Goal: Task Accomplishment & Management: Manage account settings

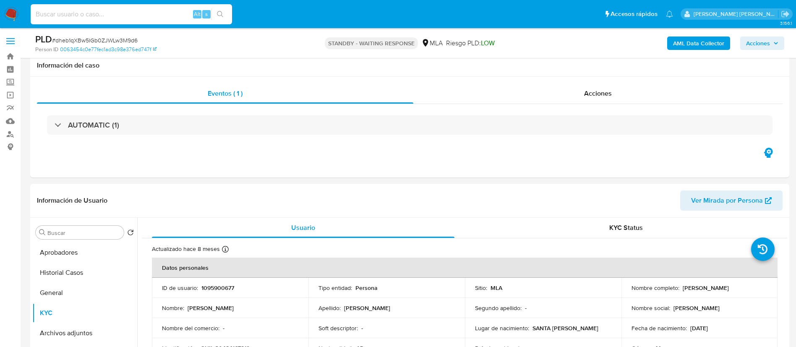
select select "10"
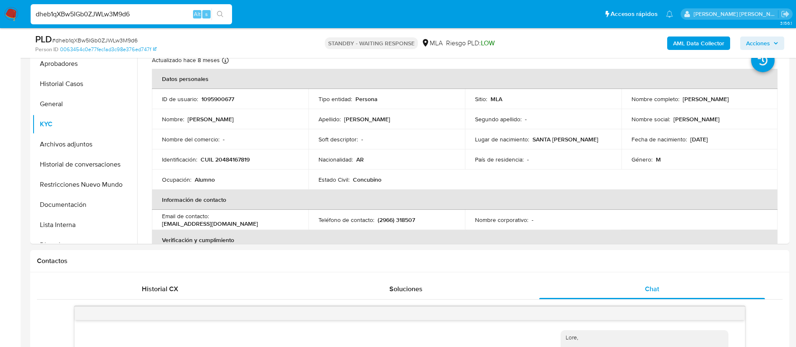
type input "dheb1qXBw5IGb0ZJWLw3M9d6"
click at [225, 13] on button "search-icon" at bounding box center [220, 14] width 17 height 12
click at [117, 38] on span "# dheb1qXBw5IGb0ZJWLw3M9d6" at bounding box center [95, 40] width 86 height 8
copy span "dheb1qXBw5IGb0ZJWLw3M9d6"
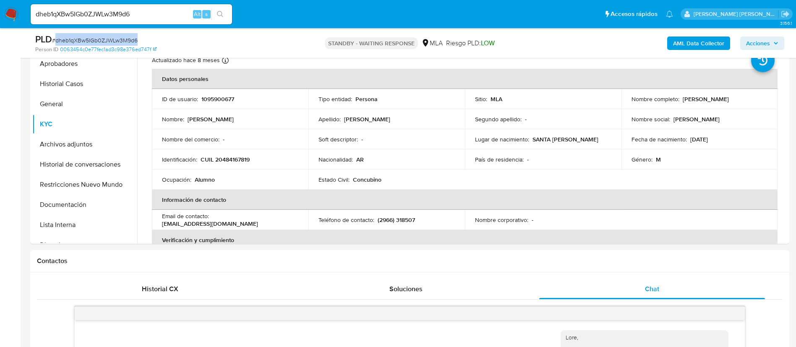
click at [6, 14] on img at bounding box center [11, 14] width 14 height 14
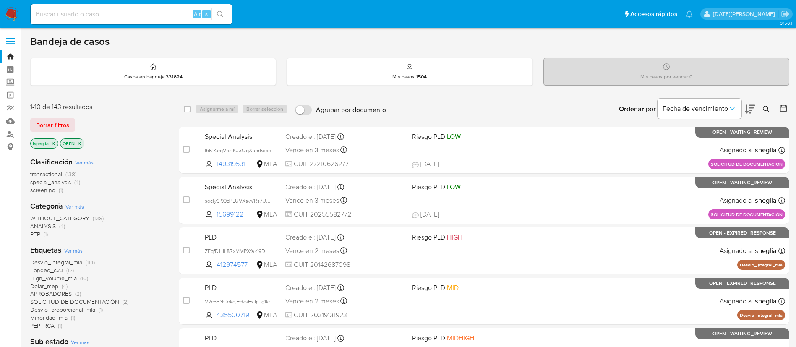
click at [766, 107] on icon at bounding box center [766, 109] width 7 height 7
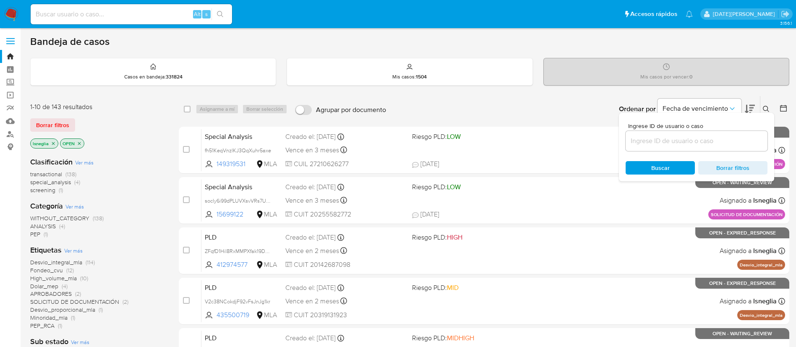
click at [678, 144] on input at bounding box center [697, 141] width 142 height 11
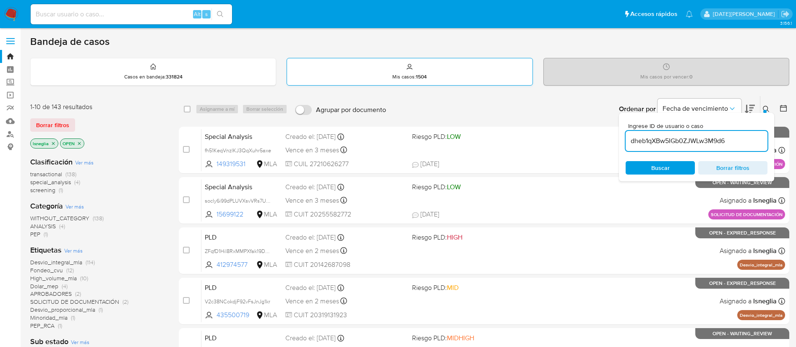
type input "dheb1qXBw5IGb0ZJWLw3M9d6"
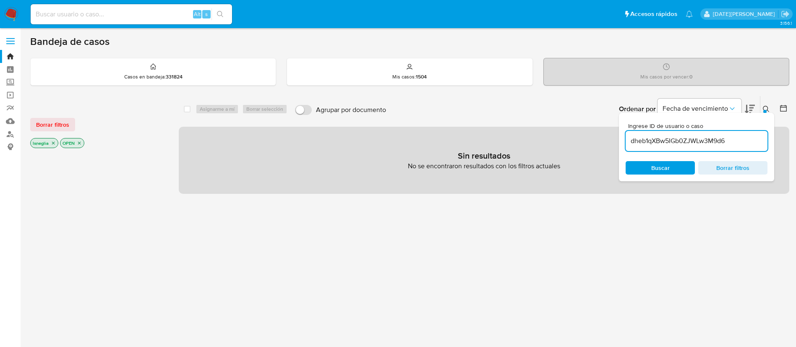
click at [53, 143] on icon "close-filter" at bounding box center [53, 143] width 3 height 3
click at [84, 12] on input at bounding box center [131, 14] width 201 height 11
paste input "dheb1qXBw5IGb0ZJWLw3M9d6"
type input "dheb1qXBw5IGb0ZJWLw3M9d6"
click at [223, 10] on button "search-icon" at bounding box center [220, 14] width 17 height 12
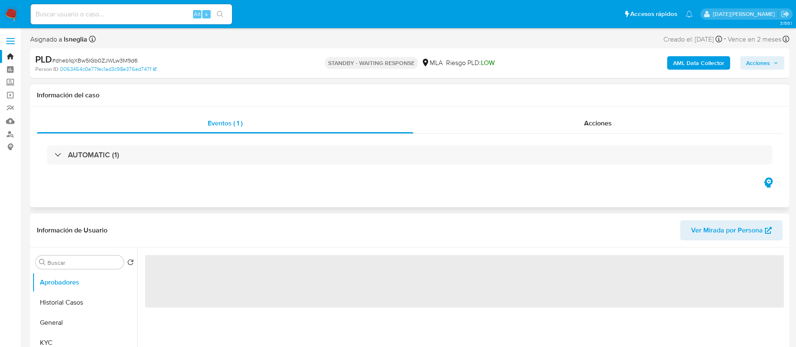
select select "10"
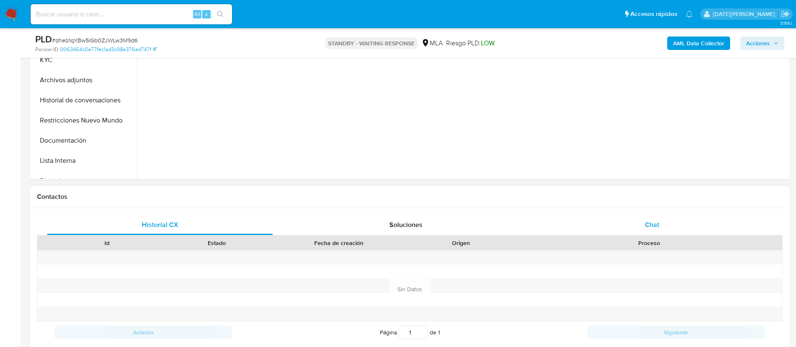
scroll to position [315, 0]
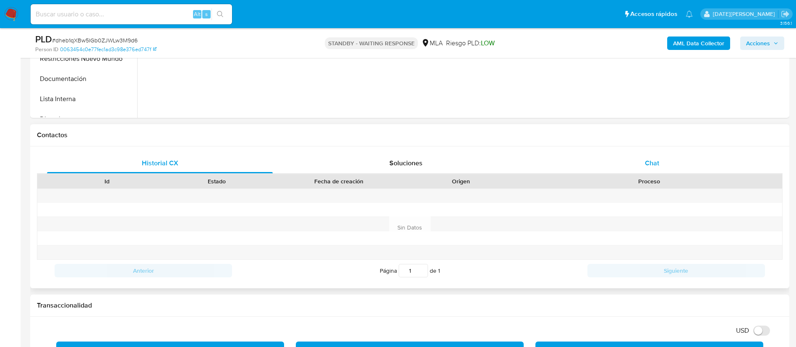
click at [644, 154] on div "Chat" at bounding box center [652, 163] width 226 height 20
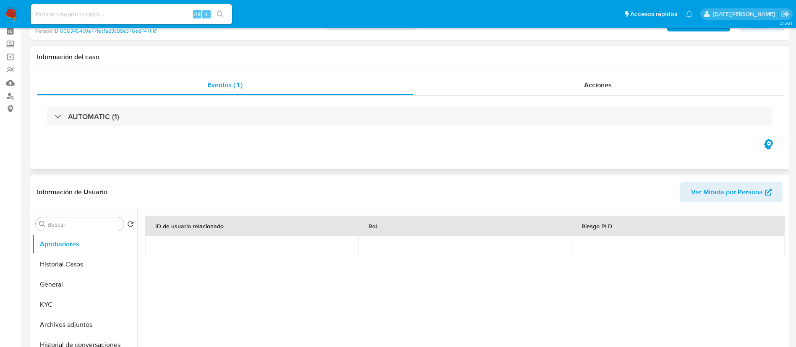
scroll to position [0, 0]
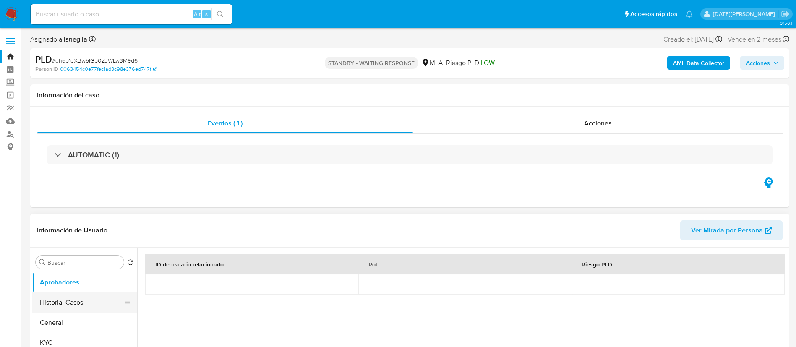
click at [59, 304] on button "Historial Casos" at bounding box center [81, 303] width 98 height 20
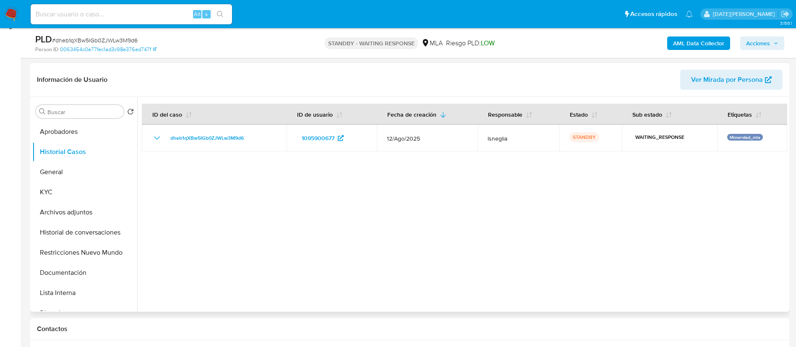
scroll to position [63, 0]
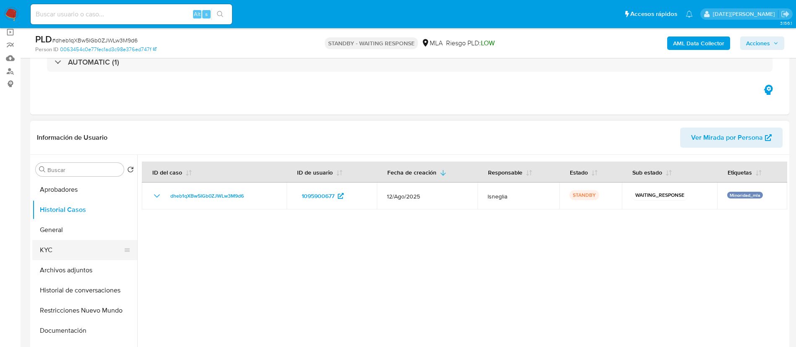
click at [37, 249] on button "KYC" at bounding box center [81, 250] width 98 height 20
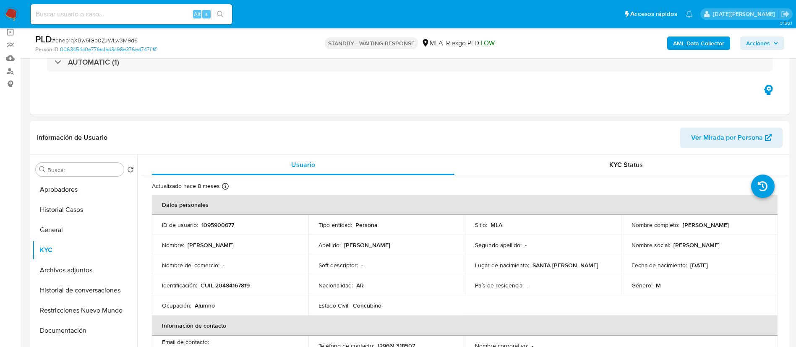
click at [240, 286] on p "CUIL 20484167819" at bounding box center [225, 286] width 49 height 8
click at [239, 286] on p "CUIL 20484167819" at bounding box center [225, 286] width 49 height 8
copy p "20484167819"
drag, startPoint x: 680, startPoint y: 225, endPoint x: 767, endPoint y: 227, distance: 86.5
click at [767, 227] on td "Nombre completo : Tomás Santiago Diaz Caparoz" at bounding box center [700, 225] width 157 height 20
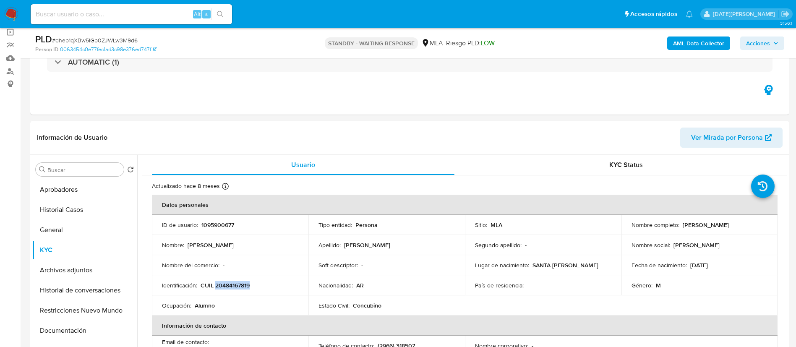
copy p "Tomás Santiago Diaz Caparoz"
drag, startPoint x: 201, startPoint y: 287, endPoint x: 263, endPoint y: 288, distance: 61.3
click at [263, 288] on div "Identificación : CUIL 20484167819" at bounding box center [230, 286] width 136 height 8
copy p "CUIL 20484167819"
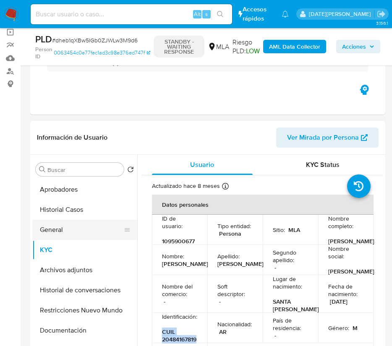
click at [54, 232] on button "General" at bounding box center [81, 230] width 98 height 20
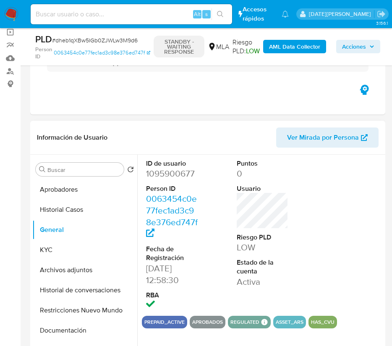
click at [175, 171] on dd "1095900677" at bounding box center [172, 174] width 52 height 12
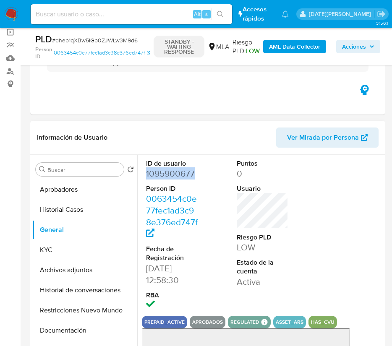
copy dd "1095900677"
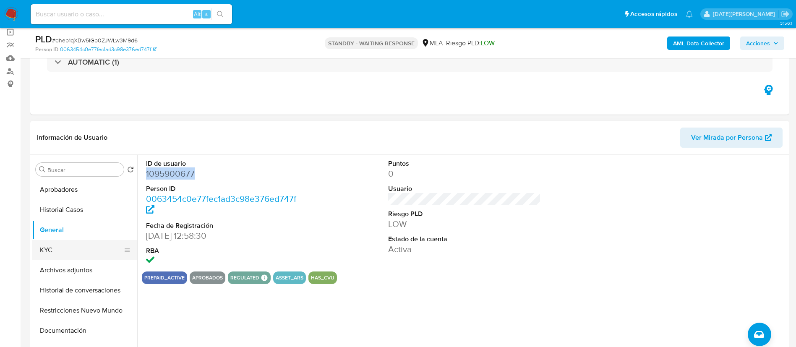
click at [59, 257] on button "KYC" at bounding box center [81, 250] width 98 height 20
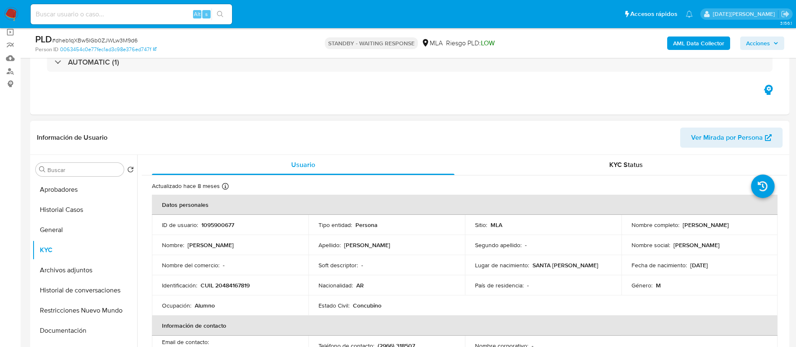
drag, startPoint x: 679, startPoint y: 226, endPoint x: 765, endPoint y: 224, distance: 86.1
click at [765, 224] on td "Nombre completo : Tomás Santiago Diaz Caparoz" at bounding box center [700, 225] width 157 height 20
click at [729, 223] on p "Tomás Santiago Diaz Caparoz" at bounding box center [706, 225] width 46 height 8
click at [688, 226] on p "Tomás Santiago Diaz Caparoz" at bounding box center [706, 225] width 46 height 8
drag, startPoint x: 681, startPoint y: 225, endPoint x: 760, endPoint y: 229, distance: 79.0
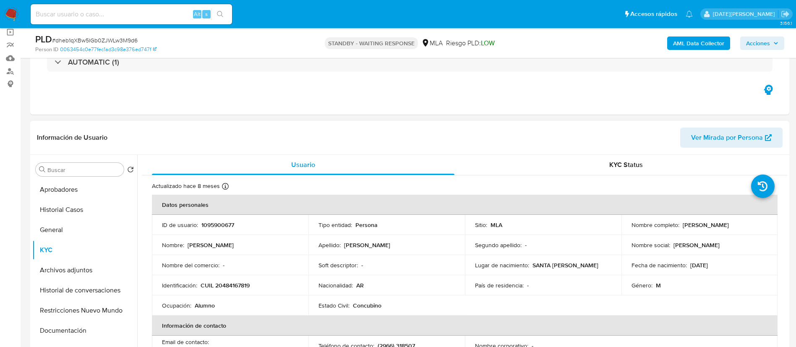
click at [760, 229] on td "Nombre completo : Tomás Santiago Diaz Caparoz" at bounding box center [700, 225] width 157 height 20
copy p "Tomás Santiago Diaz Caparoz"
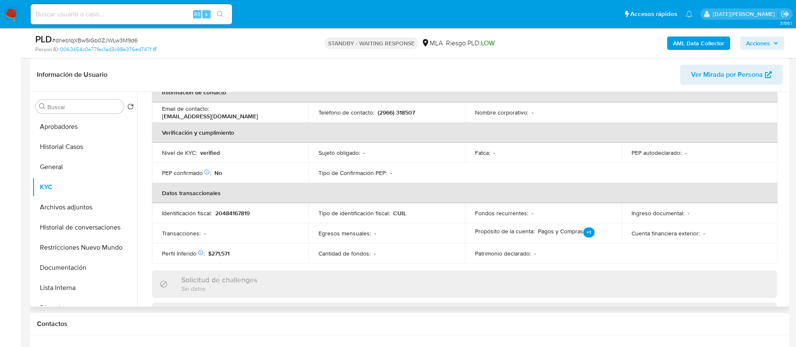
scroll to position [189, 0]
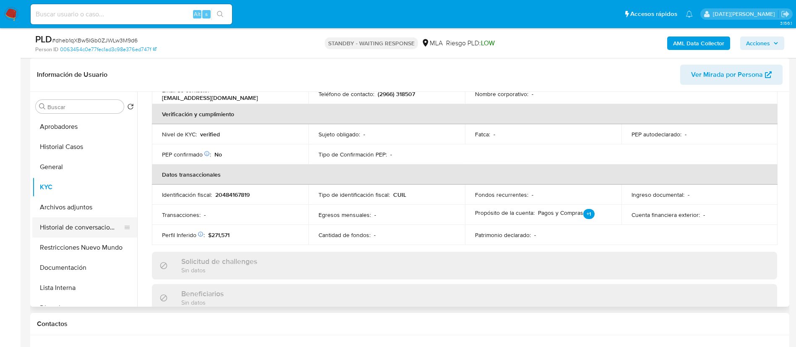
click at [52, 230] on button "Historial de conversaciones" at bounding box center [81, 227] width 98 height 20
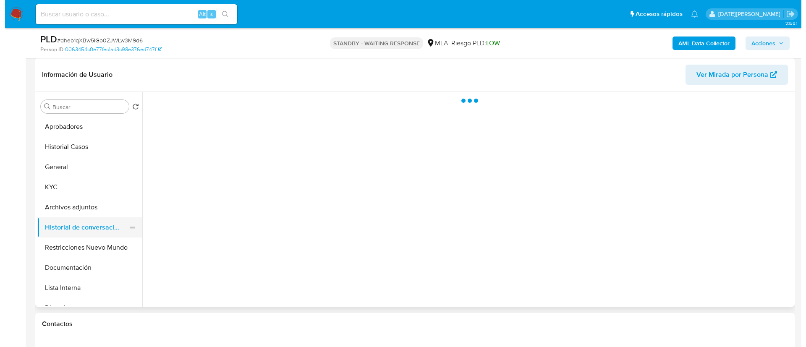
scroll to position [0, 0]
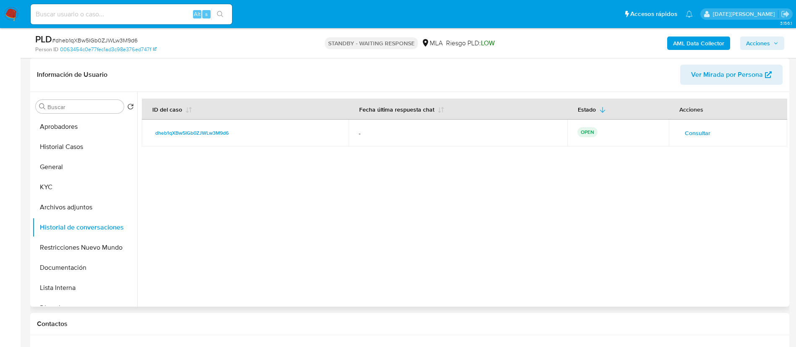
click at [693, 131] on span "Consultar" at bounding box center [698, 133] width 26 height 12
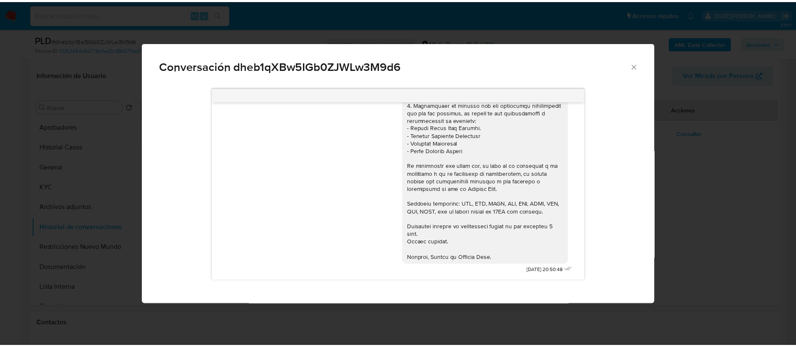
scroll to position [564, 0]
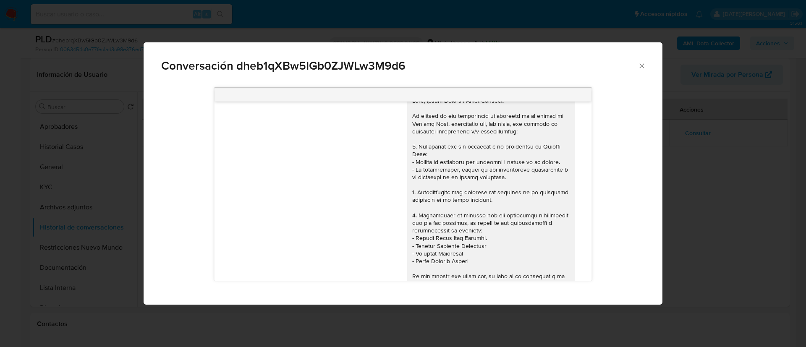
click at [644, 69] on icon "Cerrar" at bounding box center [642, 66] width 8 height 8
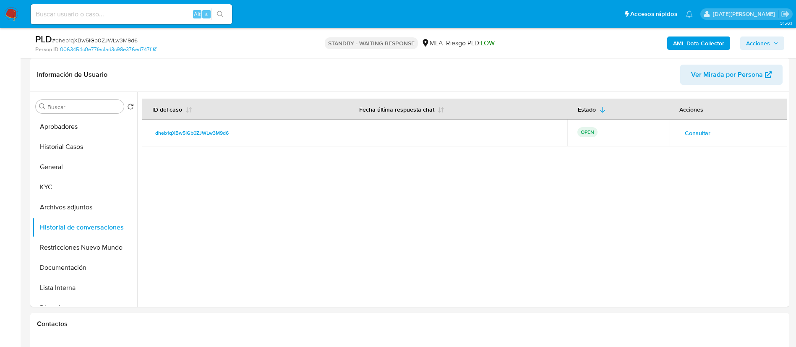
click at [115, 18] on input at bounding box center [131, 14] width 201 height 11
paste input "g0U1RdhclnXiehCnxPh8U71u"
type input "g0U1RdhclnXiehCnxPh8U71u"
click at [222, 12] on icon "search-icon" at bounding box center [220, 14] width 7 height 7
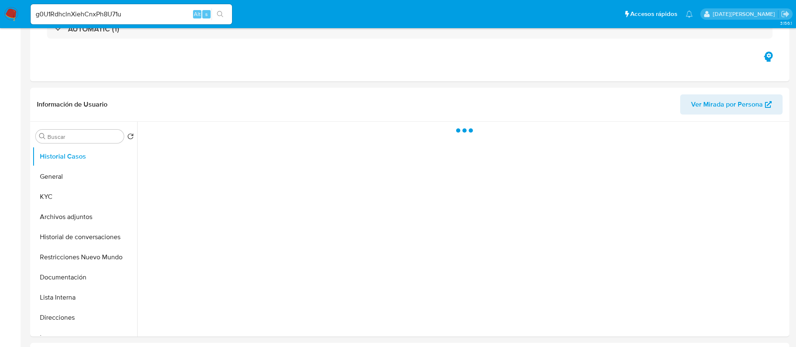
select select "10"
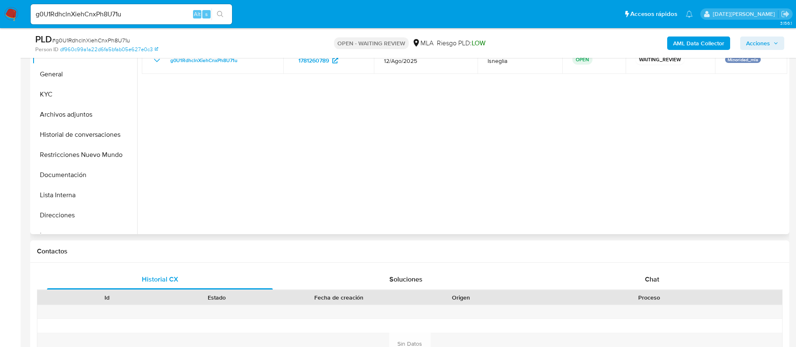
scroll to position [126, 0]
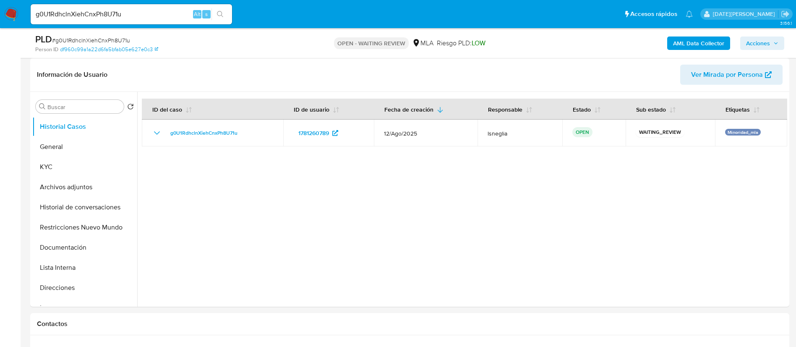
click at [115, 36] on span "# g0U1RdhclnXiehCnxPh8U71u" at bounding box center [91, 40] width 78 height 8
copy span "g0U1RdhclnXiehCnxPh8U71u"
click at [16, 13] on img at bounding box center [11, 14] width 14 height 14
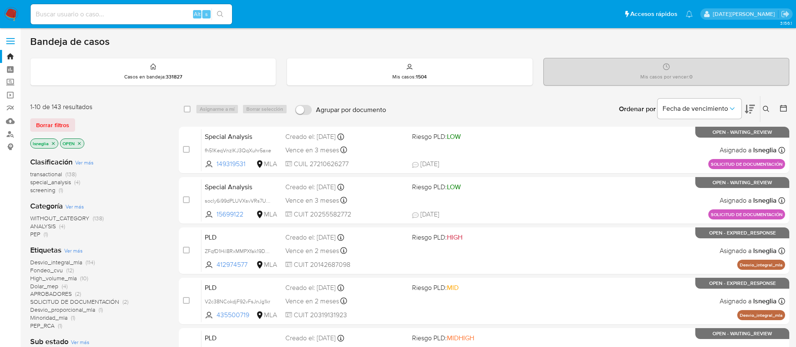
click at [766, 108] on icon at bounding box center [766, 109] width 7 height 7
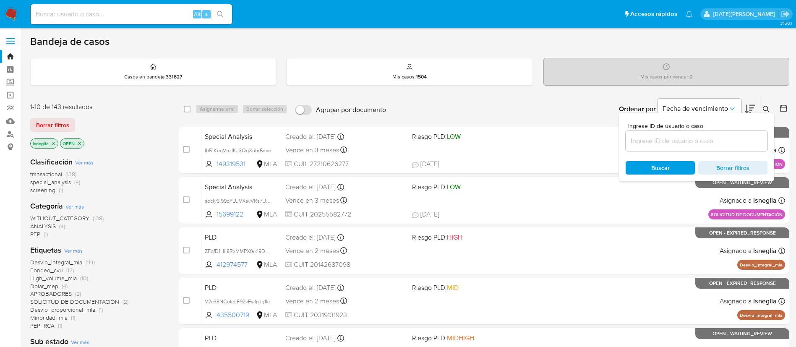
click at [678, 140] on input at bounding box center [697, 141] width 142 height 11
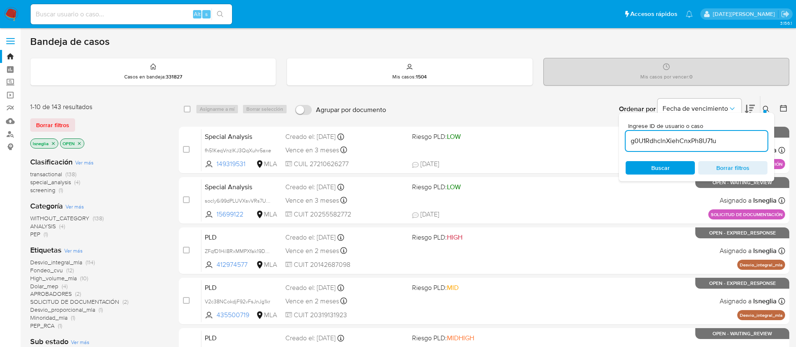
type input "g0U1RdhclnXiehCnxPh8U71u"
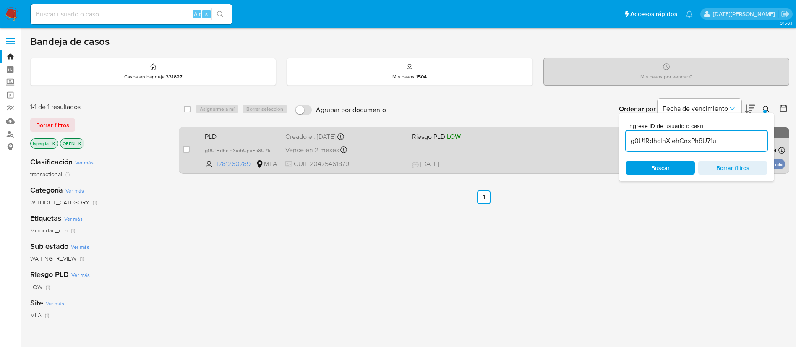
drag, startPoint x: 188, startPoint y: 151, endPoint x: 190, endPoint y: 143, distance: 8.1
click at [188, 151] on input "checkbox" at bounding box center [186, 149] width 7 height 7
checkbox input "true"
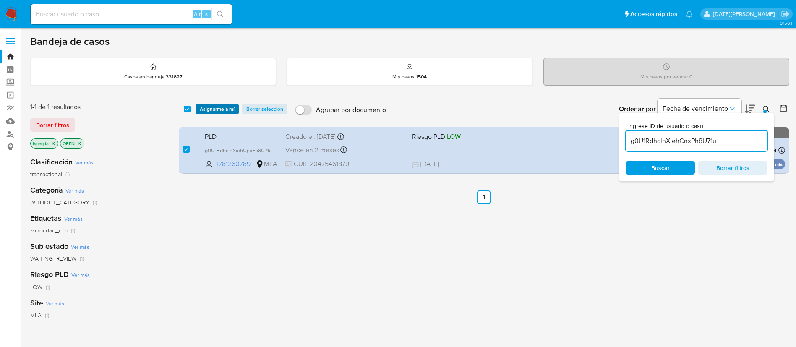
click at [220, 106] on span "Asignarme a mí" at bounding box center [217, 109] width 35 height 8
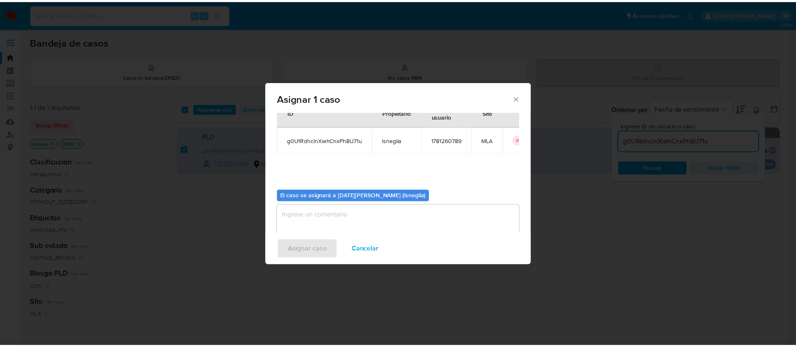
scroll to position [44, 0]
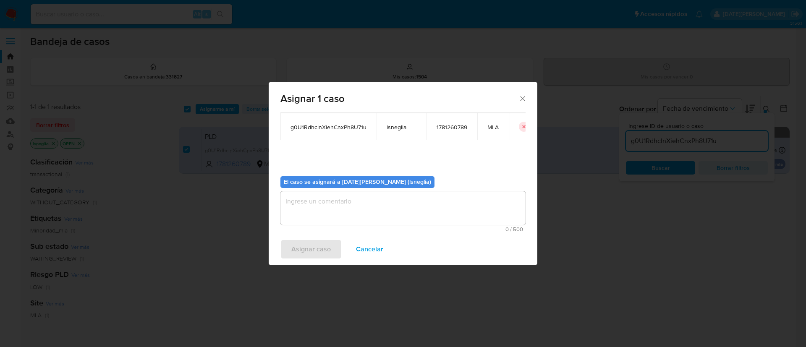
click at [329, 196] on textarea "assign-modal" at bounding box center [402, 208] width 245 height 34
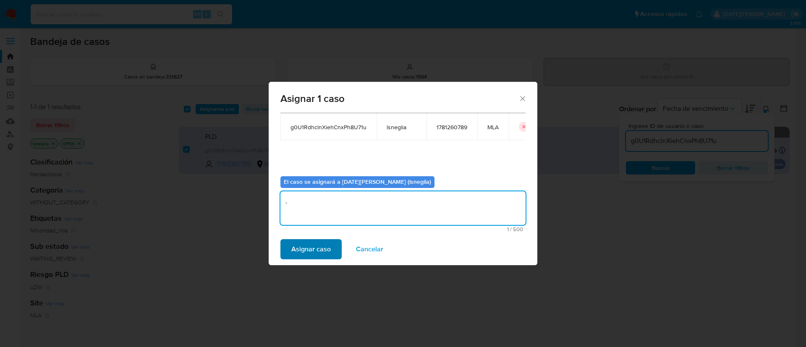
type textarea "."
click at [309, 257] on span "Asignar caso" at bounding box center [310, 249] width 39 height 18
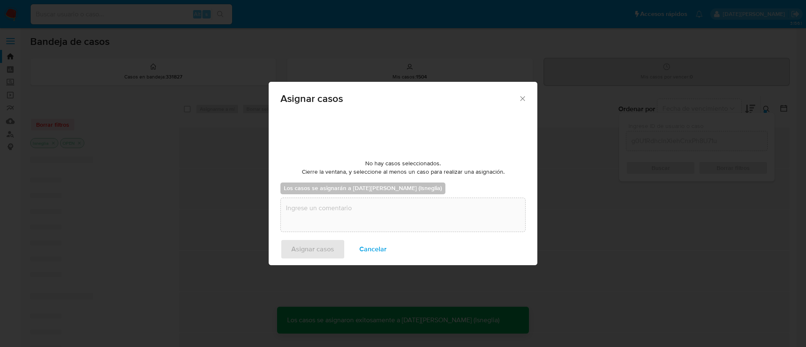
checkbox input "false"
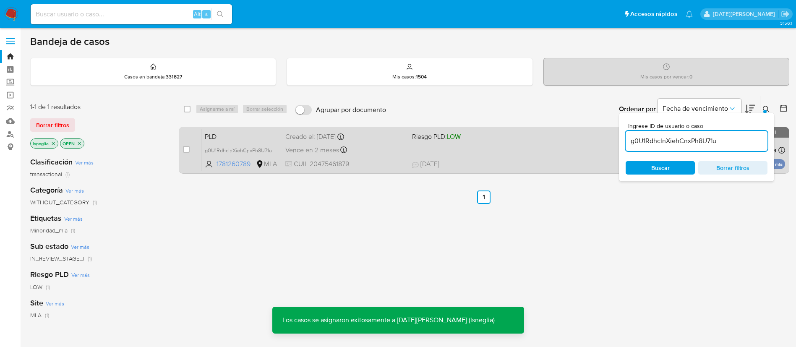
click at [233, 132] on span "PLD" at bounding box center [242, 136] width 74 height 11
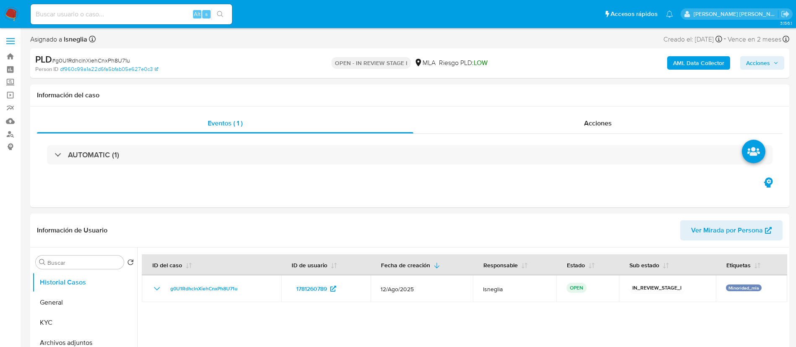
select select "10"
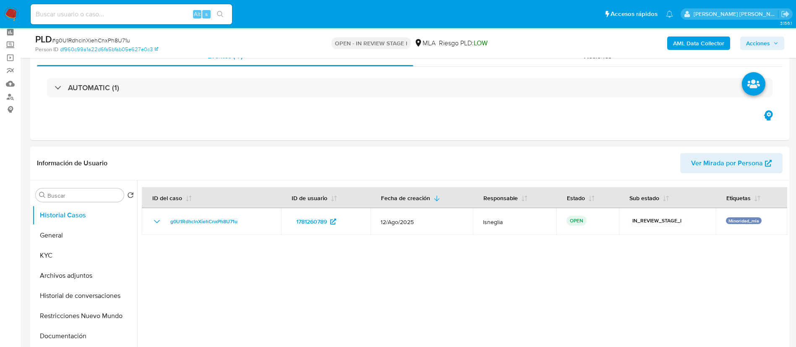
scroll to position [63, 0]
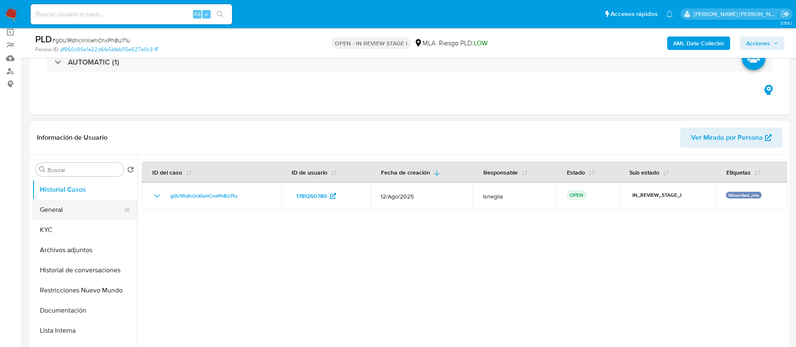
click at [46, 210] on button "General" at bounding box center [81, 210] width 98 height 20
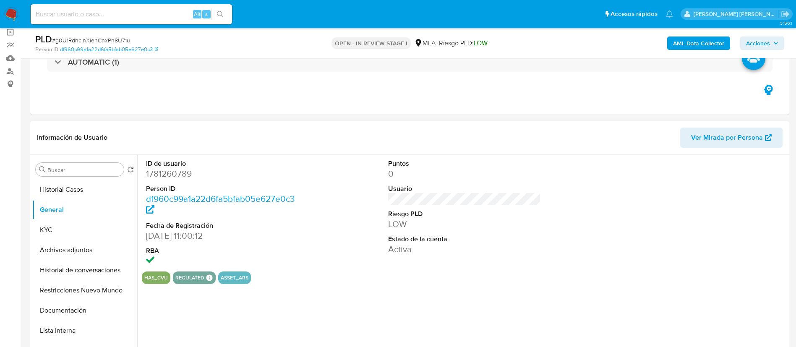
click at [174, 173] on dd "1781260789" at bounding box center [222, 174] width 153 height 12
copy dd "1781260789"
click at [167, 172] on dd "1781260789" at bounding box center [222, 174] width 153 height 12
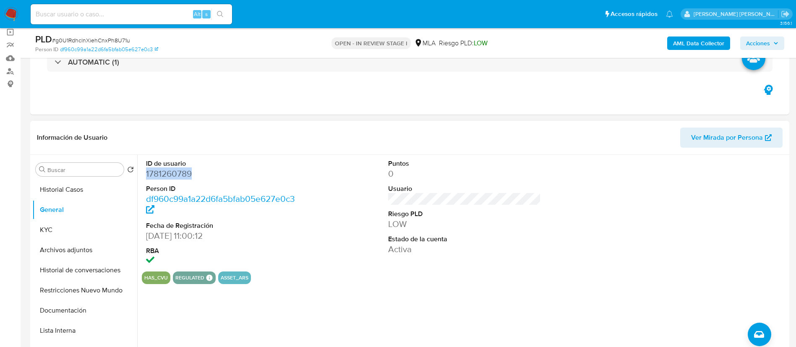
copy dd "1781260789"
click at [64, 233] on button "KYC" at bounding box center [81, 230] width 98 height 20
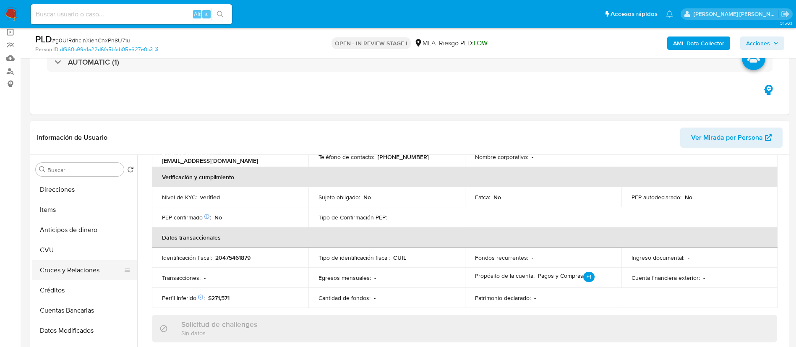
scroll to position [189, 0]
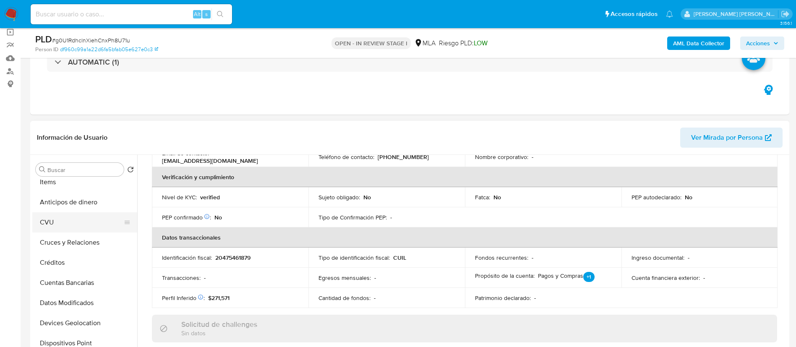
click at [70, 219] on button "CVU" at bounding box center [81, 222] width 98 height 20
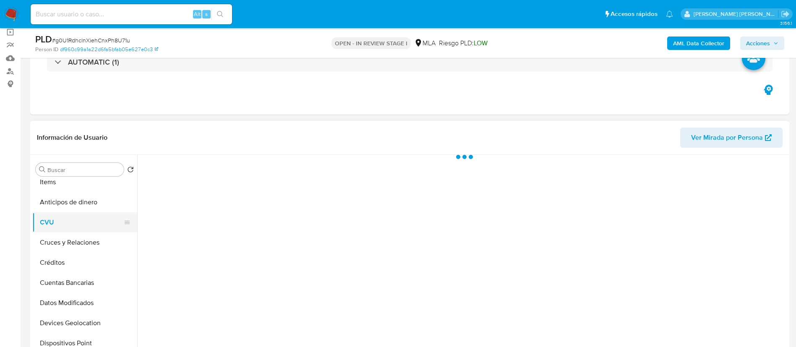
scroll to position [0, 0]
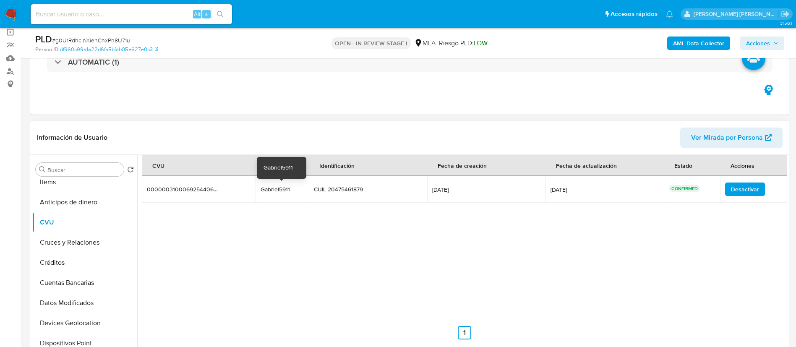
drag, startPoint x: 261, startPoint y: 189, endPoint x: 291, endPoint y: 191, distance: 30.3
click at [291, 191] on td "Gabriel5911 Gabriel5911" at bounding box center [282, 189] width 53 height 27
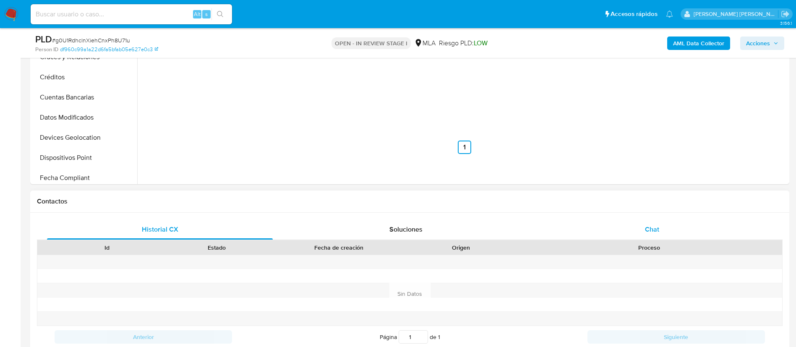
scroll to position [252, 0]
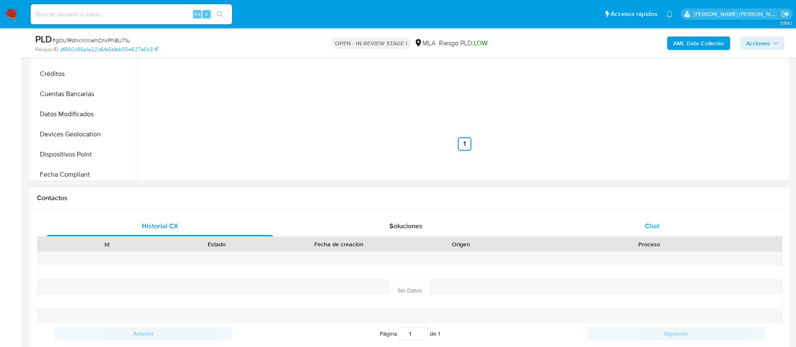
click at [695, 226] on div "Chat" at bounding box center [652, 226] width 226 height 20
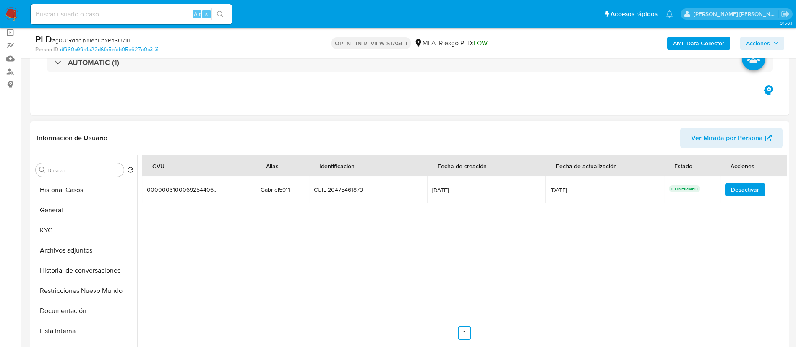
scroll to position [0, 0]
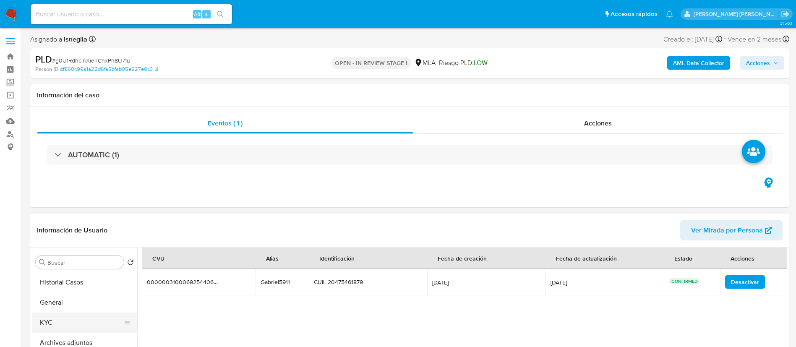
click at [55, 318] on button "KYC" at bounding box center [81, 323] width 98 height 20
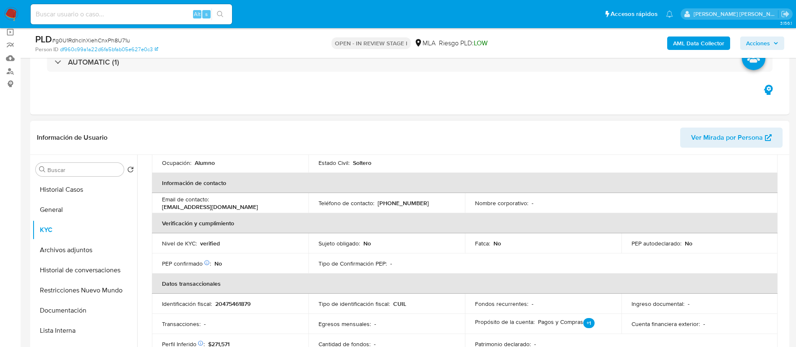
scroll to position [126, 0]
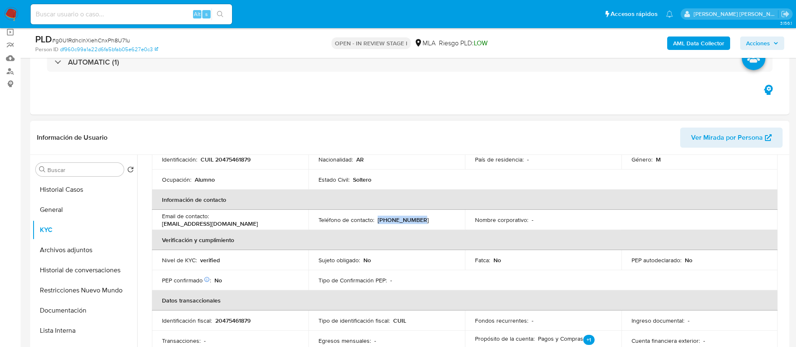
drag, startPoint x: 376, startPoint y: 219, endPoint x: 417, endPoint y: 223, distance: 41.4
click at [417, 223] on div "Teléfono de contacto : (370) 4541738" at bounding box center [387, 220] width 136 height 8
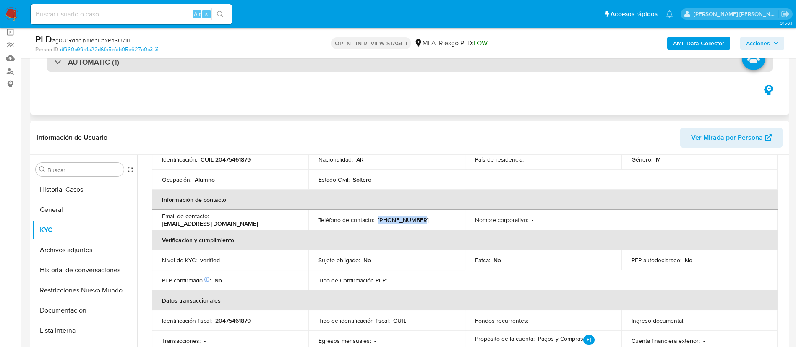
copy p "[PHONE_NUMBER]"
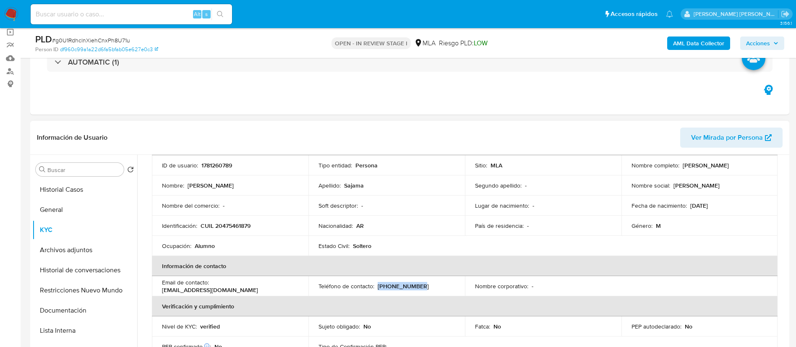
scroll to position [57, 0]
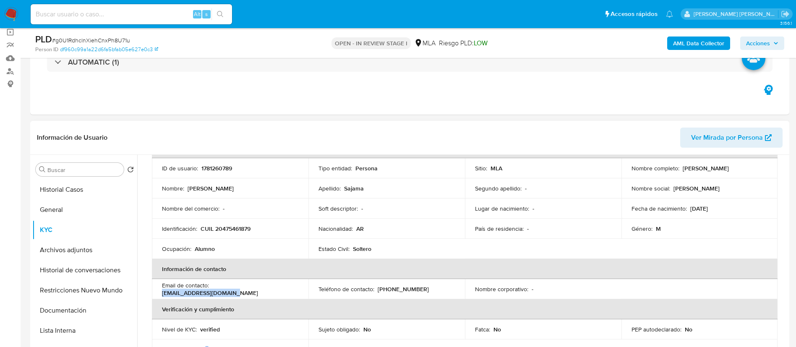
drag, startPoint x: 213, startPoint y: 288, endPoint x: 283, endPoint y: 289, distance: 69.7
click at [283, 289] on div "Email de contacto : nicosajama193@gmail.com" at bounding box center [230, 289] width 136 height 15
copy p "[EMAIL_ADDRESS][DOMAIN_NAME]"
drag, startPoint x: 680, startPoint y: 170, endPoint x: 755, endPoint y: 173, distance: 74.8
click at [755, 173] on td "Nombre completo : [PERSON_NAME]" at bounding box center [700, 168] width 157 height 20
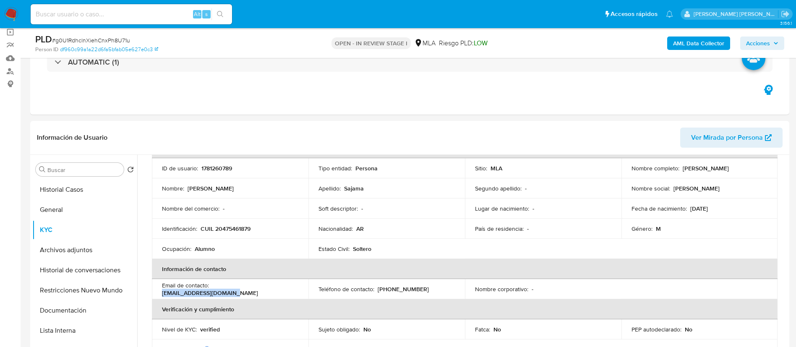
copy p "[PERSON_NAME]"
drag, startPoint x: 201, startPoint y: 229, endPoint x: 255, endPoint y: 224, distance: 54.4
click at [255, 224] on td "Identificación : CUIL 20475461879" at bounding box center [230, 229] width 157 height 20
copy p "CUIL 20475461879"
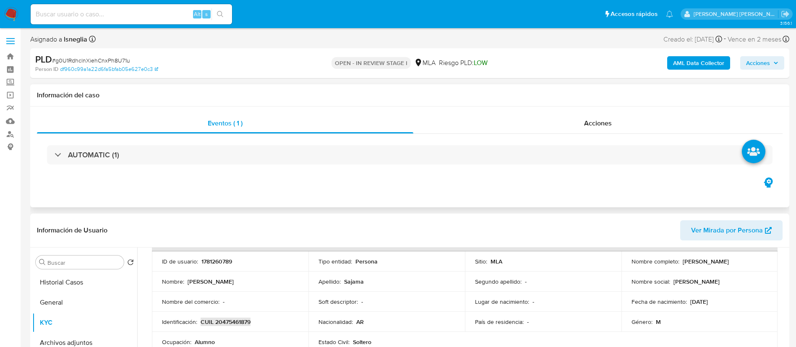
scroll to position [63, 0]
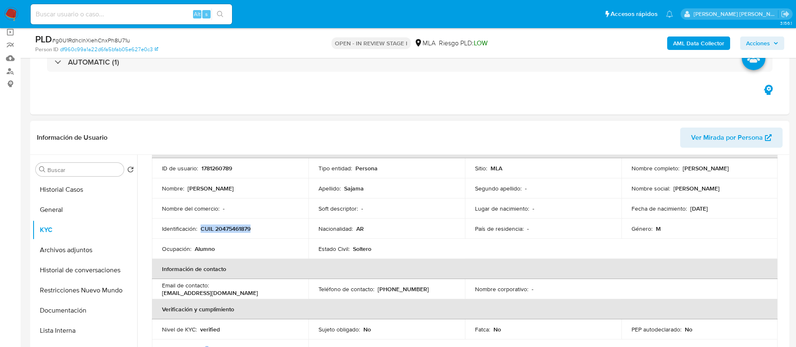
drag, startPoint x: 692, startPoint y: 209, endPoint x: 722, endPoint y: 209, distance: 30.2
click at [722, 209] on div "Fecha de nacimiento : 16/07/2007" at bounding box center [700, 209] width 136 height 8
click at [235, 231] on p "CUIL 20475461879" at bounding box center [226, 229] width 50 height 8
copy p "20475461879"
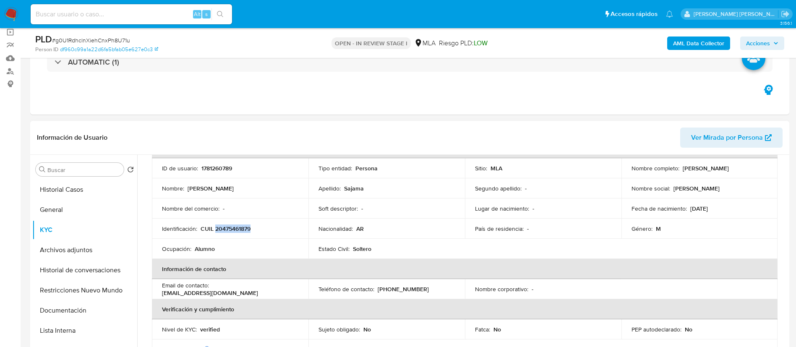
drag, startPoint x: 682, startPoint y: 168, endPoint x: 750, endPoint y: 167, distance: 68.0
click at [750, 167] on div "Nombre completo : Gabriel Nicolas Sajama" at bounding box center [700, 169] width 136 height 8
copy p "Gabriel Nicolas Sajama"
click at [76, 308] on button "Documentación" at bounding box center [81, 311] width 98 height 20
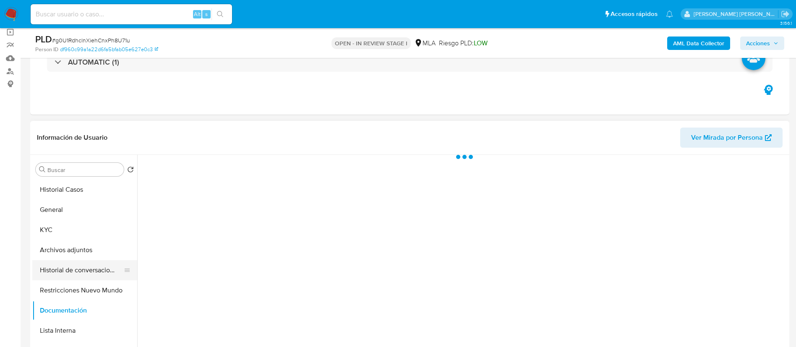
scroll to position [0, 0]
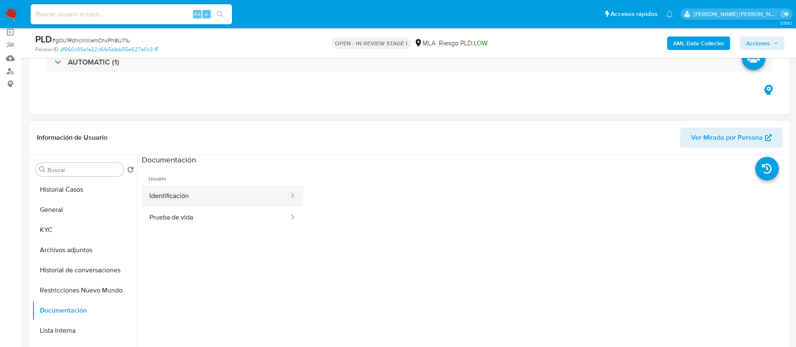
click at [196, 199] on button "Identificación" at bounding box center [216, 196] width 148 height 21
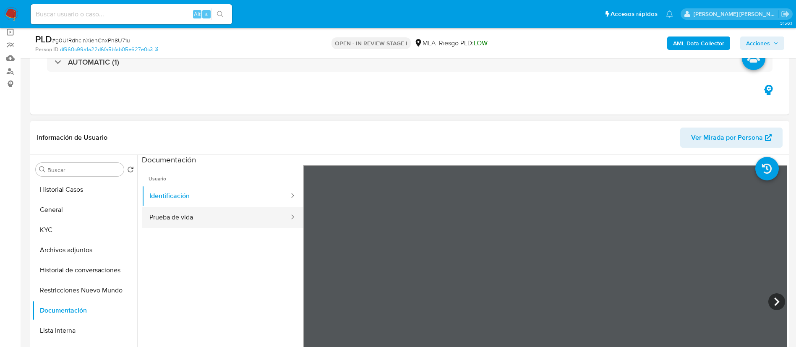
click at [186, 212] on button "Prueba de vida" at bounding box center [216, 217] width 148 height 21
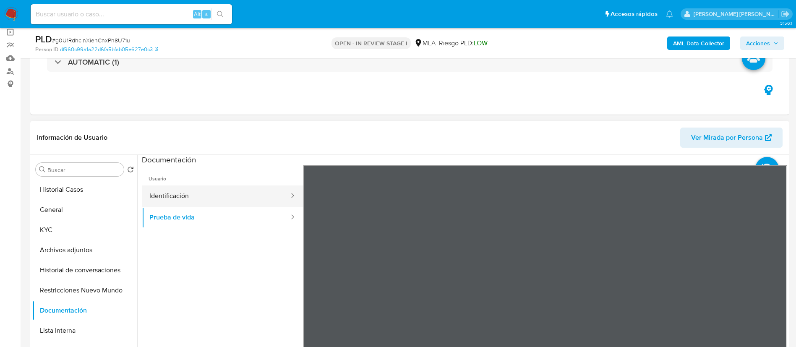
click at [181, 194] on button "Identificación" at bounding box center [216, 196] width 148 height 21
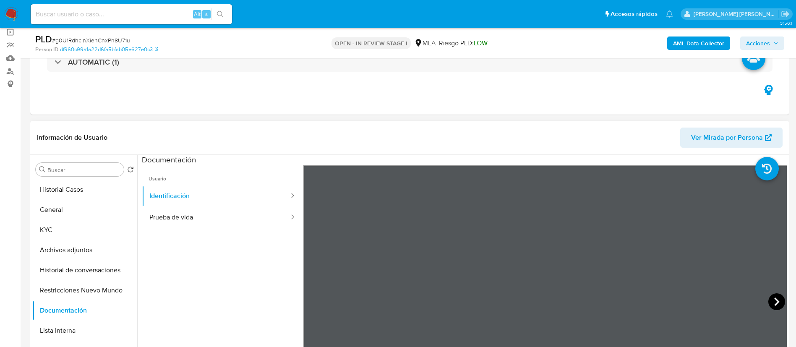
click at [774, 301] on icon at bounding box center [777, 301] width 17 height 17
click at [60, 233] on button "KYC" at bounding box center [81, 230] width 98 height 20
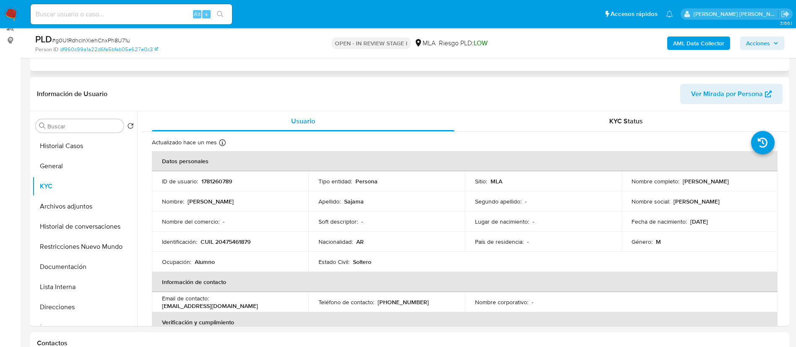
scroll to position [126, 0]
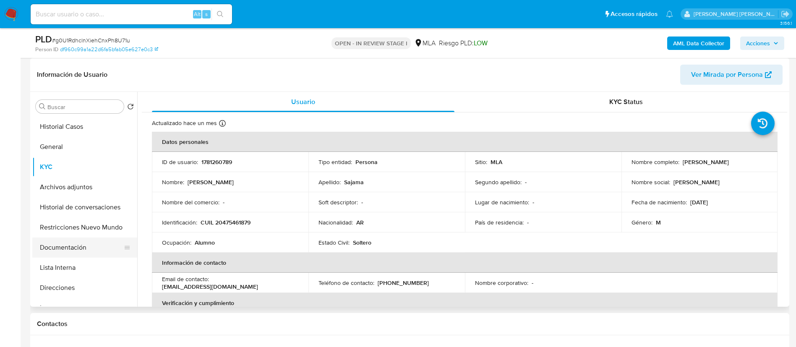
click at [62, 250] on button "Documentación" at bounding box center [81, 248] width 98 height 20
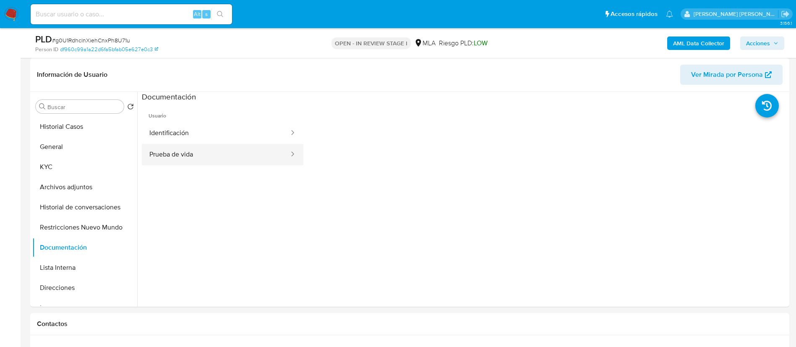
click at [191, 147] on button "Prueba de vida" at bounding box center [216, 154] width 148 height 21
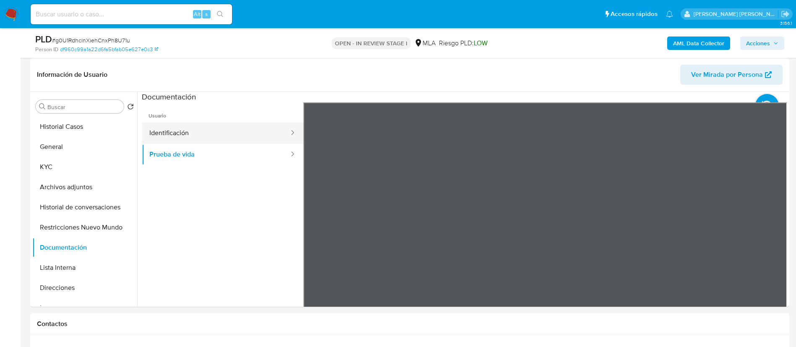
click at [196, 130] on button "Identificación" at bounding box center [216, 133] width 148 height 21
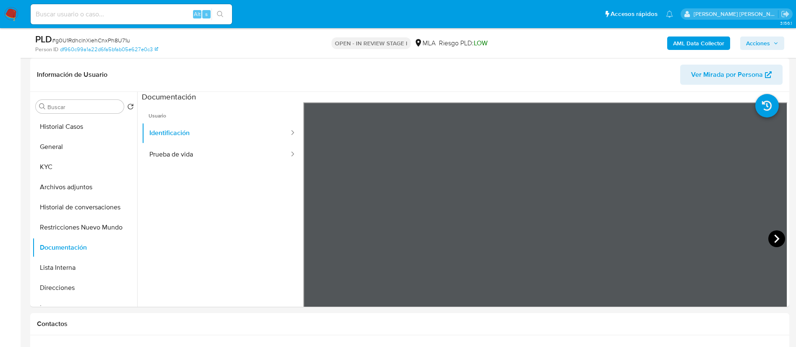
click at [774, 242] on icon at bounding box center [777, 238] width 17 height 17
click at [51, 170] on button "KYC" at bounding box center [81, 167] width 98 height 20
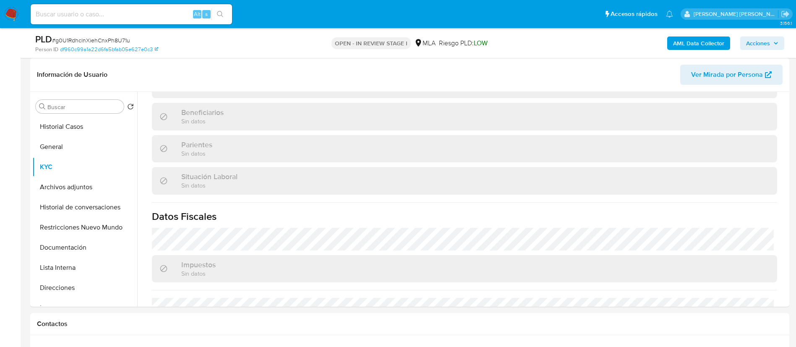
scroll to position [434, 0]
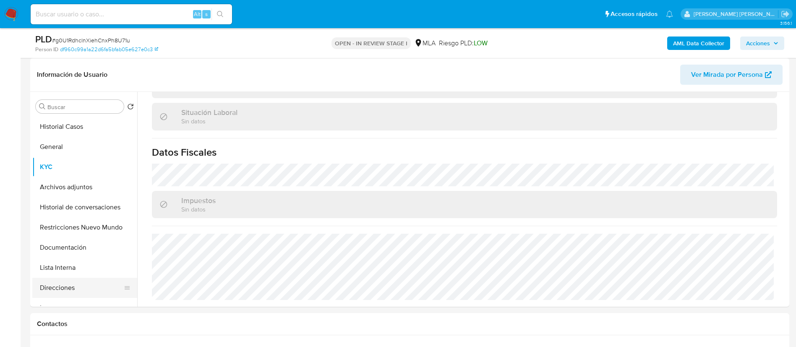
click at [66, 284] on button "Direcciones" at bounding box center [81, 288] width 98 height 20
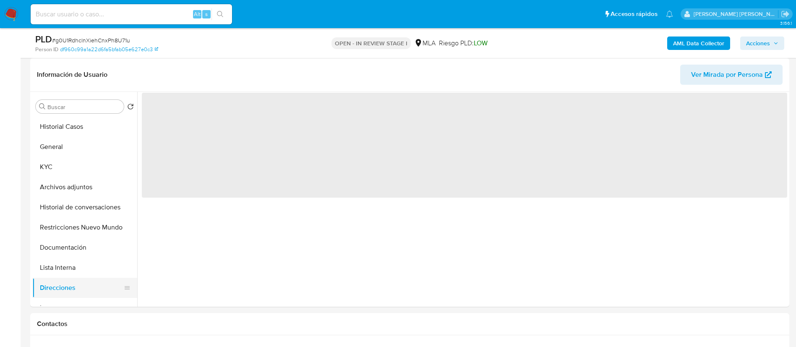
scroll to position [0, 0]
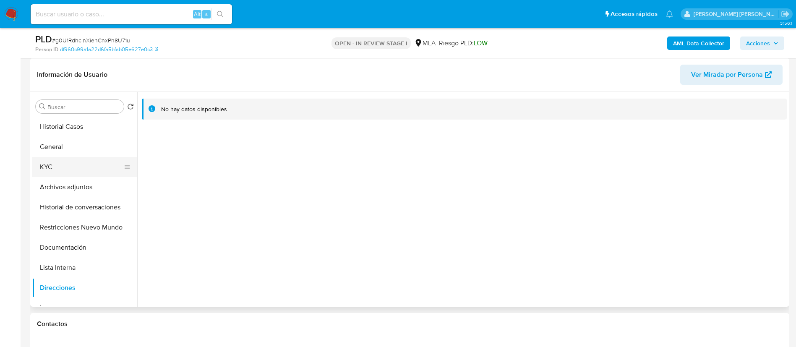
click at [57, 169] on button "KYC" at bounding box center [81, 167] width 98 height 20
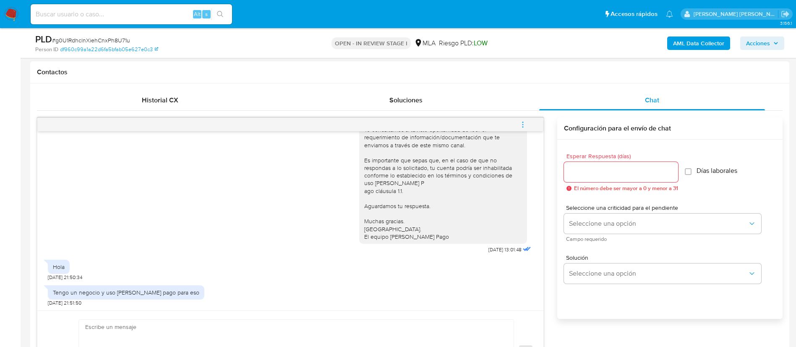
scroll to position [441, 0]
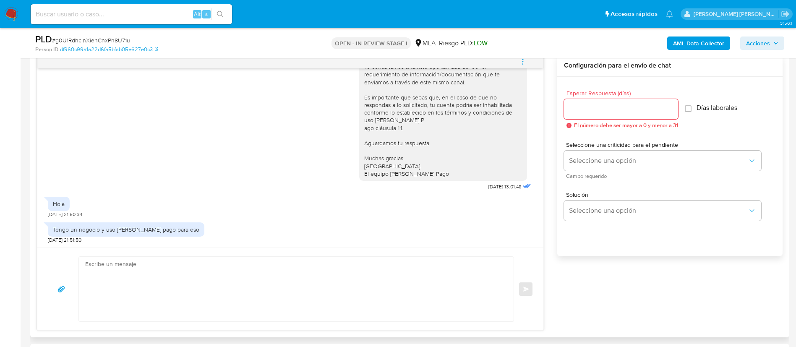
click at [256, 292] on textarea at bounding box center [294, 289] width 418 height 65
drag, startPoint x: 278, startPoint y: 276, endPoint x: 292, endPoint y: 273, distance: 14.7
click at [277, 276] on textarea at bounding box center [294, 289] width 418 height 65
paste textarea "Hola [Nombre del menor], En función de las operaciones registradas en tu cuenta…"
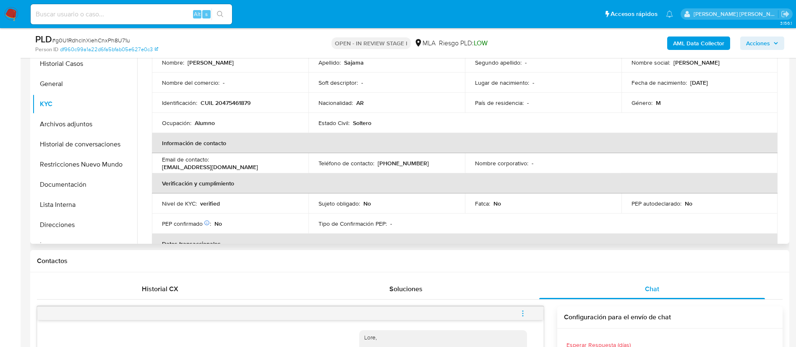
scroll to position [0, 0]
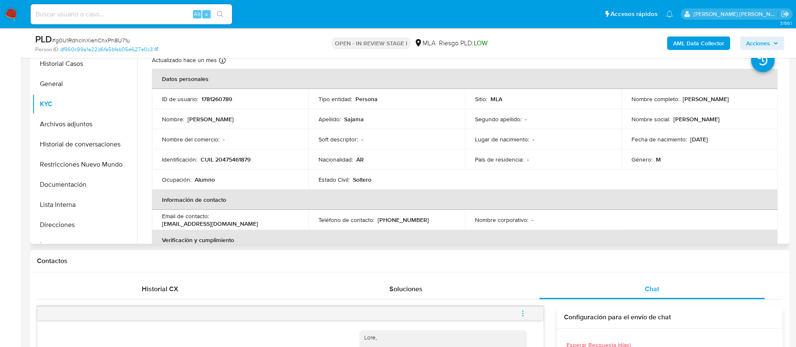
drag, startPoint x: 688, startPoint y: 99, endPoint x: 751, endPoint y: 97, distance: 63.0
click at [751, 97] on div "Nombre completo : Gabriel Nicolas Sajama" at bounding box center [700, 99] width 136 height 8
copy p "Gabriel Nicolas Sajama"
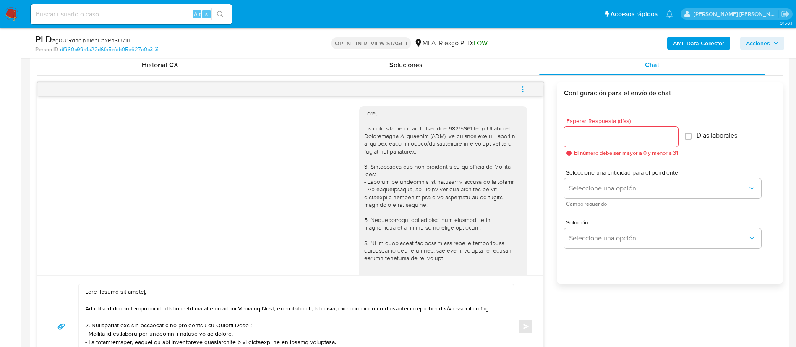
scroll to position [567, 0]
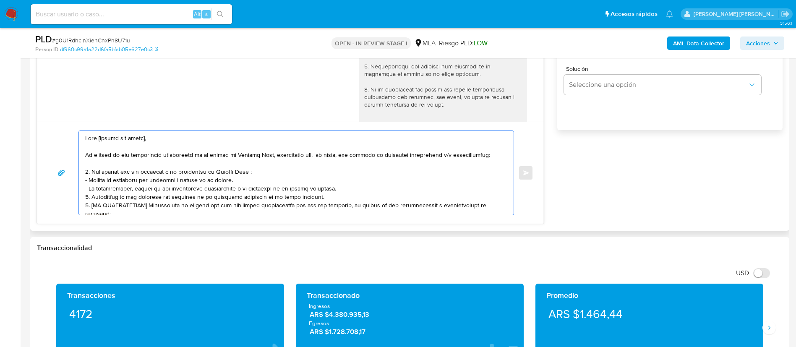
drag, startPoint x: 99, startPoint y: 139, endPoint x: 158, endPoint y: 137, distance: 58.8
click at [158, 137] on textarea at bounding box center [294, 173] width 418 height 84
paste textarea "Gabriel Nicolas Sajama"
click at [225, 146] on textarea at bounding box center [294, 173] width 418 height 84
click at [233, 141] on textarea at bounding box center [294, 173] width 418 height 84
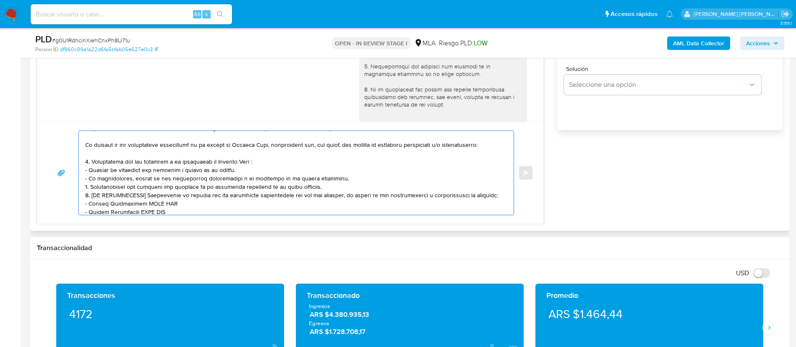
scroll to position [0, 0]
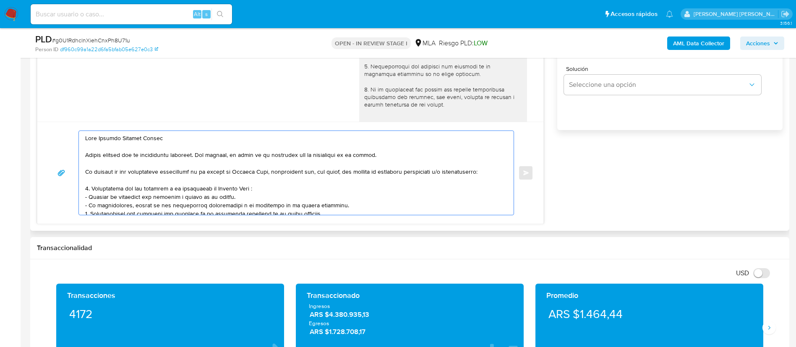
click at [349, 206] on textarea at bounding box center [294, 173] width 418 height 84
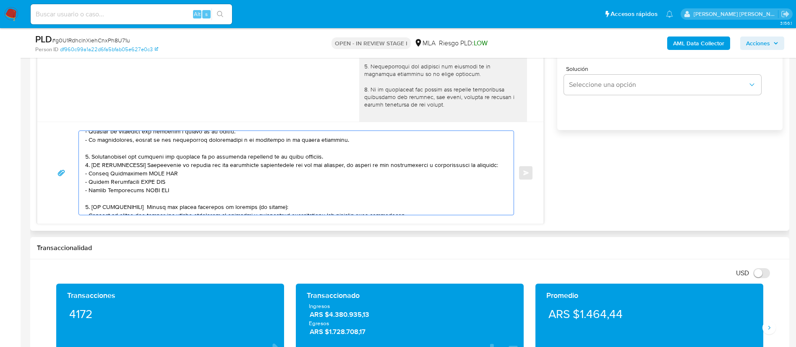
scroll to position [66, 0]
click at [321, 157] on textarea at bounding box center [294, 173] width 418 height 84
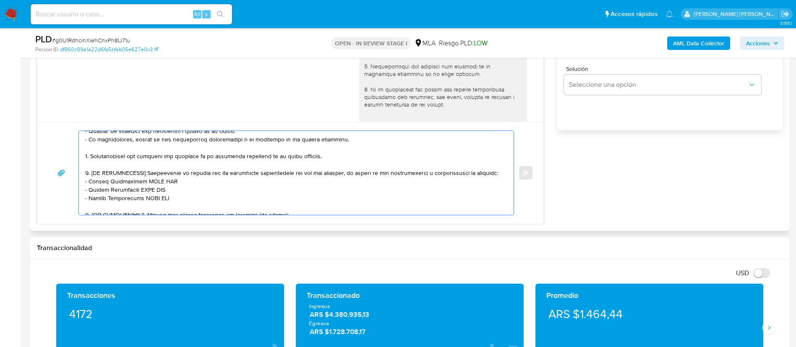
drag, startPoint x: 91, startPoint y: 174, endPoint x: 149, endPoint y: 171, distance: 58.0
click at [149, 171] on textarea at bounding box center [294, 173] width 418 height 84
drag, startPoint x: 90, startPoint y: 181, endPoint x: 178, endPoint y: 181, distance: 87.7
click at [178, 181] on textarea at bounding box center [294, 173] width 418 height 84
paste textarea "Federico Javier Dominguez"
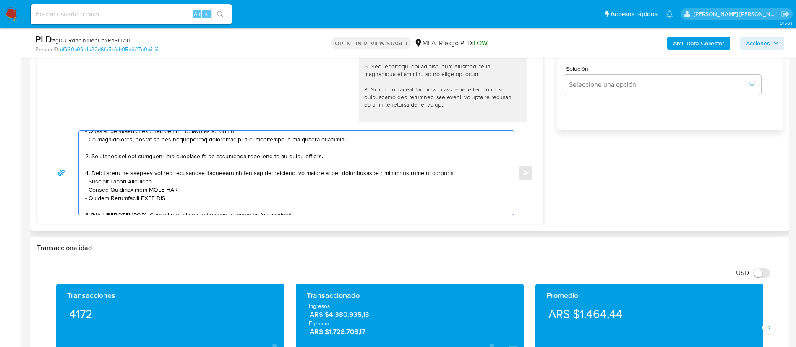
drag, startPoint x: 89, startPoint y: 187, endPoint x: 171, endPoint y: 189, distance: 82.7
click at [171, 189] on textarea at bounding box center [294, 173] width 418 height 84
paste textarea "Jorge Daniel Andrada"
drag, startPoint x: 90, startPoint y: 197, endPoint x: 173, endPoint y: 197, distance: 82.7
click at [173, 197] on textarea at bounding box center [294, 173] width 418 height 84
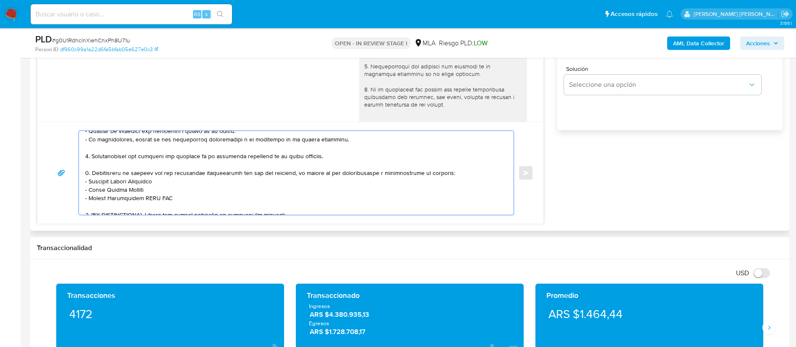
paste textarea "Raul Federico Saucedo"
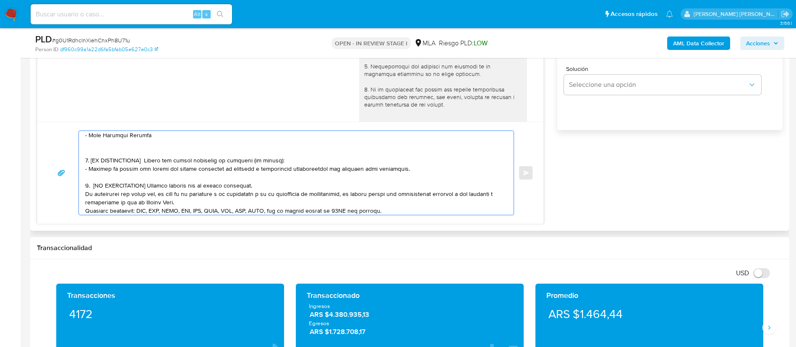
drag, startPoint x: 92, startPoint y: 161, endPoint x: 297, endPoint y: 158, distance: 204.4
click at [296, 158] on textarea at bounding box center [294, 173] width 418 height 84
drag, startPoint x: 319, startPoint y: 173, endPoint x: 208, endPoint y: 177, distance: 110.5
click at [209, 176] on textarea at bounding box center [294, 173] width 418 height 84
click at [261, 162] on textarea at bounding box center [294, 173] width 418 height 84
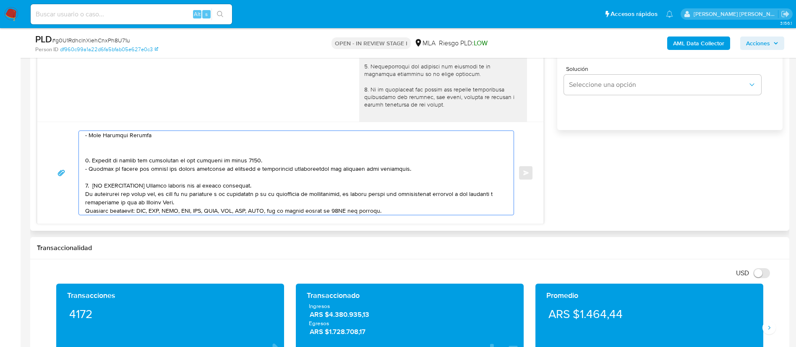
click at [224, 170] on textarea at bounding box center [294, 173] width 418 height 84
drag, startPoint x: 101, startPoint y: 170, endPoint x: 414, endPoint y: 170, distance: 313.1
click at [414, 170] on textarea at bounding box center [294, 173] width 418 height 84
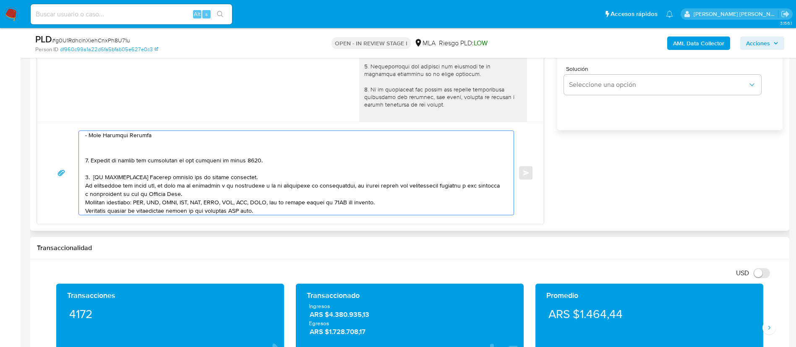
drag, startPoint x: 265, startPoint y: 175, endPoint x: 84, endPoint y: 175, distance: 181.3
click at [84, 175] on div at bounding box center [294, 173] width 431 height 84
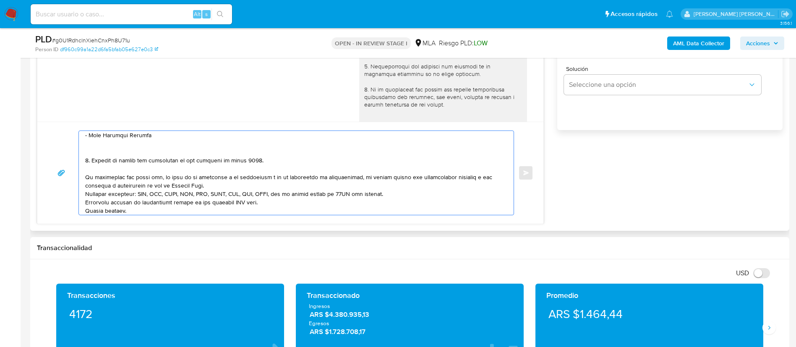
click at [236, 188] on textarea at bounding box center [294, 173] width 418 height 84
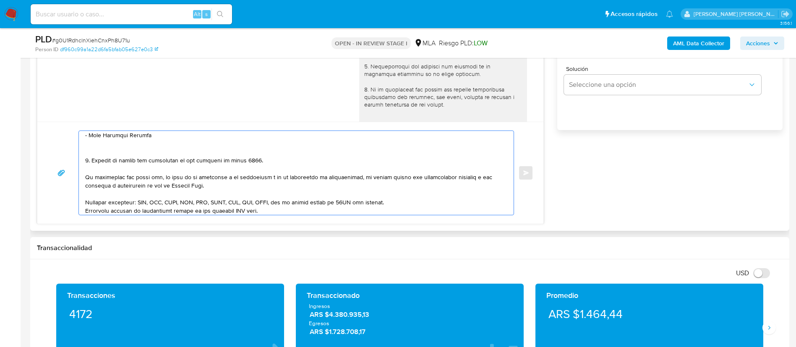
click at [418, 197] on textarea at bounding box center [294, 173] width 418 height 84
click at [415, 203] on textarea at bounding box center [294, 173] width 418 height 84
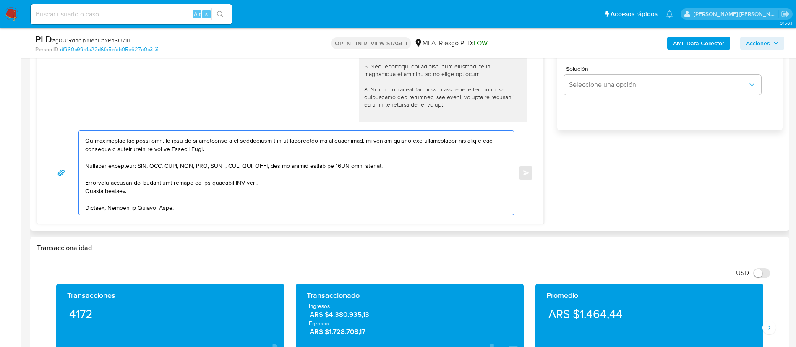
scroll to position [174, 0]
click at [233, 176] on textarea at bounding box center [294, 173] width 418 height 84
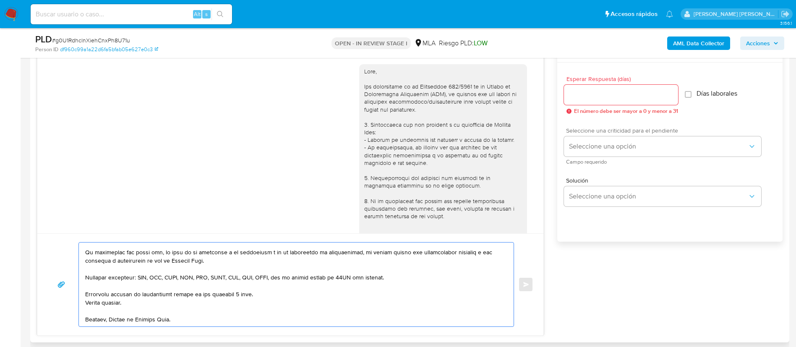
scroll to position [441, 0]
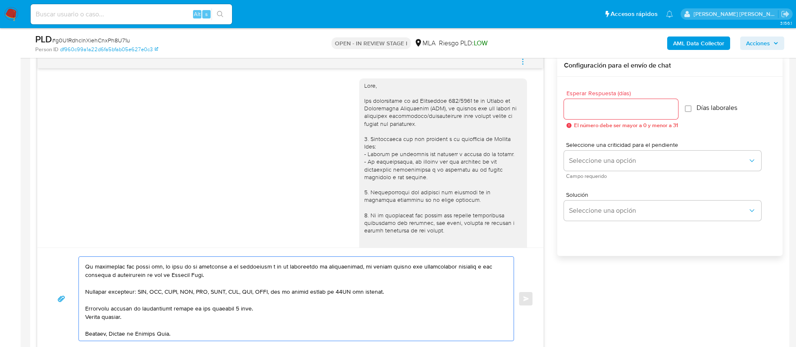
type textarea "Hola Gabriel Nicolas Sajama Muchas gracias por la información brindada. Sin emb…"
click at [613, 115] on div at bounding box center [621, 109] width 114 height 20
click at [614, 107] on input "Esperar Respuesta (días)" at bounding box center [621, 109] width 114 height 11
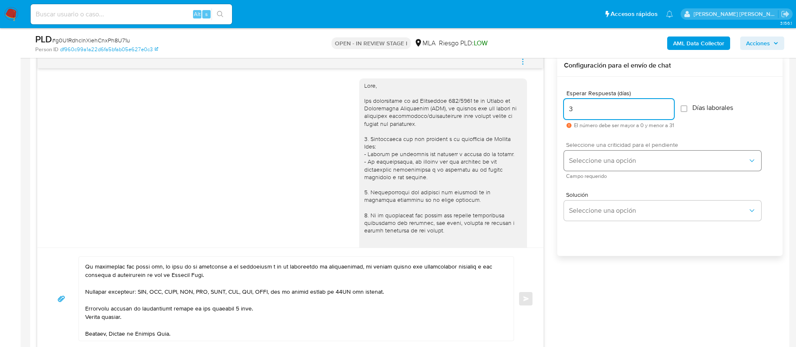
type input "3"
click at [649, 159] on span "Seleccione una opción" at bounding box center [658, 161] width 179 height 8
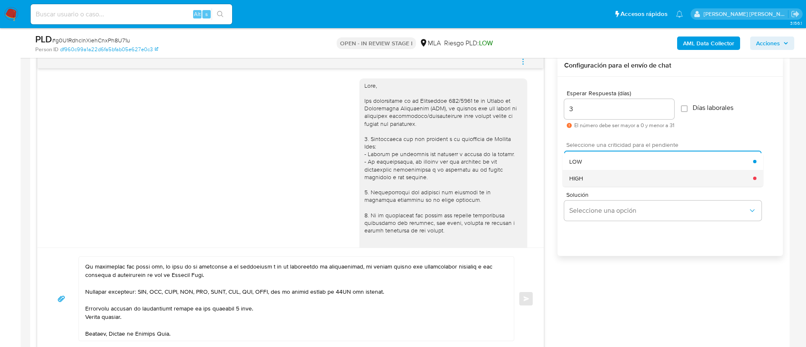
click at [614, 180] on div "HIGH" at bounding box center [661, 178] width 184 height 17
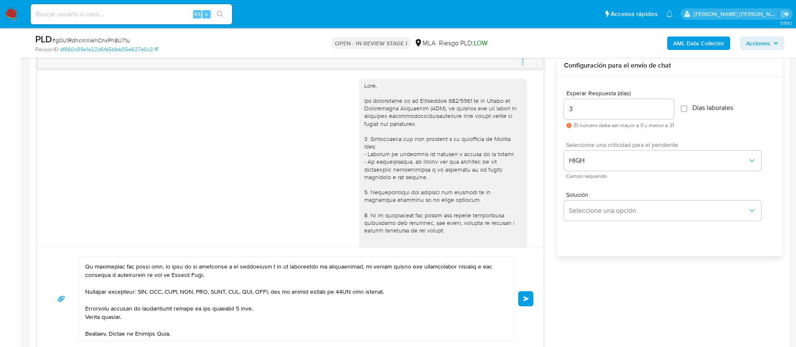
click at [526, 300] on span "Enviar" at bounding box center [526, 298] width 6 height 5
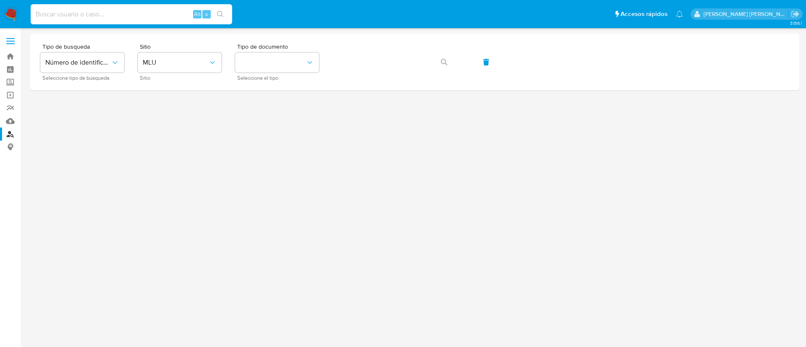
click at [87, 11] on input at bounding box center [131, 14] width 201 height 11
click at [191, 62] on span "MLU" at bounding box center [175, 62] width 65 height 8
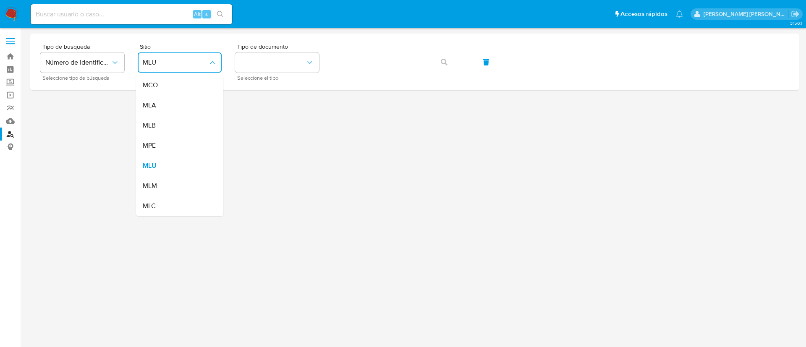
click at [129, 9] on input at bounding box center [131, 14] width 201 height 11
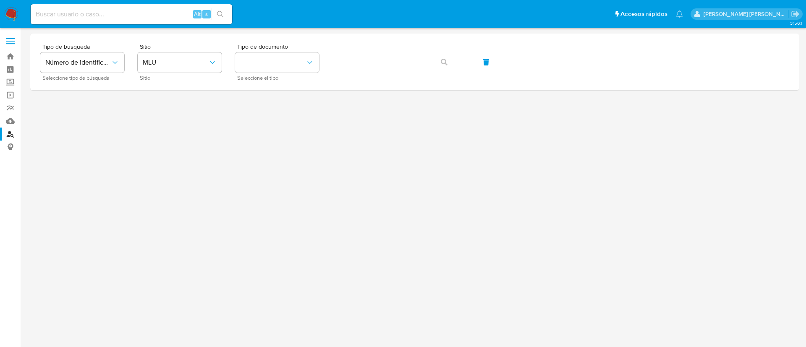
click at [135, 16] on input at bounding box center [131, 14] width 201 height 11
paste input "1374825749"
type input "1374825749"
click at [223, 13] on icon "search-icon" at bounding box center [220, 14] width 7 height 7
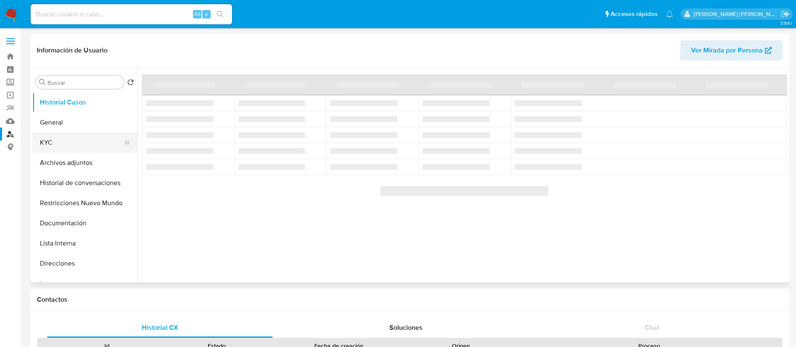
click at [52, 146] on button "KYC" at bounding box center [81, 143] width 98 height 20
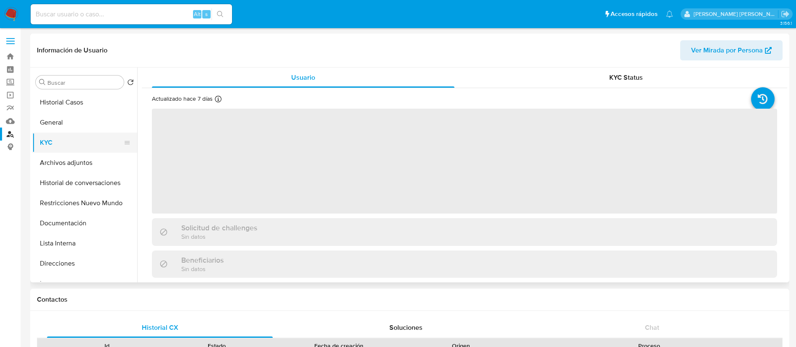
select select "10"
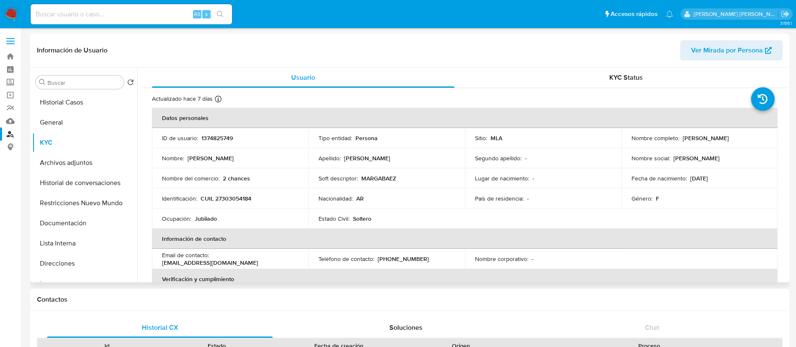
click at [244, 197] on p "CUIL 27303054184" at bounding box center [226, 199] width 51 height 8
copy p "27303054184"
click at [80, 225] on button "Documentación" at bounding box center [81, 223] width 98 height 20
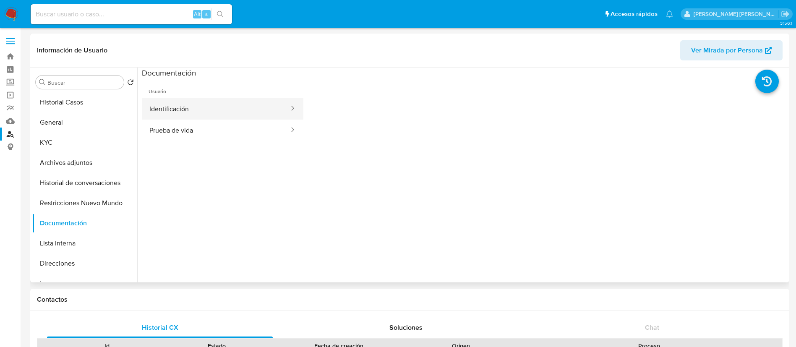
click at [202, 106] on button "Identificación" at bounding box center [216, 108] width 148 height 21
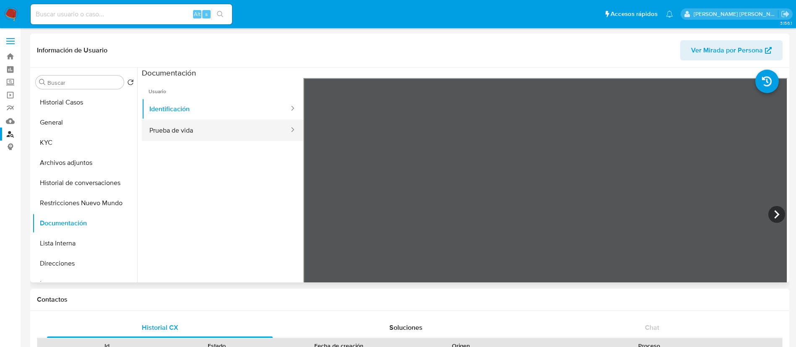
click at [199, 136] on button "Prueba de vida" at bounding box center [216, 130] width 148 height 21
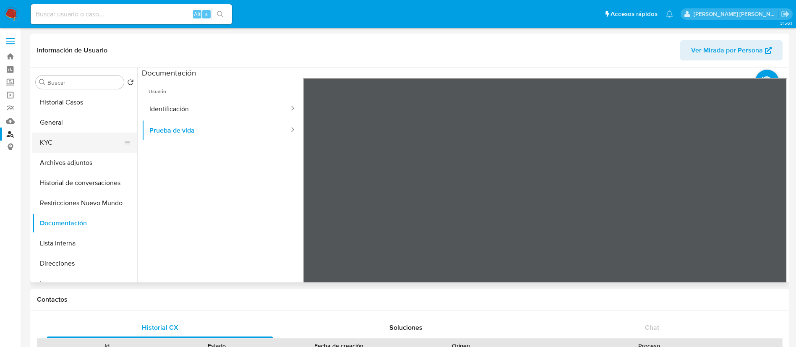
click at [44, 142] on button "KYC" at bounding box center [81, 143] width 98 height 20
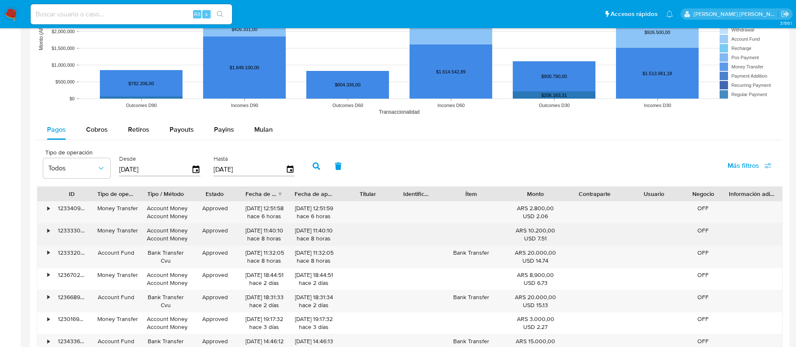
scroll to position [691, 0]
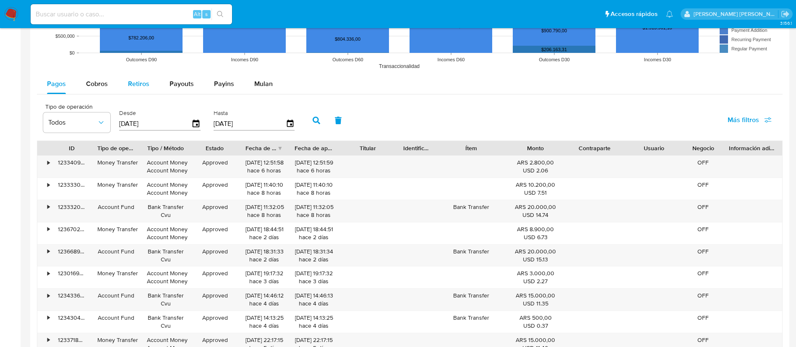
click at [128, 83] on span "Retiros" at bounding box center [138, 84] width 21 height 10
select select "10"
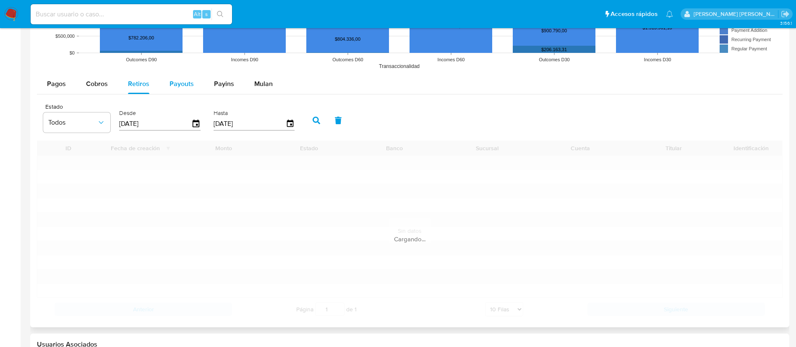
click at [170, 80] on span "Payouts" at bounding box center [182, 84] width 24 height 10
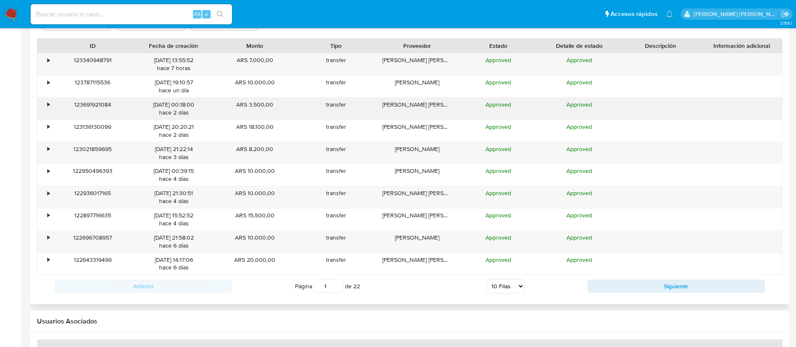
scroll to position [817, 0]
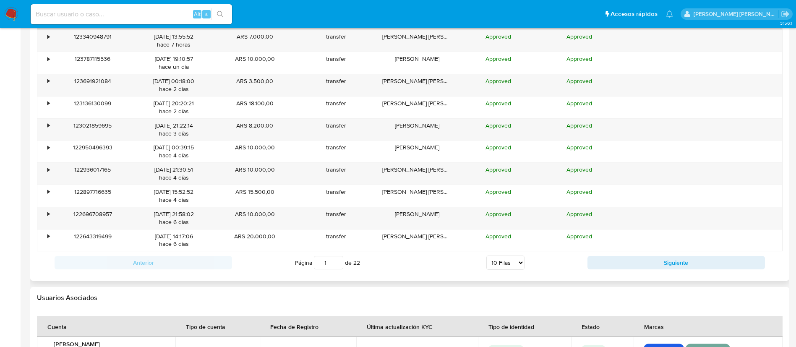
click at [503, 268] on select "5 Filas 10 Filas 20 Filas 25 Filas 50 Filas 100 Filas" at bounding box center [506, 263] width 38 height 14
select select "100"
click at [487, 256] on select "5 Filas 10 Filas 20 Filas 25 Filas 50 Filas 100 Filas" at bounding box center [506, 263] width 38 height 14
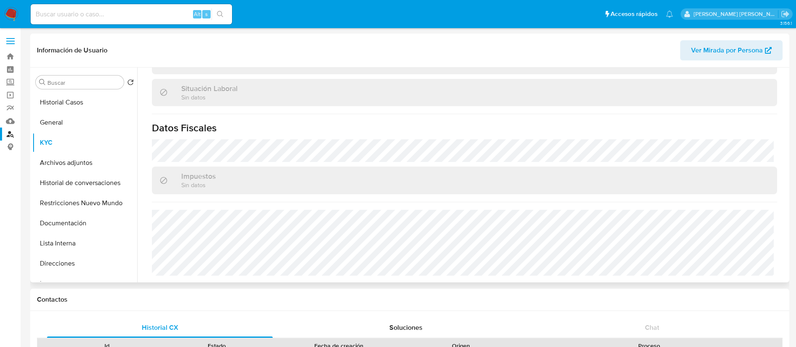
scroll to position [120, 0]
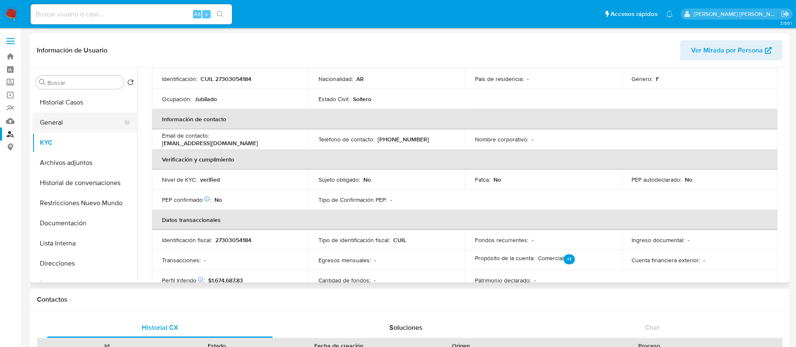
click at [55, 124] on button "General" at bounding box center [81, 122] width 98 height 20
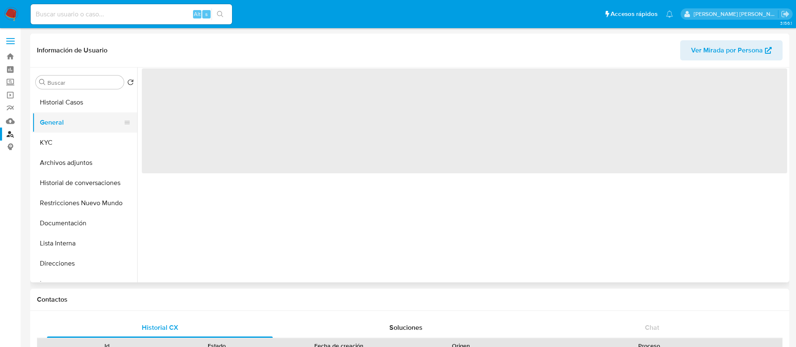
scroll to position [0, 0]
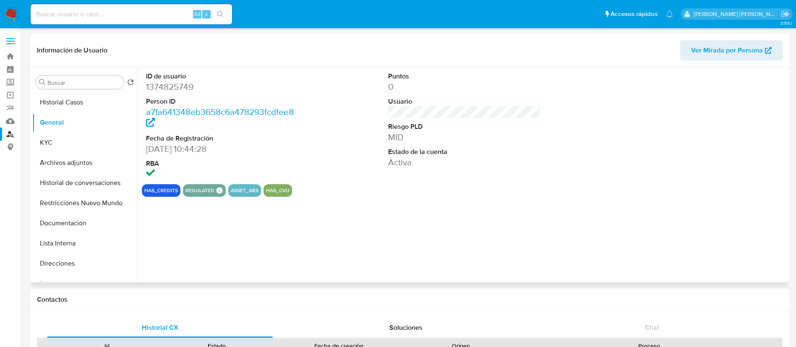
click at [187, 86] on dd "1374825749" at bounding box center [222, 87] width 153 height 12
copy dd "1374825749"
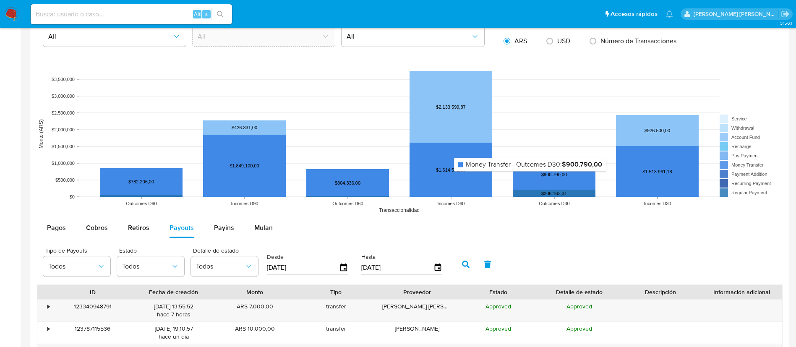
scroll to position [544, 0]
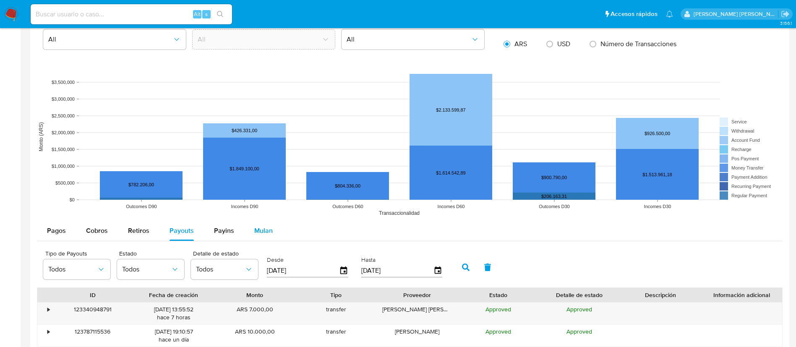
click at [263, 231] on span "Mulan" at bounding box center [263, 231] width 18 height 10
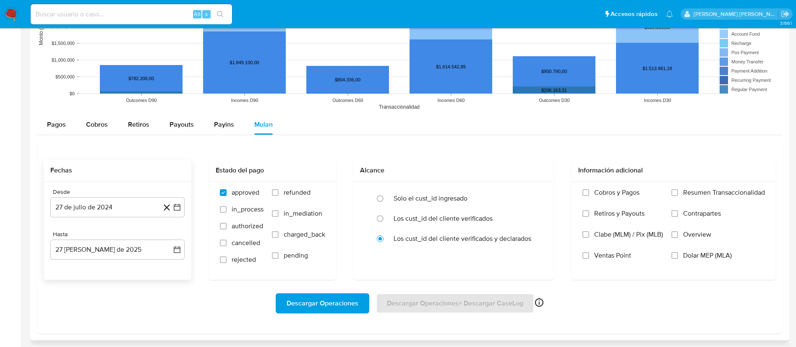
scroll to position [670, 0]
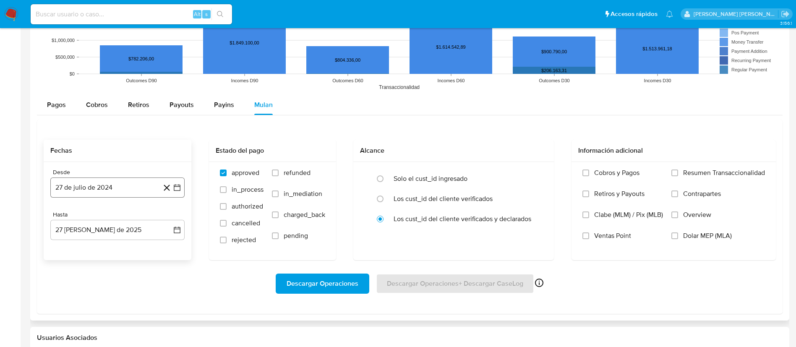
click at [116, 189] on button "27 de julio de 2024" at bounding box center [117, 188] width 134 height 20
click at [139, 216] on div "julio 2024" at bounding box center [117, 218] width 114 height 10
click at [133, 217] on icon "Seleccionar mes y año" at bounding box center [134, 218] width 4 height 2
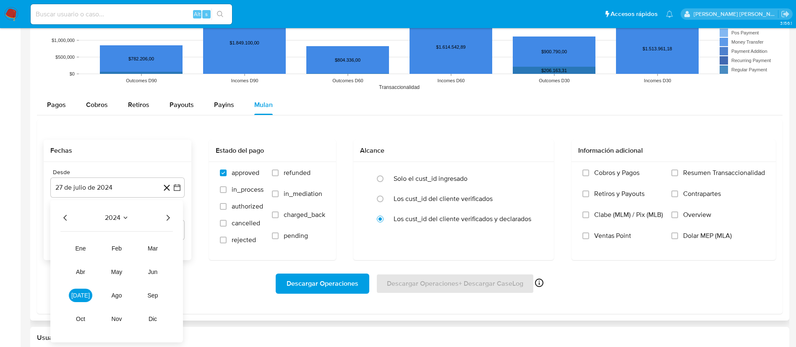
click at [165, 217] on icon "Año siguiente" at bounding box center [168, 218] width 10 height 10
click at [86, 272] on button "abr" at bounding box center [81, 271] width 24 height 13
click at [85, 246] on button "1" at bounding box center [83, 248] width 13 height 13
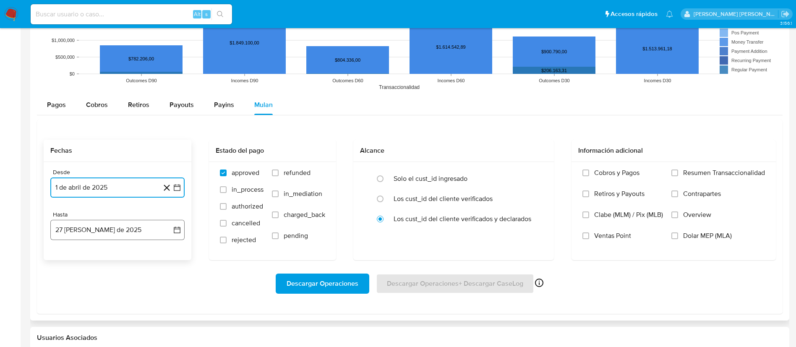
click at [134, 228] on button "27 de agosto de 2025" at bounding box center [117, 230] width 134 height 20
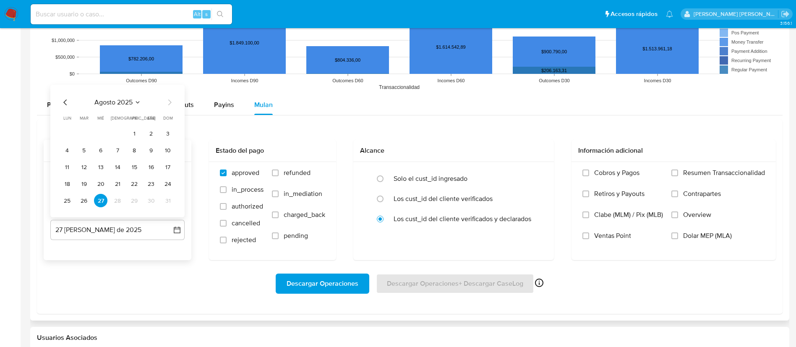
click at [65, 105] on icon "Mes anterior" at bounding box center [65, 102] width 10 height 10
click at [122, 202] on button "31" at bounding box center [117, 200] width 13 height 13
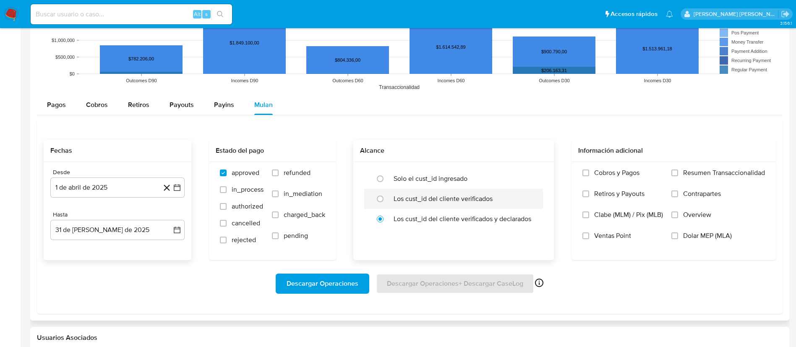
click at [397, 202] on label "Los cust_id del cliente verificados" at bounding box center [443, 199] width 99 height 8
click at [387, 202] on input "radio" at bounding box center [380, 198] width 13 height 13
radio input "true"
click at [672, 238] on input "Dolar MEP (MLA)" at bounding box center [675, 236] width 7 height 7
click at [340, 281] on span "Descargar Operaciones" at bounding box center [323, 284] width 72 height 18
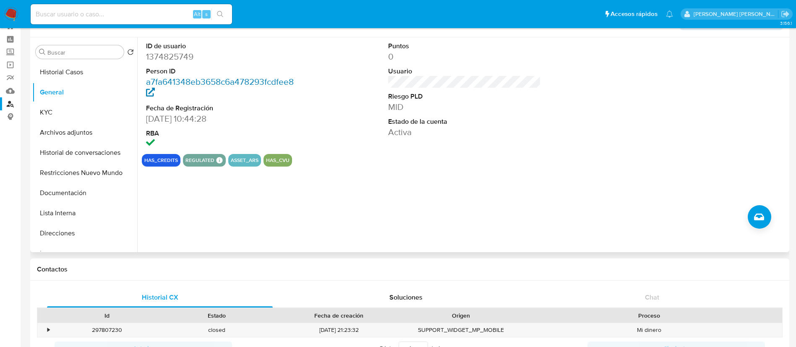
scroll to position [0, 0]
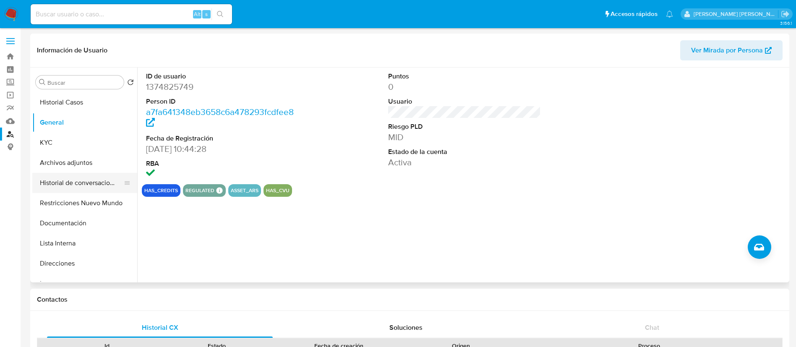
click at [78, 181] on button "Historial de conversaciones" at bounding box center [81, 183] width 98 height 20
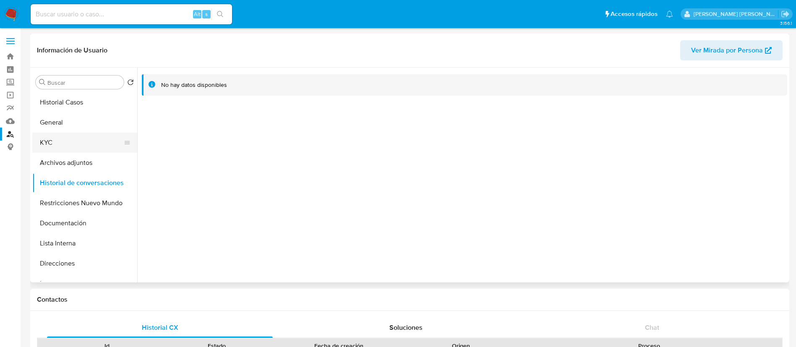
click at [52, 145] on button "KYC" at bounding box center [81, 143] width 98 height 20
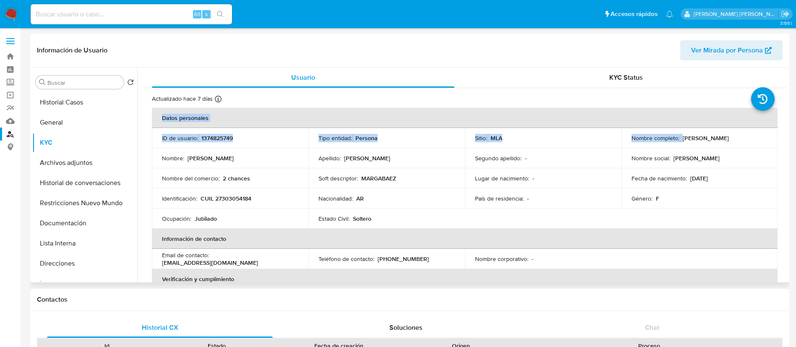
drag, startPoint x: 706, startPoint y: 138, endPoint x: 775, endPoint y: 138, distance: 69.3
copy table "Datos personales ID de usuario : 1374825749 Tipo entidad : Persona Sitio : MLA …"
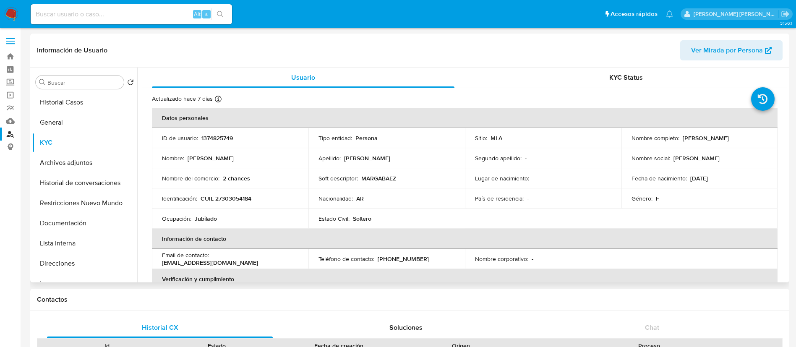
click at [671, 147] on td "Nombre completo : Margarita Estela Baez" at bounding box center [700, 138] width 157 height 20
drag, startPoint x: 680, startPoint y: 137, endPoint x: 743, endPoint y: 140, distance: 62.2
click at [743, 140] on div "Nombre completo : Margarita Estela Baez" at bounding box center [700, 138] width 136 height 8
copy p "Margarita Estela Baez"
drag, startPoint x: 201, startPoint y: 198, endPoint x: 262, endPoint y: 203, distance: 60.7
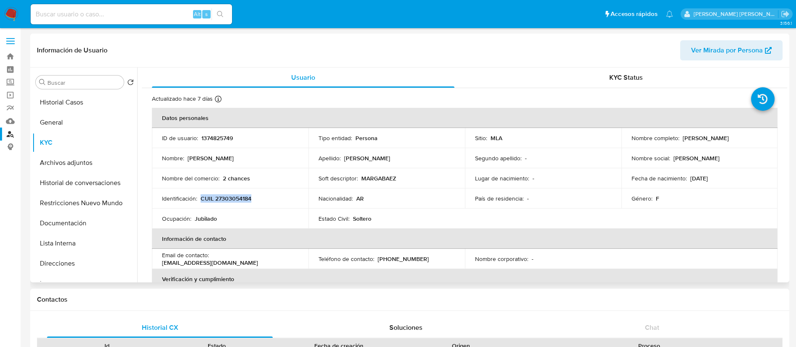
click at [262, 203] on td "Identificación : CUIL 27303054184" at bounding box center [230, 198] width 157 height 20
copy p "CUIL 27303054184"
click at [55, 228] on button "Documentación" at bounding box center [81, 223] width 98 height 20
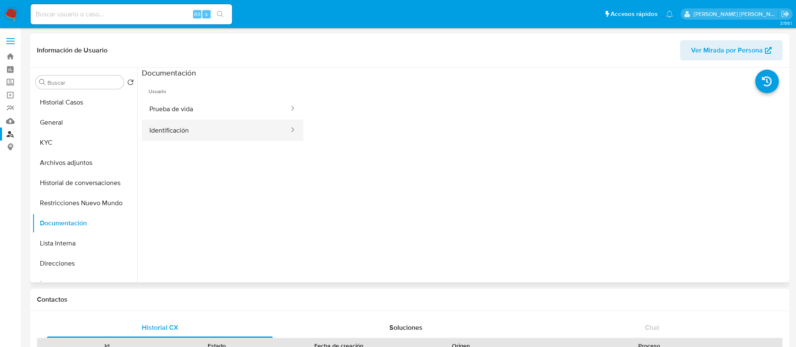
click at [206, 123] on button "Identificación" at bounding box center [216, 130] width 148 height 21
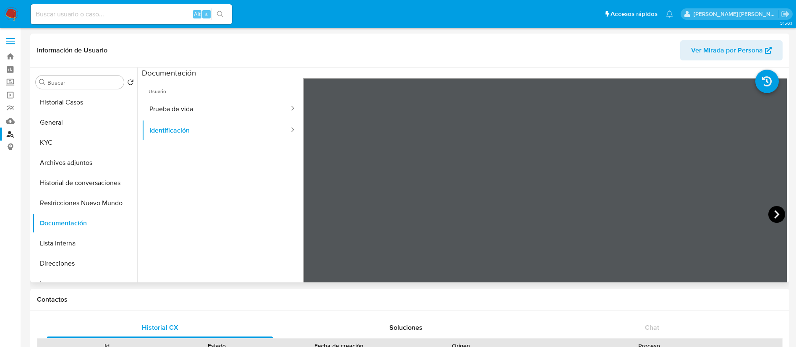
click at [774, 214] on icon at bounding box center [777, 214] width 17 height 17
click at [67, 263] on button "Direcciones" at bounding box center [81, 264] width 98 height 20
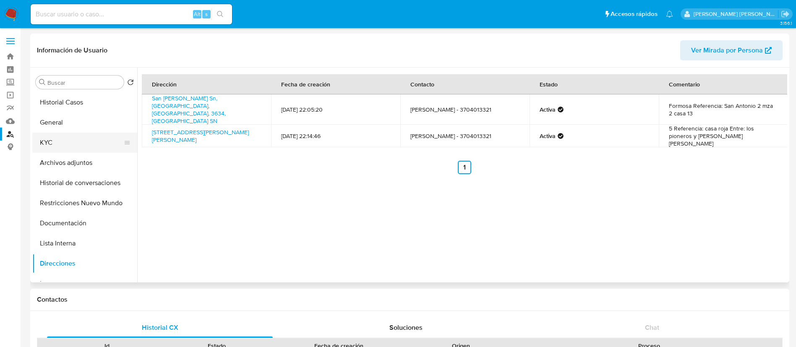
click at [53, 140] on button "KYC" at bounding box center [81, 143] width 98 height 20
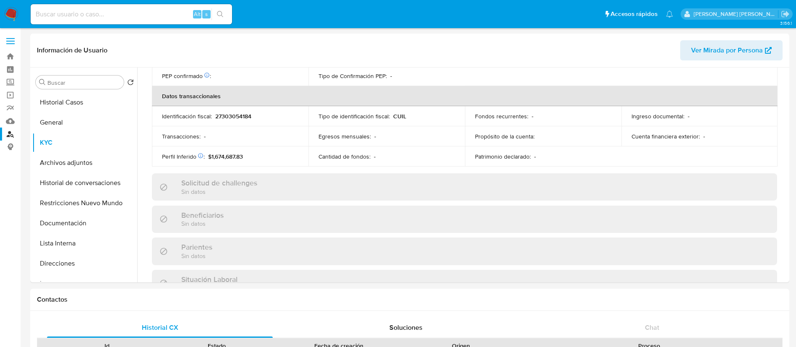
scroll to position [434, 0]
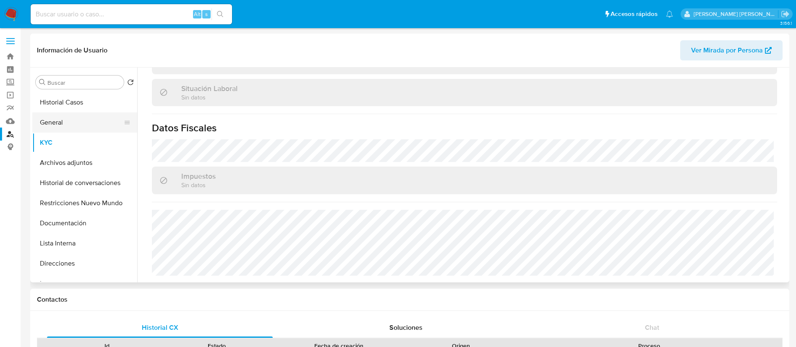
click at [68, 130] on button "General" at bounding box center [81, 122] width 98 height 20
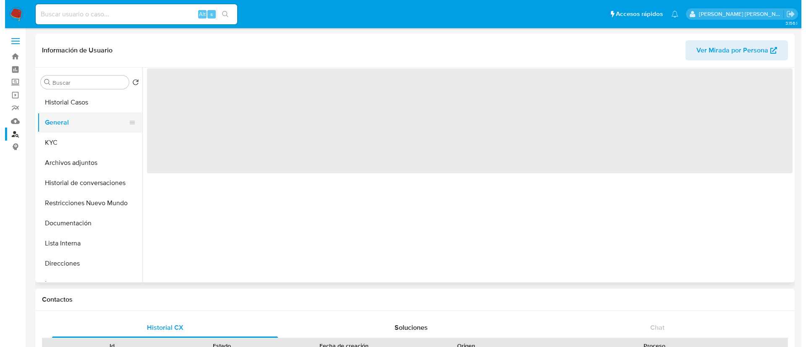
scroll to position [0, 0]
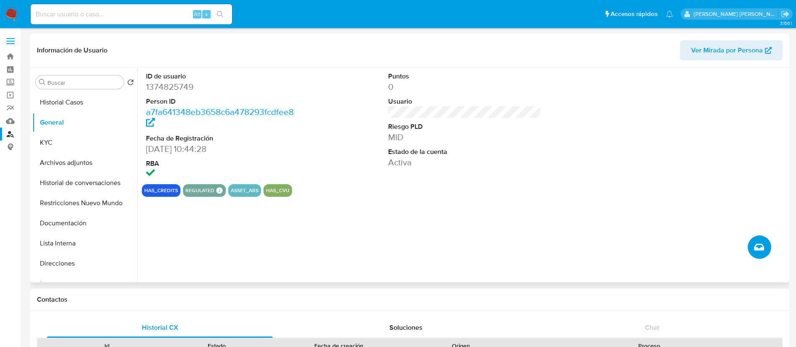
click at [762, 248] on icon "Crear caso manual" at bounding box center [759, 247] width 10 height 10
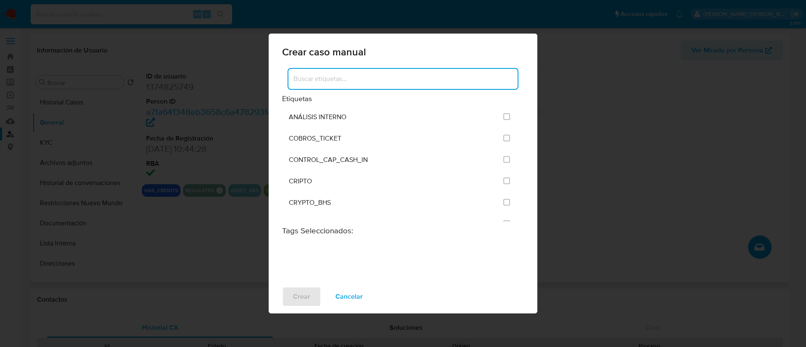
click at [367, 74] on input at bounding box center [402, 78] width 229 height 11
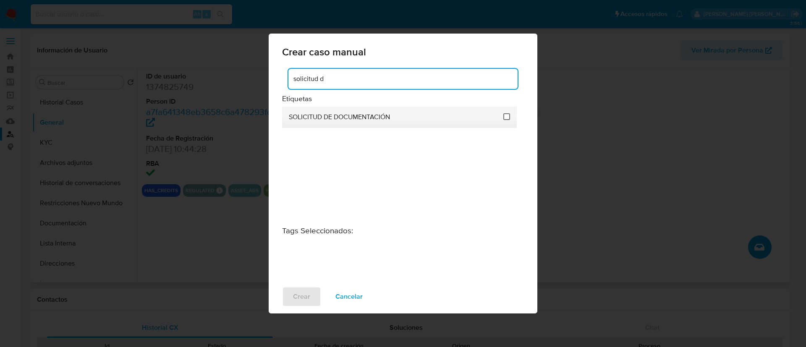
type input "solicitud d"
click at [508, 116] on input "2677" at bounding box center [506, 116] width 7 height 7
checkbox input "true"
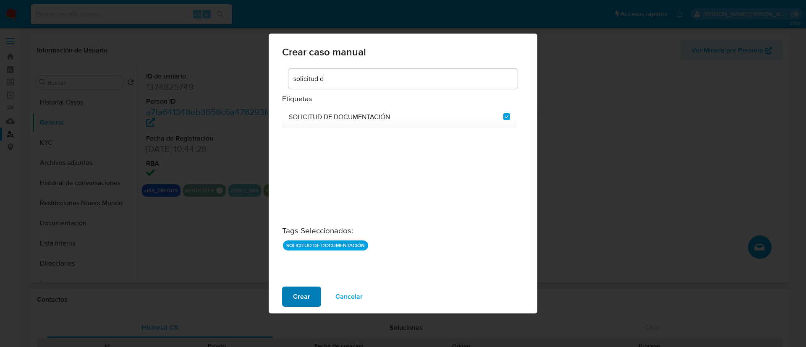
click at [296, 296] on span "Crear" at bounding box center [301, 297] width 17 height 18
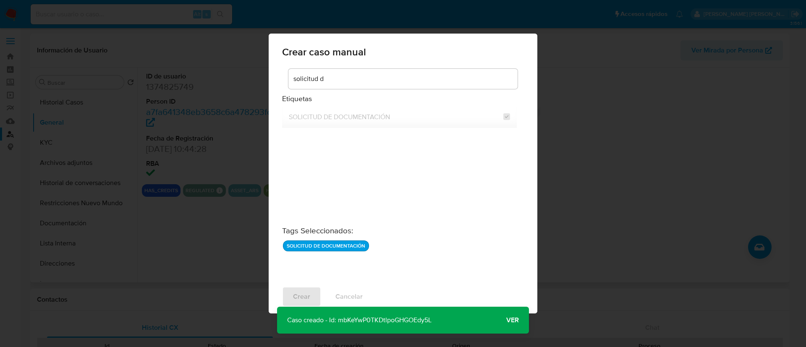
click at [517, 320] on span "Ver" at bounding box center [512, 320] width 13 height 0
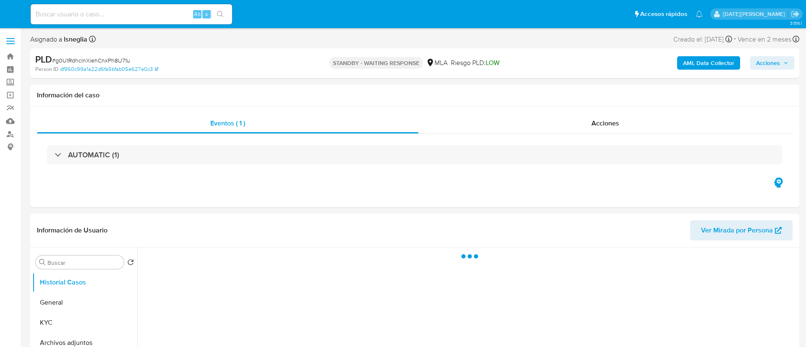
select select "10"
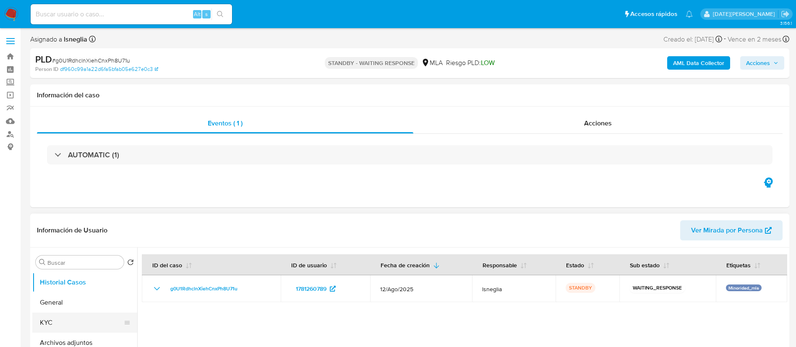
click at [44, 325] on button "KYC" at bounding box center [81, 323] width 98 height 20
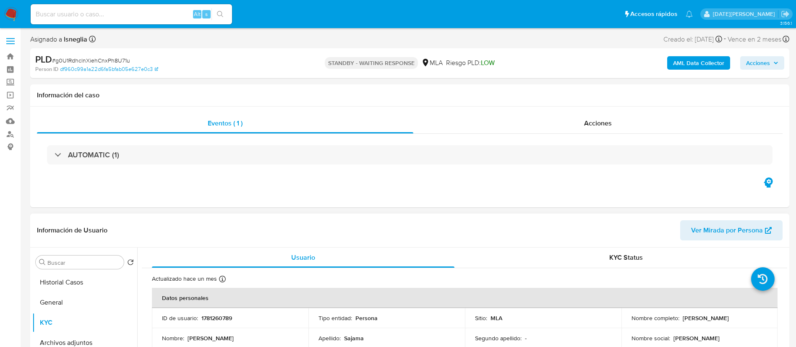
drag, startPoint x: 681, startPoint y: 319, endPoint x: 748, endPoint y: 313, distance: 67.0
click at [748, 313] on td "Nombre completo : [PERSON_NAME]" at bounding box center [700, 318] width 157 height 20
copy p "[PERSON_NAME]"
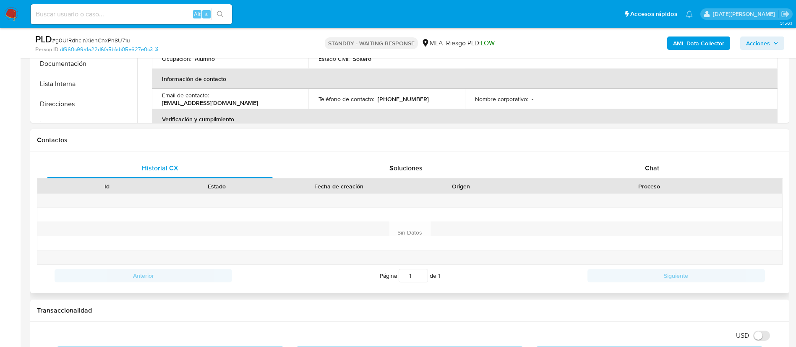
scroll to position [378, 0]
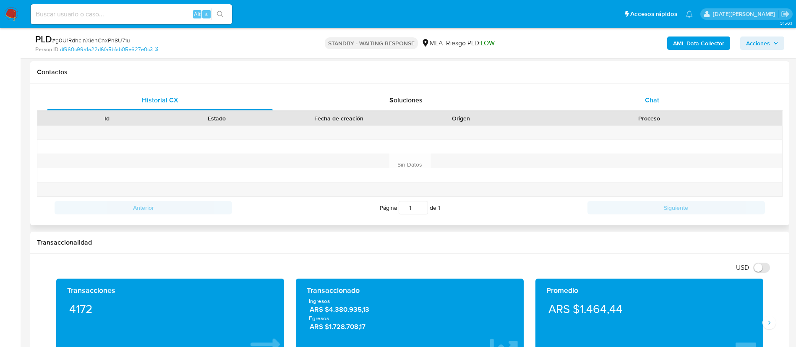
click at [647, 102] on span "Chat" at bounding box center [652, 100] width 14 height 10
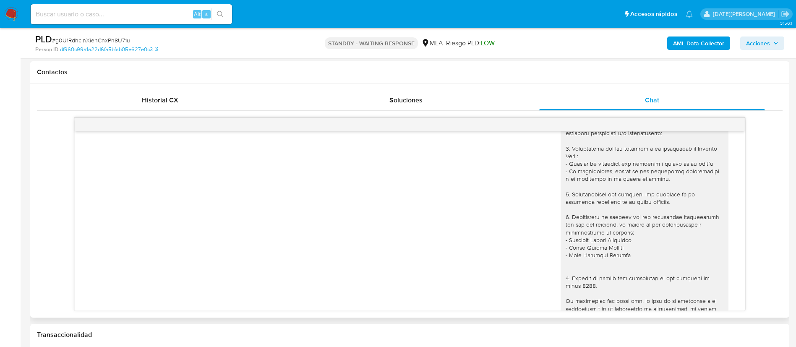
scroll to position [637, 0]
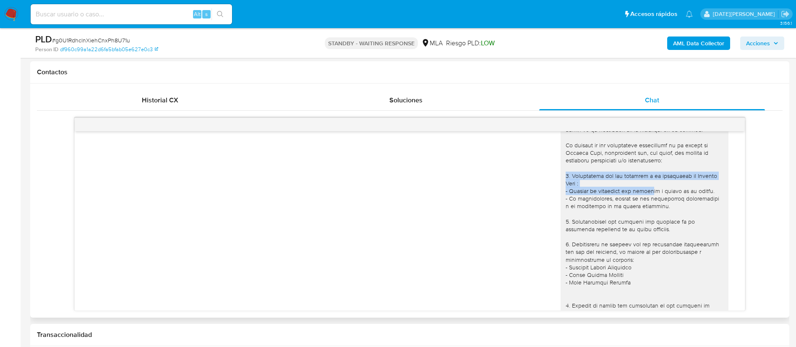
drag, startPoint x: 555, startPoint y: 191, endPoint x: 634, endPoint y: 209, distance: 80.5
click at [634, 209] on div at bounding box center [645, 263] width 168 height 327
click at [623, 220] on div at bounding box center [645, 263] width 158 height 321
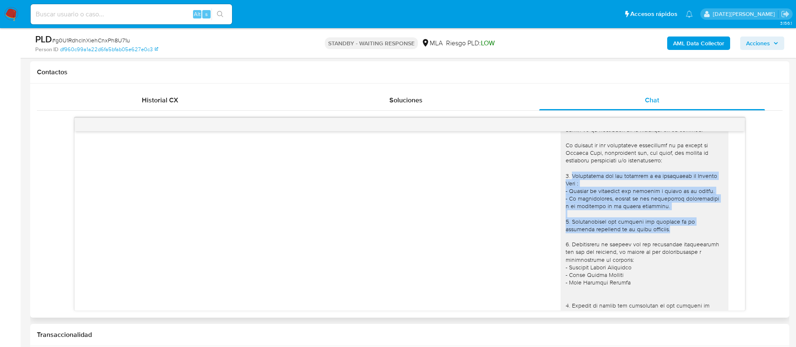
drag, startPoint x: 560, startPoint y: 190, endPoint x: 634, endPoint y: 244, distance: 91.4
click at [634, 244] on div at bounding box center [645, 263] width 158 height 321
copy div "Descripción del uso otorgado a la aplicación de Mercado Pago : - Detalla la act…"
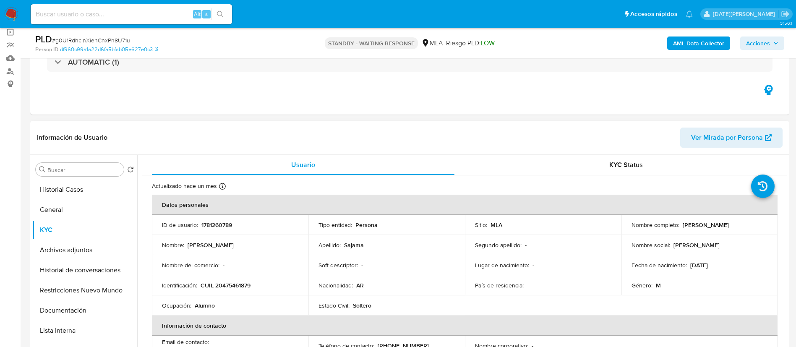
scroll to position [0, 0]
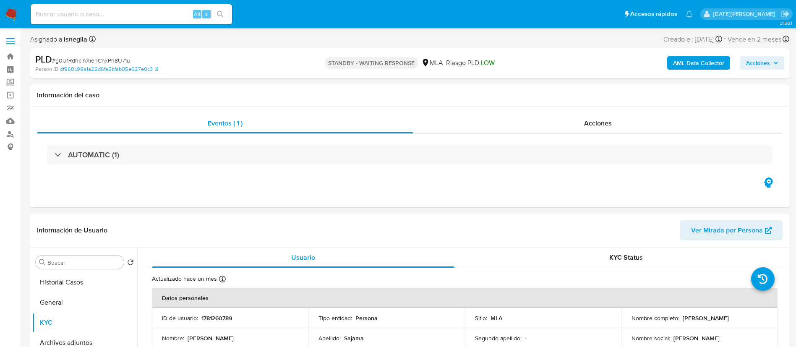
click at [91, 57] on span "# g0U1RdhclnXiehCnxPh8U71u" at bounding box center [91, 60] width 78 height 8
copy span "g0U1RdhclnXiehCnxPh8U71u"
click at [14, 9] on img at bounding box center [11, 14] width 14 height 14
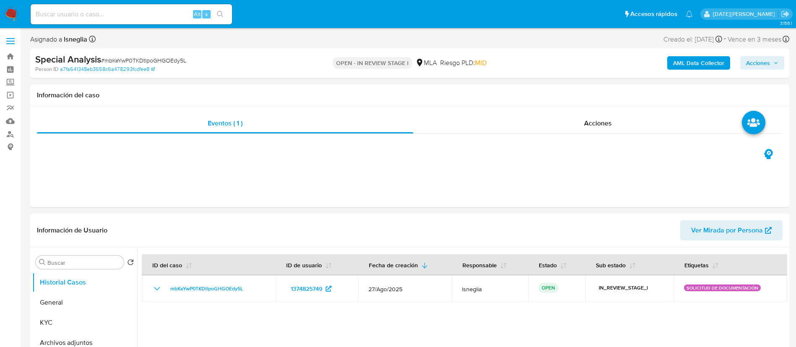
select select "10"
click at [494, 157] on div "Eventos ( 1 ) Acciones" at bounding box center [409, 157] width 759 height 101
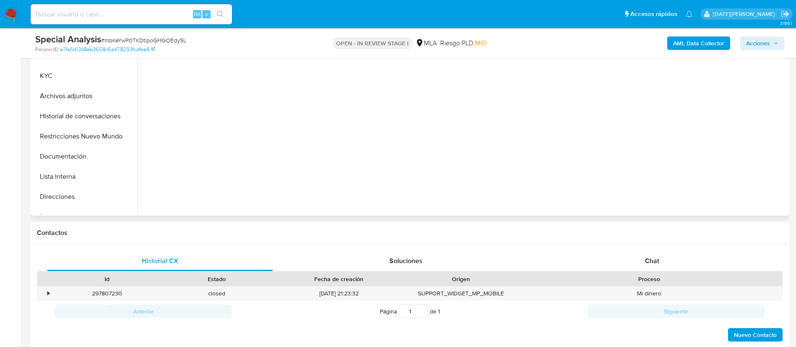
scroll to position [252, 0]
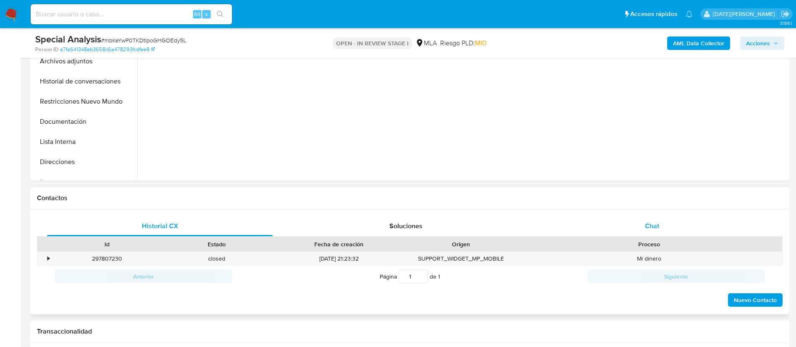
click at [651, 217] on div "Chat" at bounding box center [652, 226] width 226 height 20
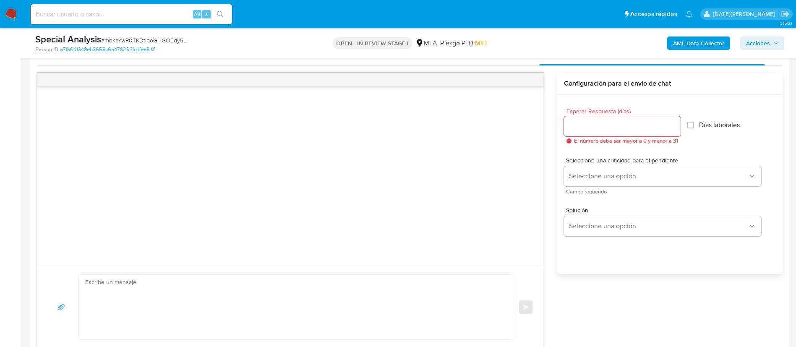
scroll to position [378, 0]
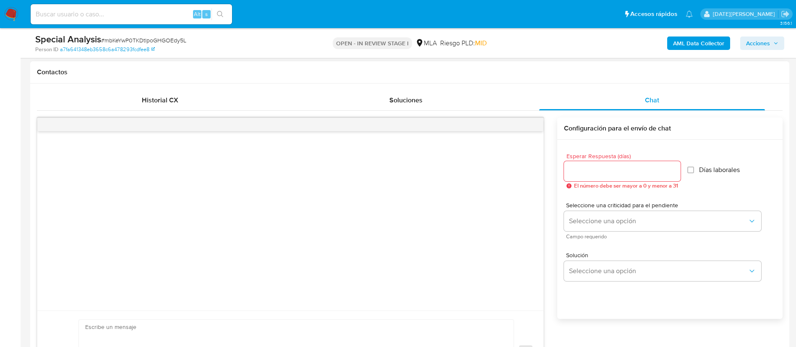
click at [610, 185] on span "El número debe ser mayor a 0 y menor a 31" at bounding box center [626, 186] width 104 height 6
click at [606, 177] on div at bounding box center [622, 171] width 117 height 20
click at [600, 168] on input "Esperar Respuesta (días)" at bounding box center [622, 171] width 117 height 11
type input "3"
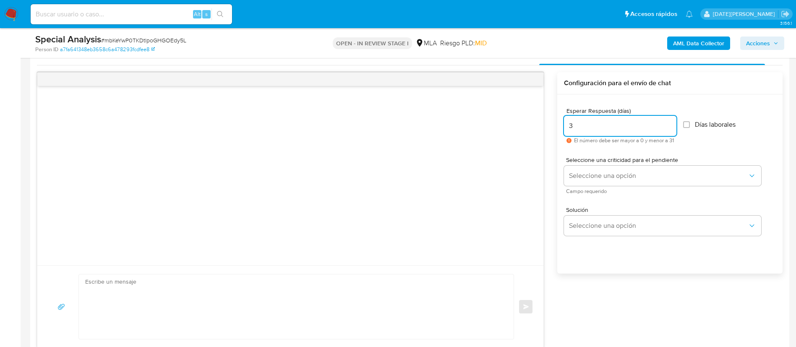
scroll to position [441, 0]
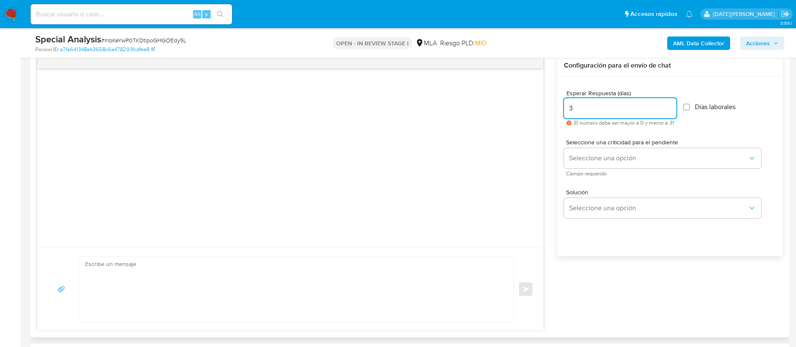
click at [188, 284] on textarea at bounding box center [294, 289] width 418 height 65
paste textarea "Lore [Ipsumd sit Ametco], Ad elitsed do eiu temporincid utlaboreetd magna al en…"
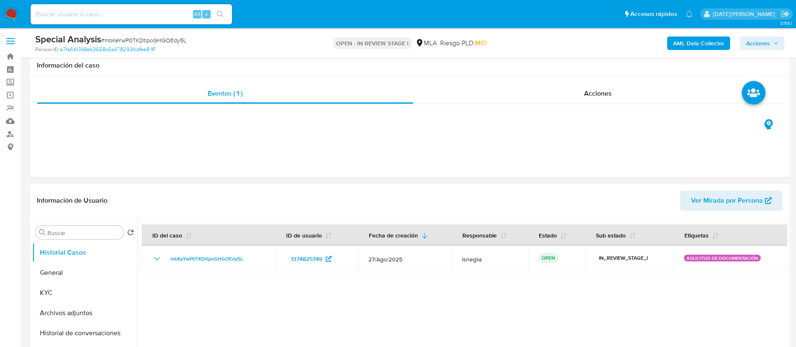
scroll to position [63, 0]
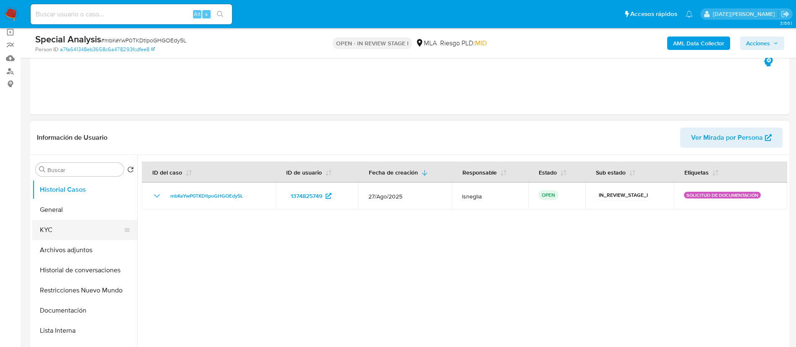
click at [62, 226] on button "KYC" at bounding box center [81, 230] width 98 height 20
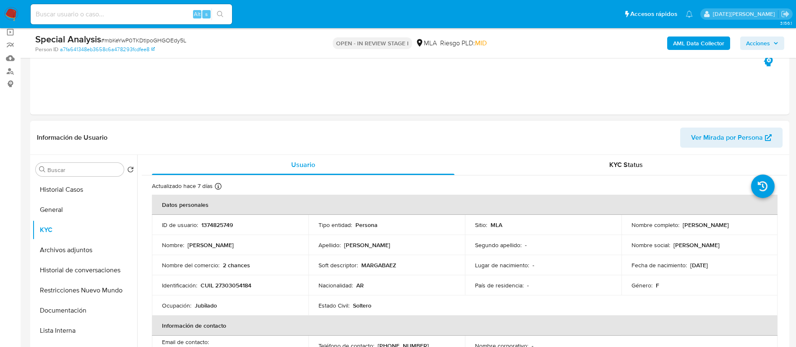
drag, startPoint x: 681, startPoint y: 226, endPoint x: 751, endPoint y: 223, distance: 70.6
click at [751, 223] on div "Nombre completo : [PERSON_NAME]" at bounding box center [700, 225] width 136 height 8
copy p "[PERSON_NAME]"
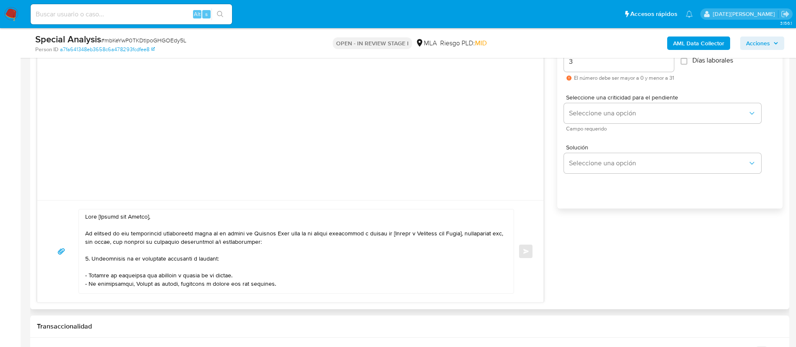
scroll to position [567, 0]
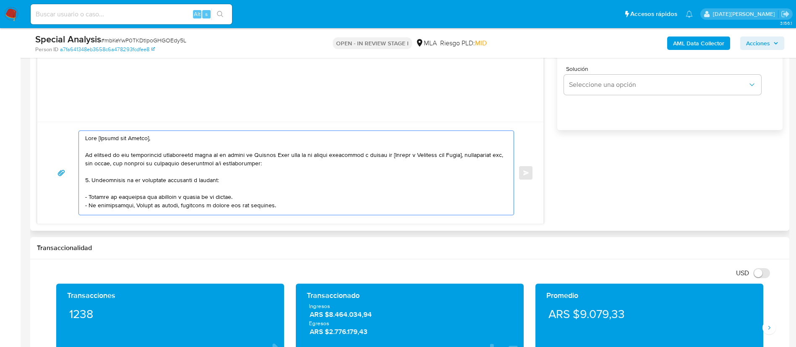
drag, startPoint x: 99, startPoint y: 138, endPoint x: 188, endPoint y: 144, distance: 89.6
click at [188, 144] on textarea at bounding box center [294, 173] width 418 height 84
paste textarea "[PERSON_NAME]"
drag, startPoint x: 196, startPoint y: 154, endPoint x: 303, endPoint y: 156, distance: 107.1
click at [303, 156] on textarea at bounding box center [294, 173] width 418 height 84
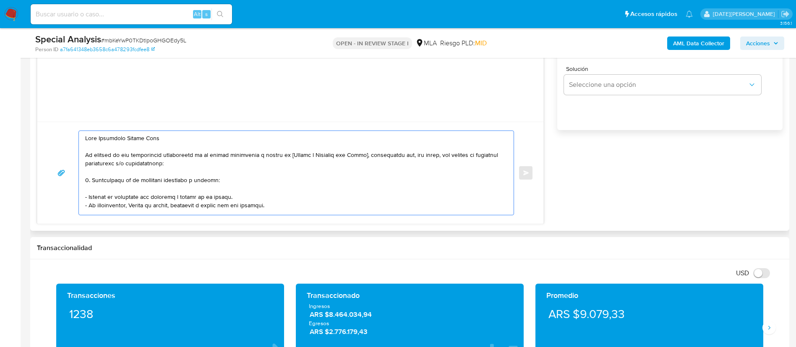
drag, startPoint x: 291, startPoint y: 156, endPoint x: 368, endPoint y: 154, distance: 77.3
click at [368, 154] on textarea at bounding box center [294, 173] width 418 height 84
paste textarea "[PERSON_NAME]"
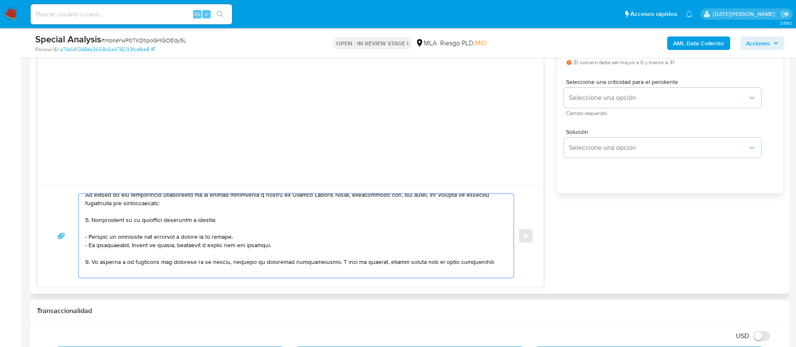
scroll to position [5, 0]
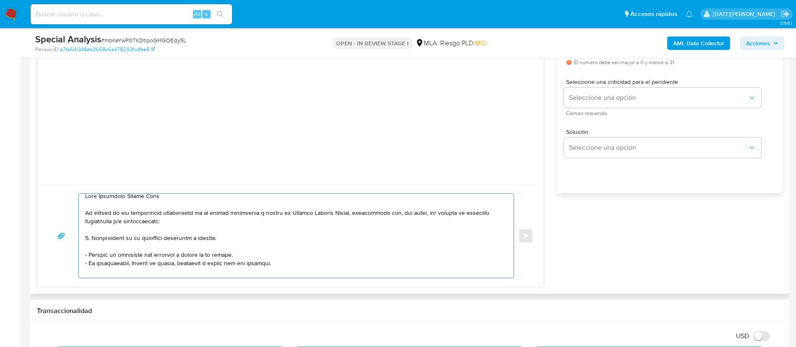
drag, startPoint x: 87, startPoint y: 236, endPoint x: 195, endPoint y: 240, distance: 107.9
click at [195, 240] on textarea at bounding box center [294, 236] width 418 height 84
click at [154, 248] on textarea at bounding box center [294, 236] width 418 height 84
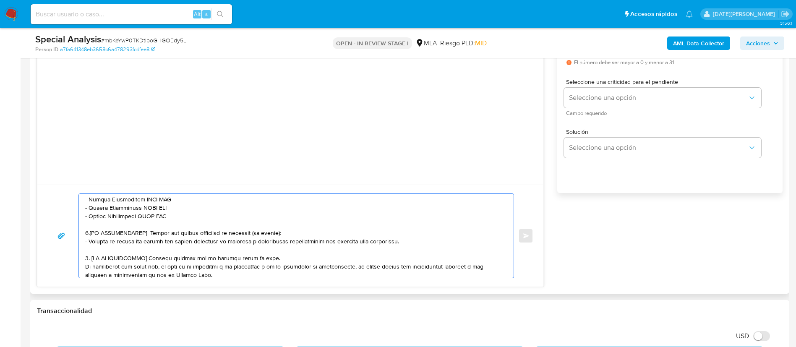
scroll to position [257, 0]
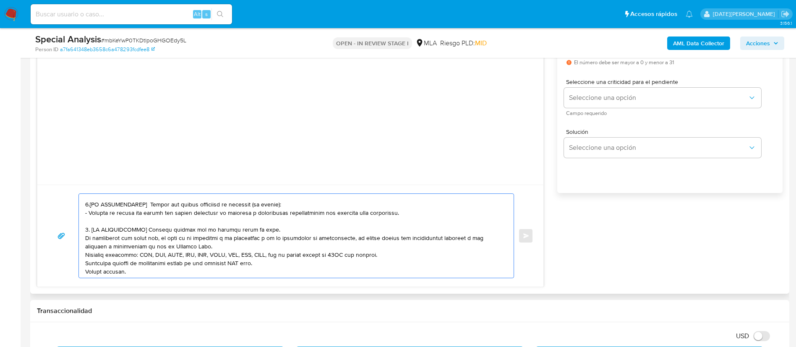
drag, startPoint x: 84, startPoint y: 237, endPoint x: 377, endPoint y: 239, distance: 292.2
click at [377, 239] on div at bounding box center [294, 236] width 431 height 84
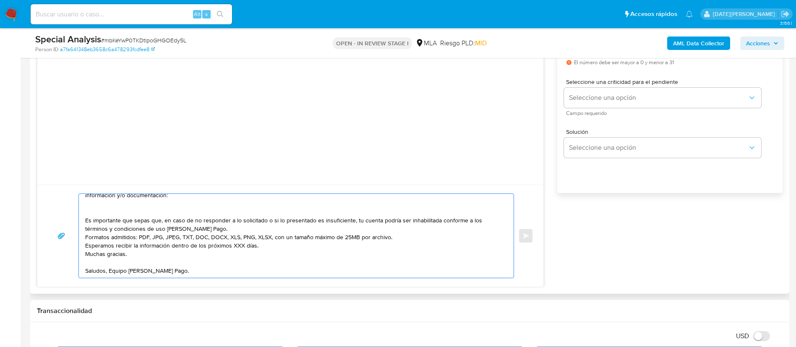
scroll to position [5, 0]
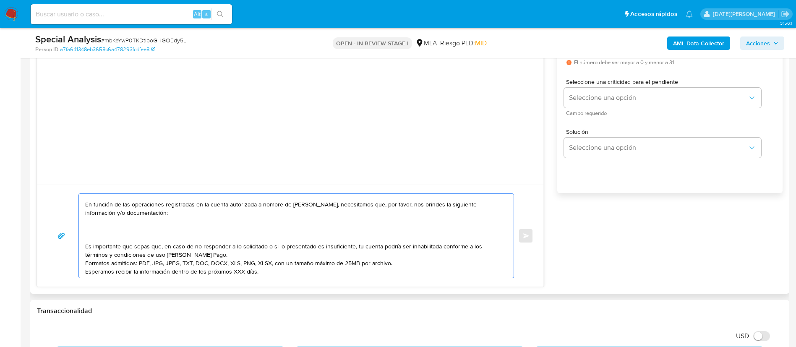
paste textarea "Descripción del uso otorgado a la aplicación [PERSON_NAME] Pago : - Detalla la …"
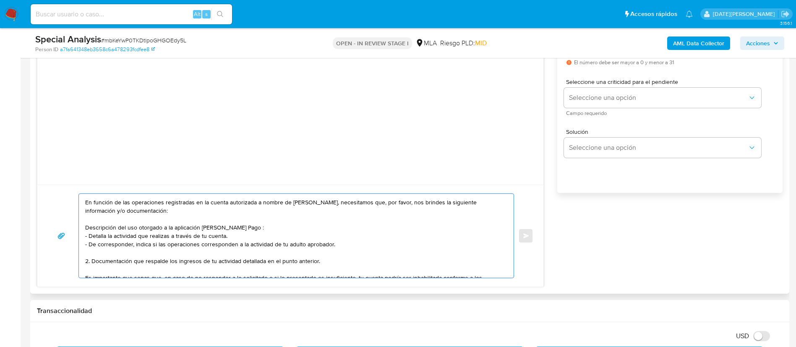
scroll to position [0, 0]
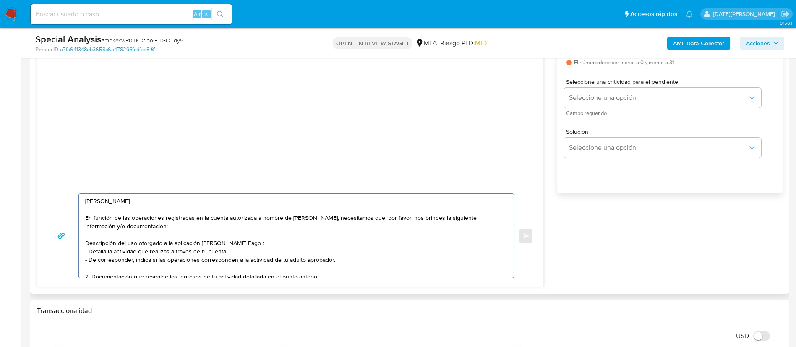
click at [84, 242] on div "[PERSON_NAME] En función de las operaciones registradas en la cuenta autorizada…" at bounding box center [294, 236] width 431 height 84
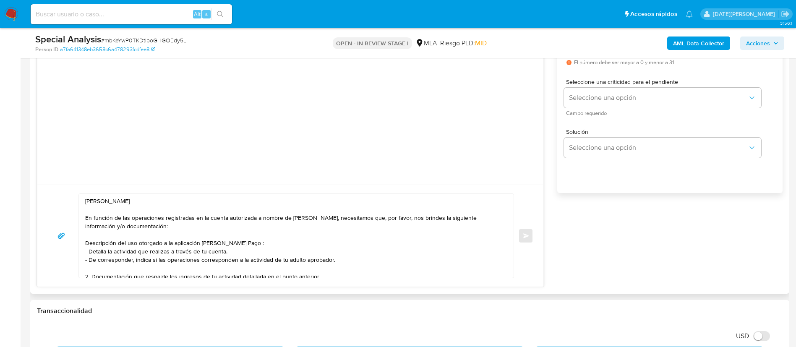
click at [86, 242] on textarea "[PERSON_NAME] En función de las operaciones registradas en la cuenta autorizada…" at bounding box center [294, 236] width 418 height 84
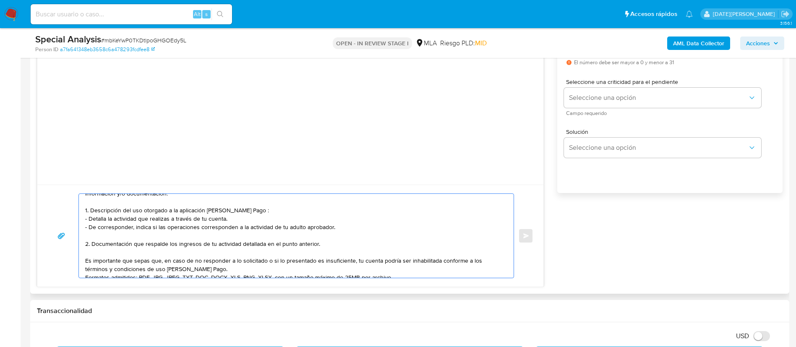
scroll to position [25, 0]
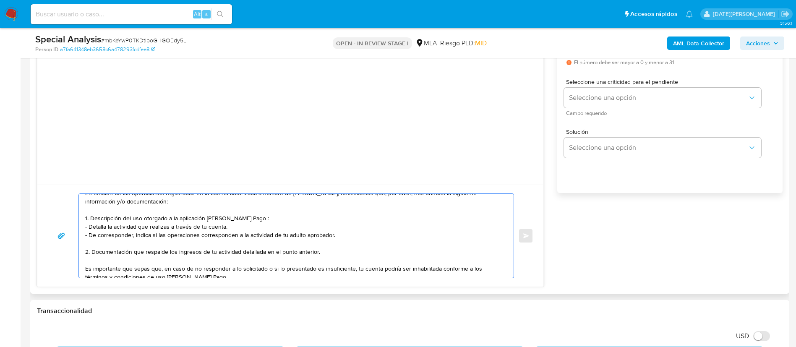
drag, startPoint x: 99, startPoint y: 227, endPoint x: 340, endPoint y: 235, distance: 241.9
click at [340, 235] on textarea "[PERSON_NAME] En función de las operaciones registradas en la cuenta autorizada…" at bounding box center [294, 236] width 418 height 84
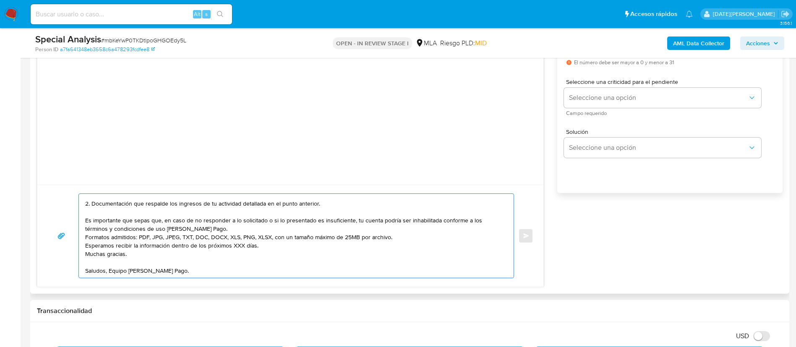
scroll to position [65, 0]
click at [308, 217] on textarea "[PERSON_NAME] En función de las operaciones registradas en la cuenta autorizada…" at bounding box center [294, 236] width 418 height 84
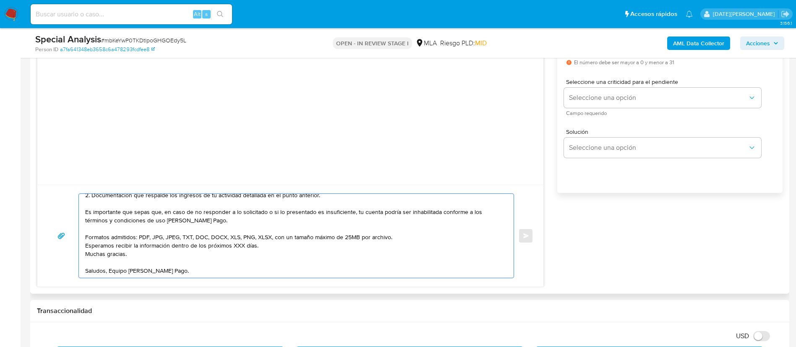
click at [405, 238] on textarea "[PERSON_NAME] En función de las operaciones registradas en la cuenta autorizada…" at bounding box center [294, 236] width 418 height 84
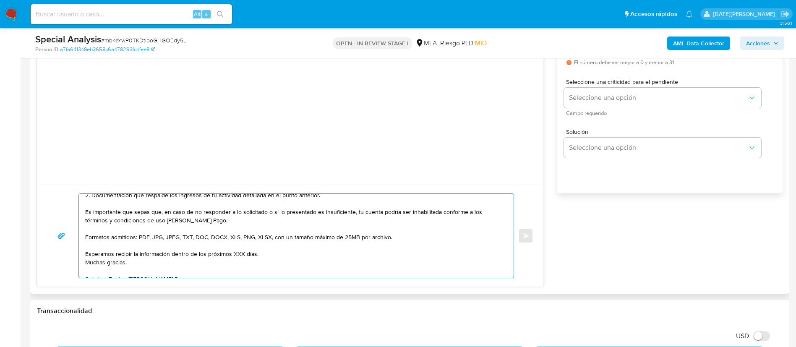
click at [233, 256] on textarea "[PERSON_NAME] En función de las operaciones registradas en la cuenta autorizada…" at bounding box center [294, 236] width 418 height 84
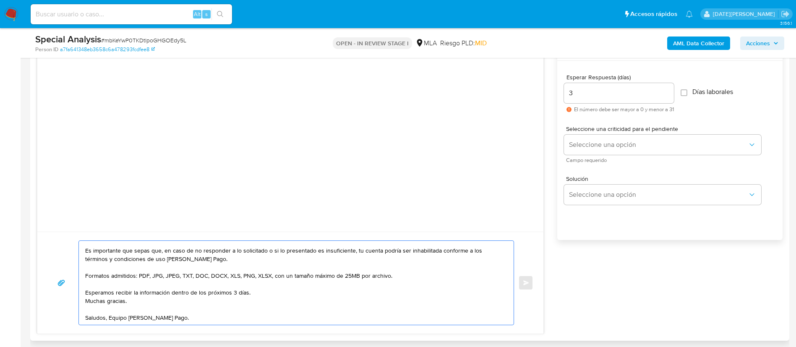
scroll to position [441, 0]
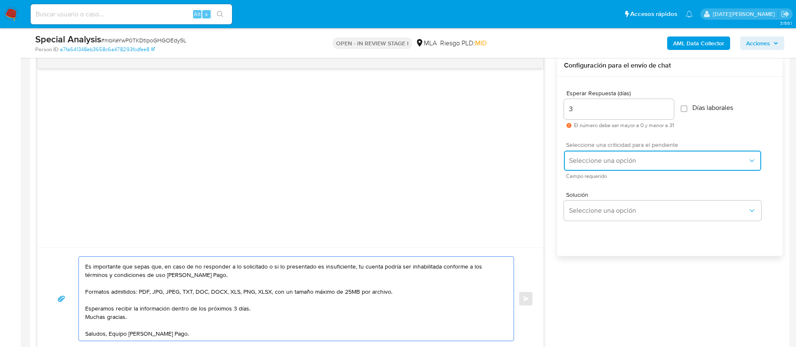
click at [595, 165] on button "Seleccione una opción" at bounding box center [662, 161] width 197 height 20
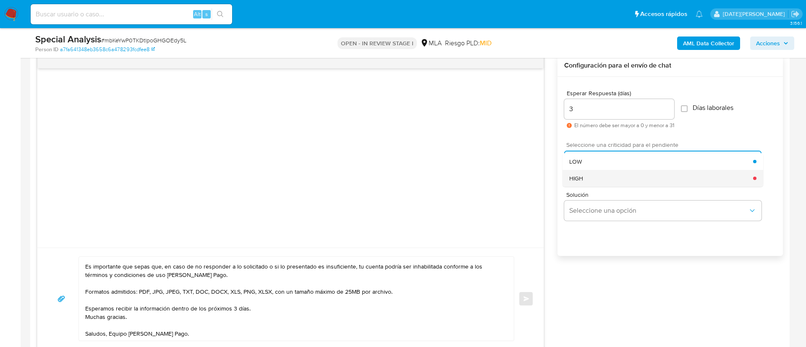
click at [591, 183] on div "HIGH" at bounding box center [661, 178] width 184 height 17
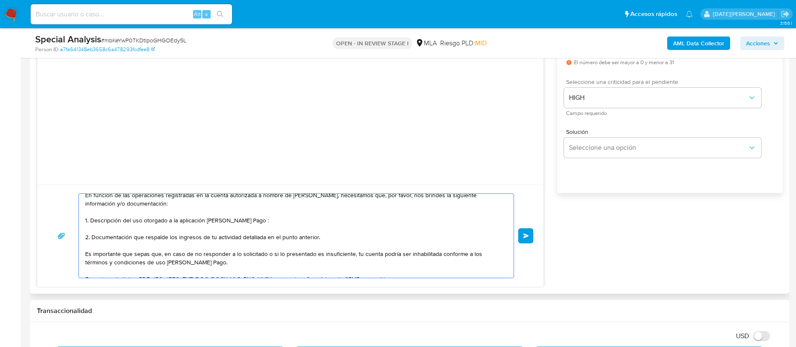
scroll to position [25, 0]
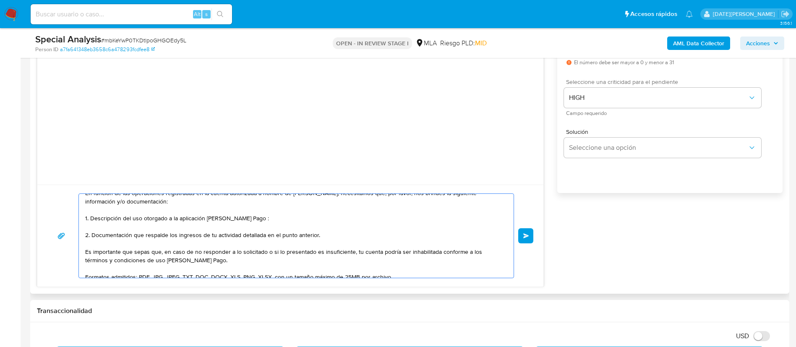
click at [213, 236] on textarea "Hola Margarita Estela Baez En función de las operaciones registradas en la cuen…" at bounding box center [294, 236] width 418 height 84
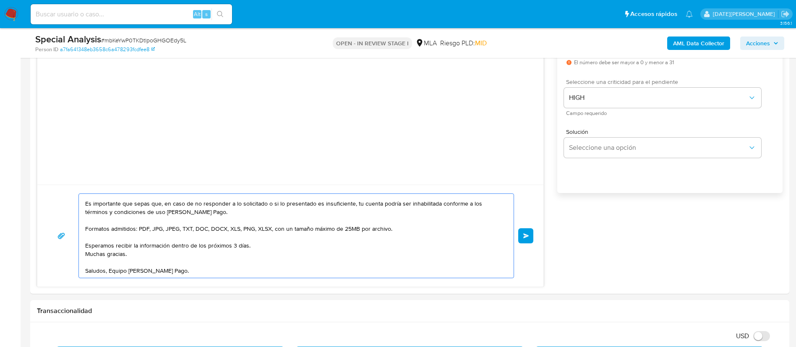
scroll to position [441, 0]
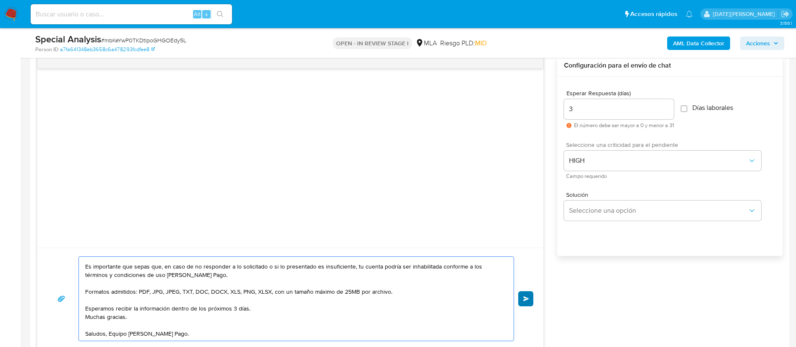
type textarea "Hola Margarita Estela Baez En función de las operaciones registradas en la cuen…"
click at [531, 301] on button "Enviar" at bounding box center [525, 298] width 15 height 15
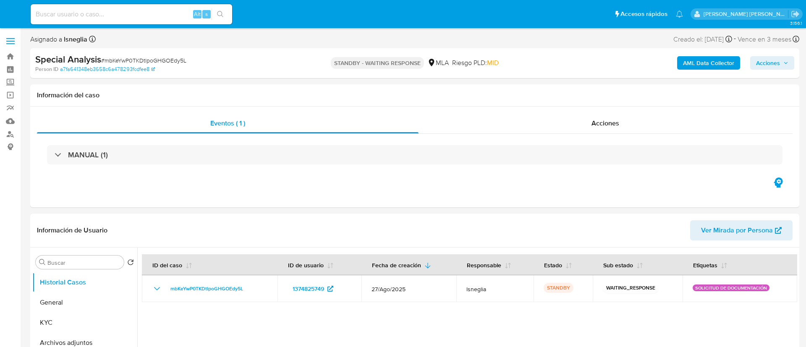
select select "10"
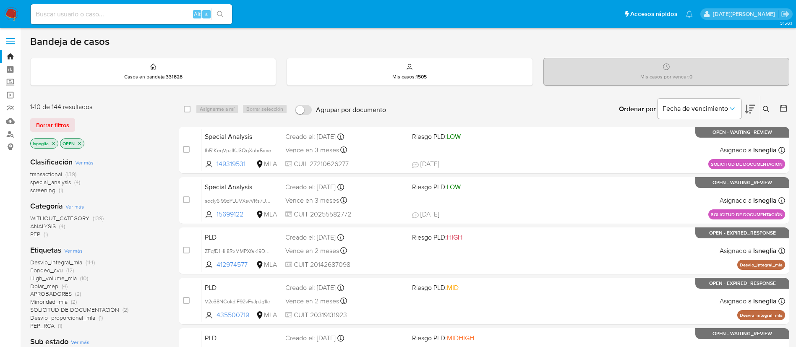
click at [765, 109] on icon at bounding box center [766, 109] width 7 height 7
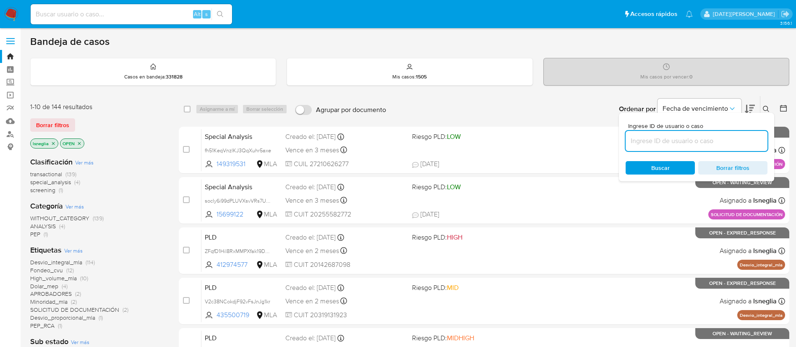
click at [678, 137] on input at bounding box center [697, 141] width 142 height 11
type input "g0U1RdhclnXiehCnxPh8U71u"
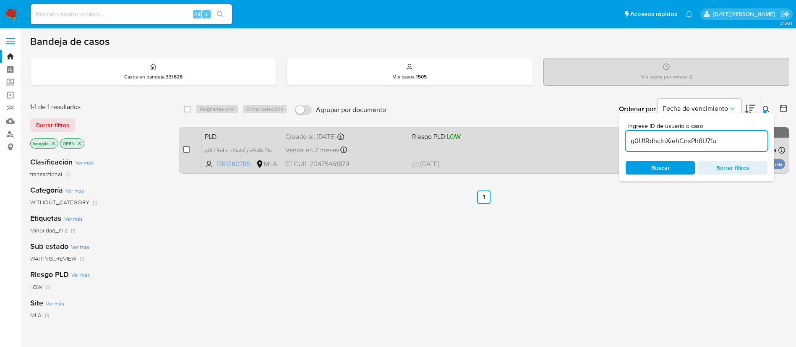
click at [188, 148] on input "checkbox" at bounding box center [186, 149] width 7 height 7
checkbox input "true"
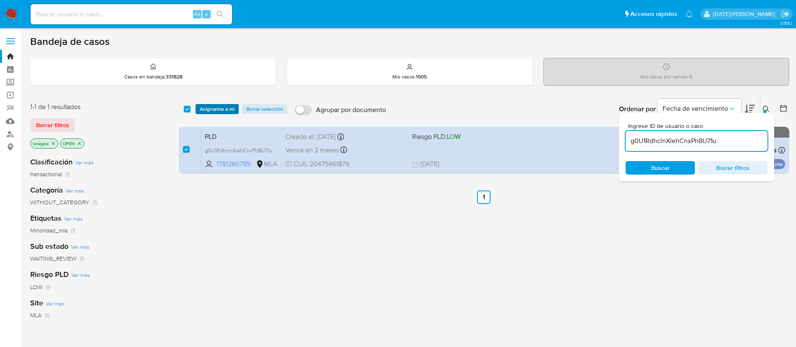
click at [225, 105] on span "Asignarme a mí" at bounding box center [217, 109] width 35 height 8
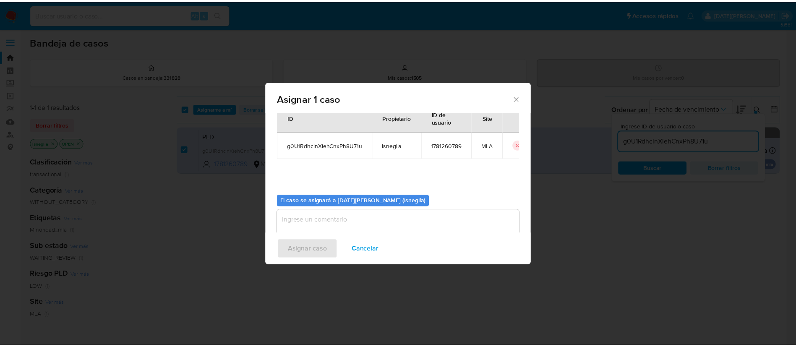
scroll to position [44, 0]
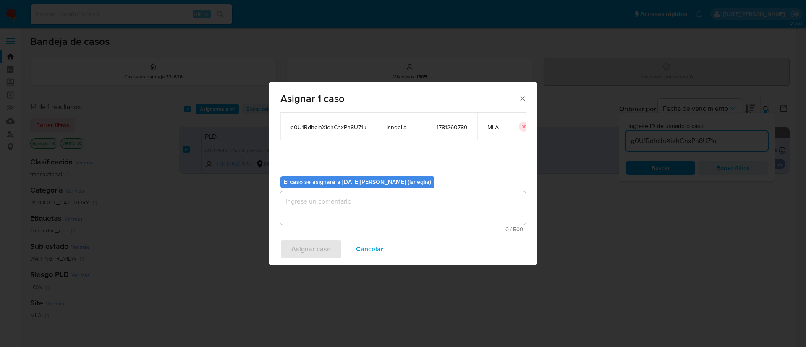
click at [337, 209] on textarea "assign-modal" at bounding box center [402, 208] width 245 height 34
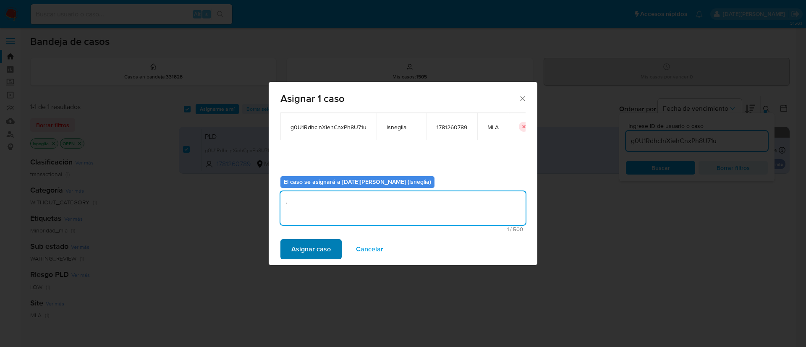
type textarea "."
click at [308, 250] on span "Asignar caso" at bounding box center [310, 249] width 39 height 18
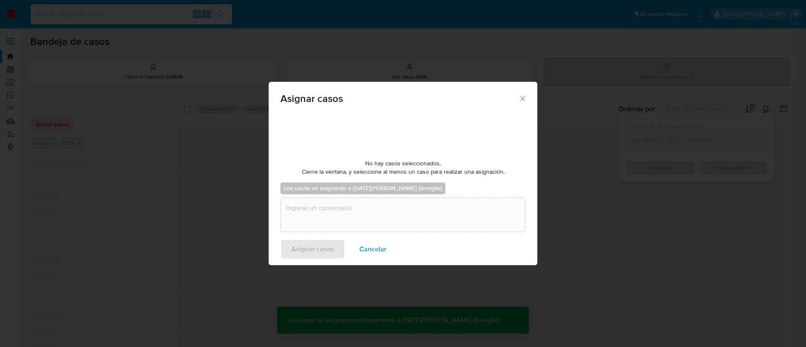
checkbox input "false"
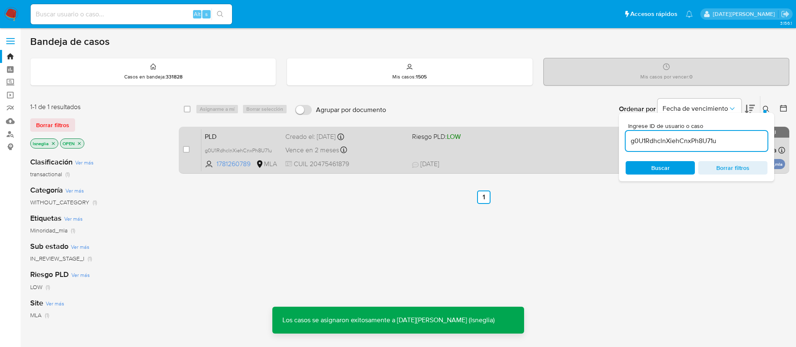
click at [235, 132] on span "PLD" at bounding box center [242, 136] width 74 height 11
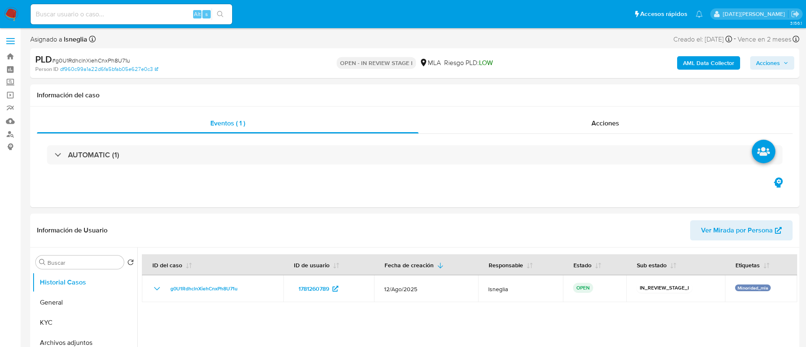
select select "10"
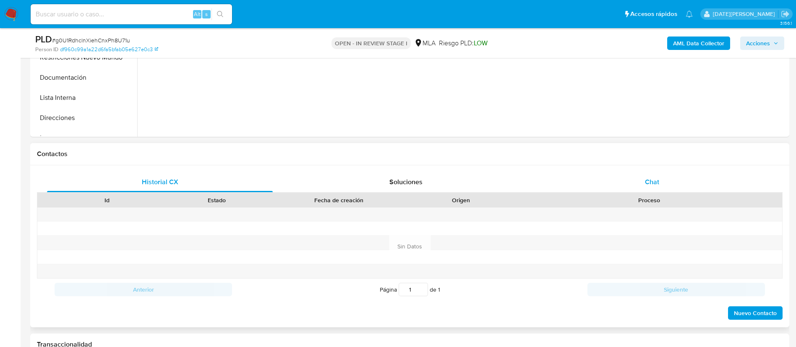
scroll to position [315, 0]
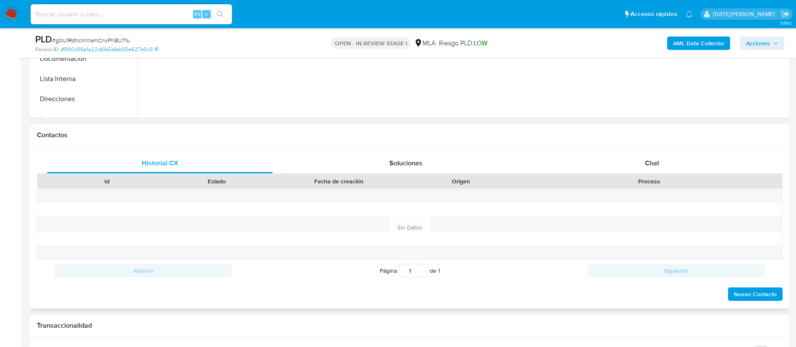
drag, startPoint x: 641, startPoint y: 153, endPoint x: 632, endPoint y: 145, distance: 12.2
click at [642, 153] on div "Chat" at bounding box center [652, 163] width 226 height 20
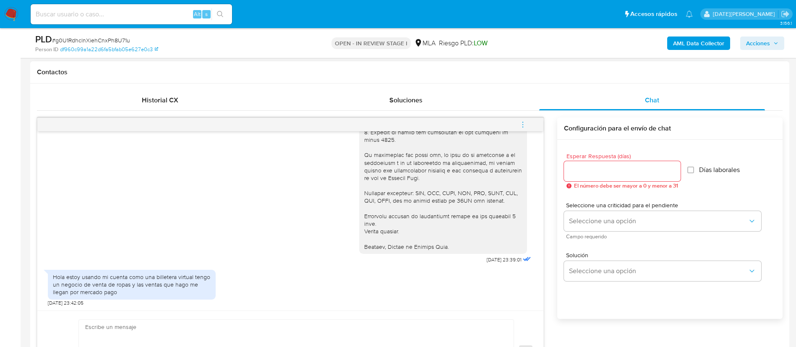
scroll to position [504, 0]
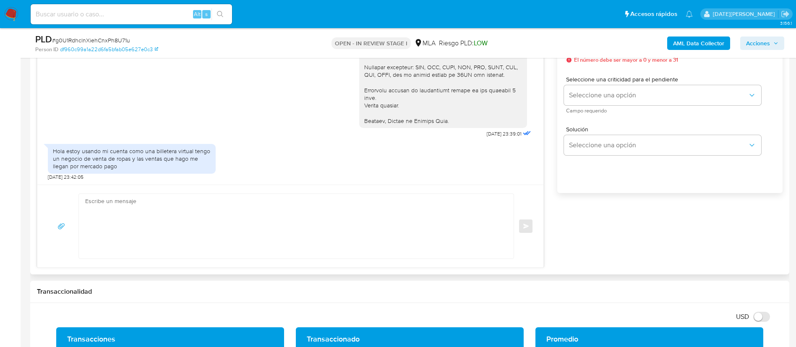
click at [172, 233] on textarea at bounding box center [294, 226] width 418 height 65
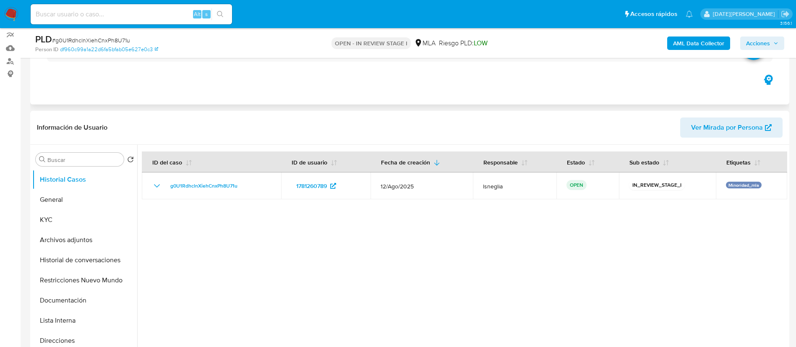
scroll to position [0, 0]
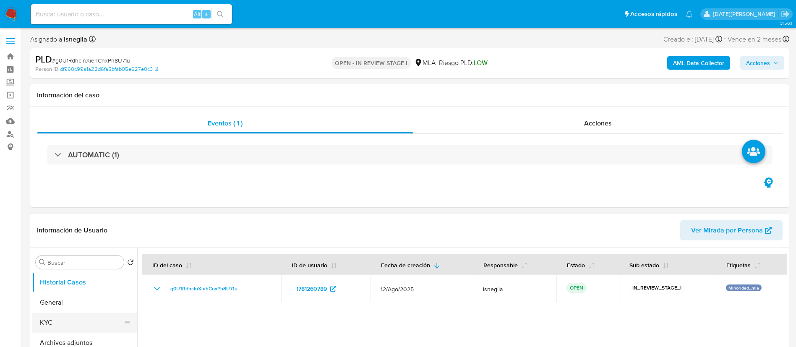
click at [42, 323] on button "KYC" at bounding box center [81, 323] width 98 height 20
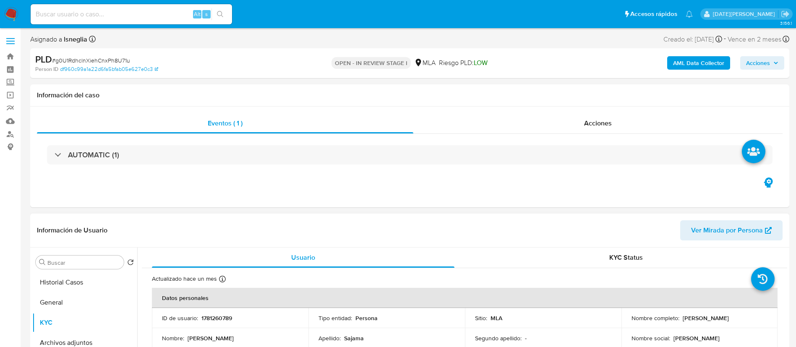
drag, startPoint x: 681, startPoint y: 317, endPoint x: 744, endPoint y: 316, distance: 63.0
click at [744, 316] on div "Nombre completo : [PERSON_NAME]" at bounding box center [700, 318] width 136 height 8
copy p "[PERSON_NAME]"
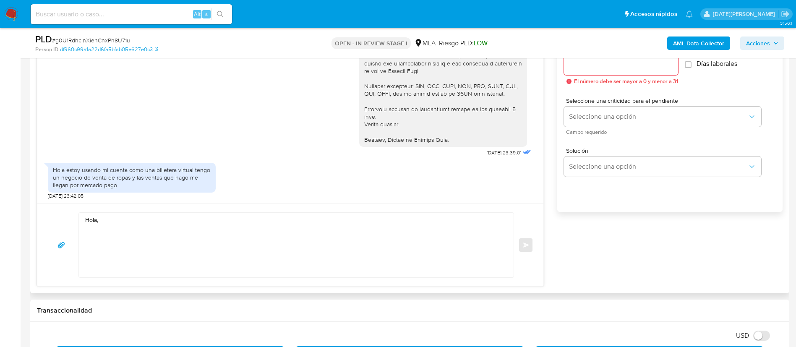
scroll to position [567, 0]
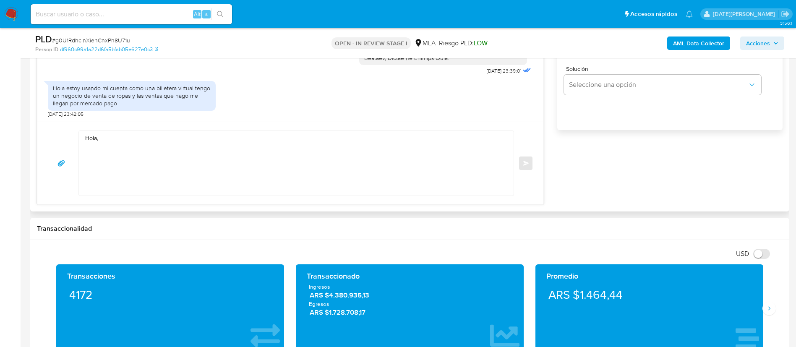
click at [157, 139] on textarea "Hola," at bounding box center [294, 163] width 418 height 65
paste textarea "[PERSON_NAME]"
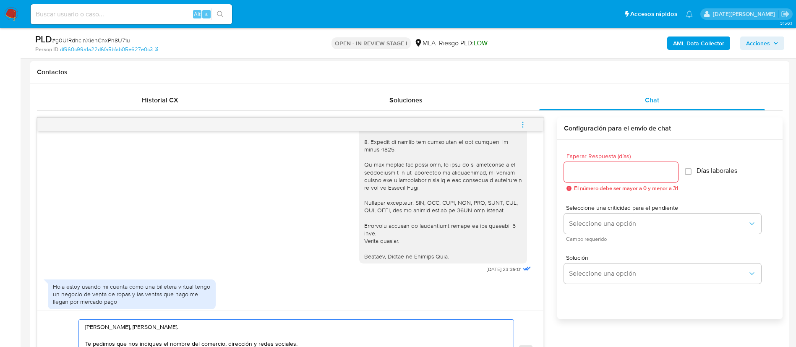
scroll to position [826, 0]
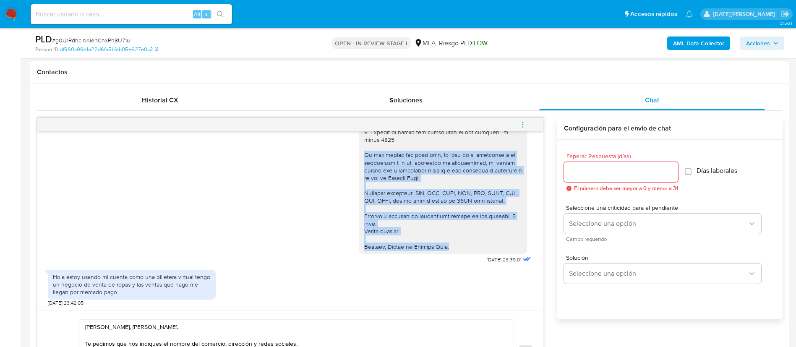
drag, startPoint x: 356, startPoint y: 156, endPoint x: 457, endPoint y: 246, distance: 135.9
click at [457, 246] on div at bounding box center [443, 90] width 158 height 321
copy div "Es importante que sepas que, en caso de no responder a lo solicitado o si lo pr…"
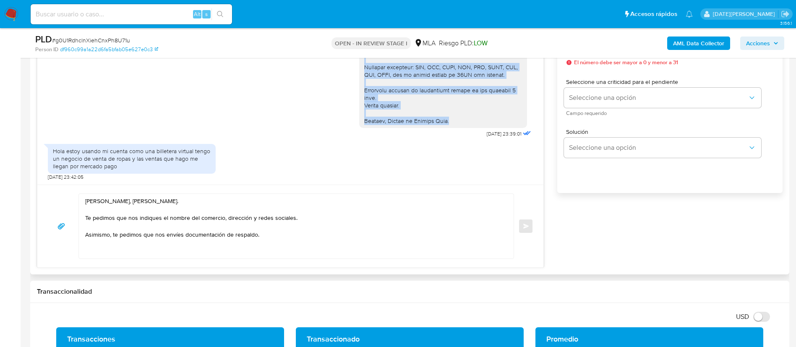
click at [293, 238] on textarea "[PERSON_NAME], [PERSON_NAME]. Te pedimos que nos indiques el nombre del comerci…" at bounding box center [294, 226] width 418 height 65
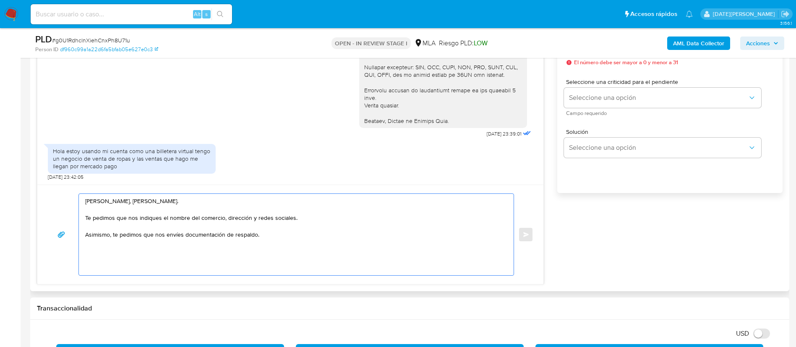
paste textarea "Es importante que sepas que, en caso de no responder a lo solicitado o si lo pr…"
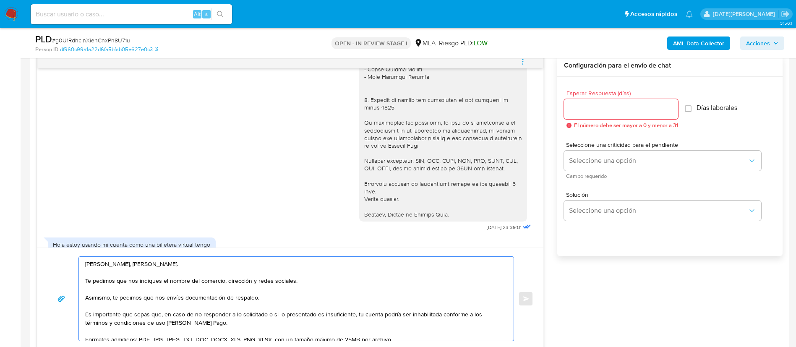
scroll to position [763, 0]
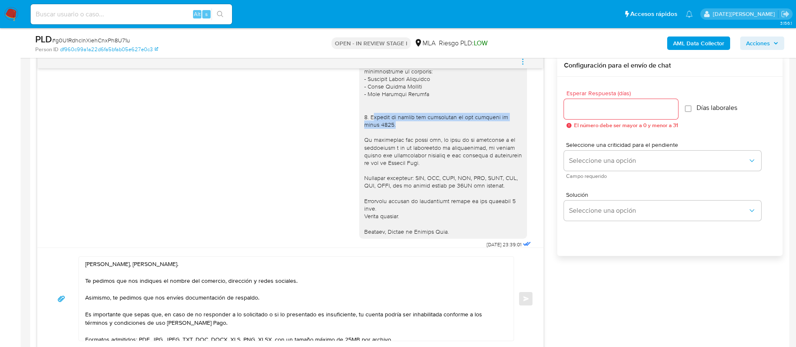
drag, startPoint x: 363, startPoint y: 132, endPoint x: 383, endPoint y: 140, distance: 21.5
click at [383, 140] on div at bounding box center [443, 75] width 158 height 321
copy div "ndicar el motivo del incremento en los ingresos en [DATE]."
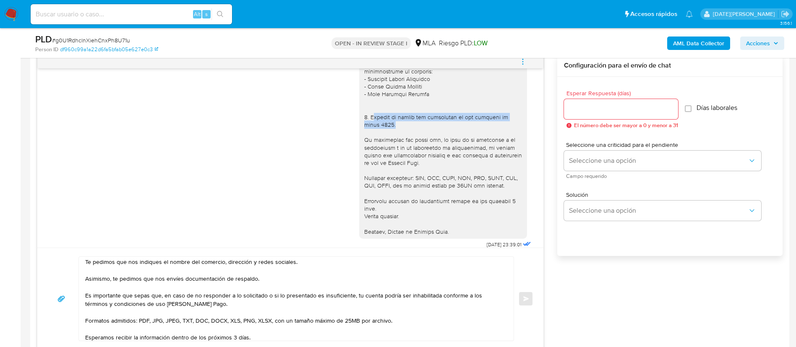
scroll to position [0, 0]
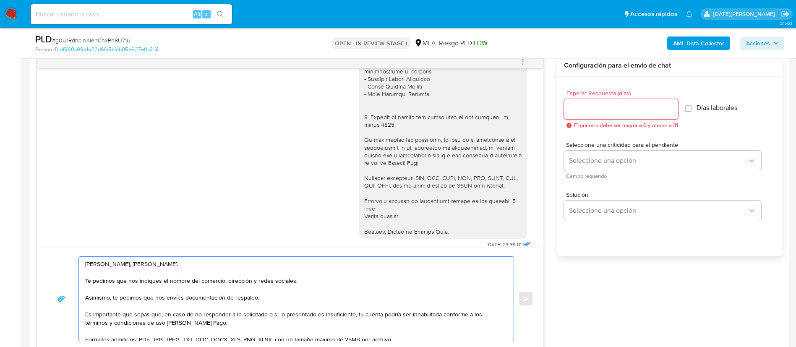
drag, startPoint x: 278, startPoint y: 298, endPoint x: 283, endPoint y: 296, distance: 5.5
click at [279, 298] on textarea "[PERSON_NAME], [PERSON_NAME]. Te pedimos que nos indiques el nombre del comerci…" at bounding box center [294, 299] width 418 height 84
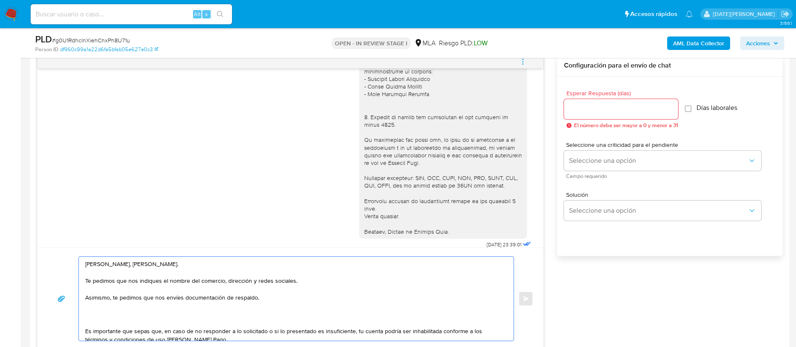
paste textarea "ndicar el motivo del incremento en los ingresos en [DATE]."
click at [86, 313] on textarea "[PERSON_NAME], [PERSON_NAME]. Te pedimos que nos indiques el nombre del comerci…" at bounding box center [294, 299] width 418 height 84
click at [92, 314] on textarea "[PERSON_NAME], [PERSON_NAME]. Te pedimos que nos indiques el nombre del comerci…" at bounding box center [294, 299] width 418 height 84
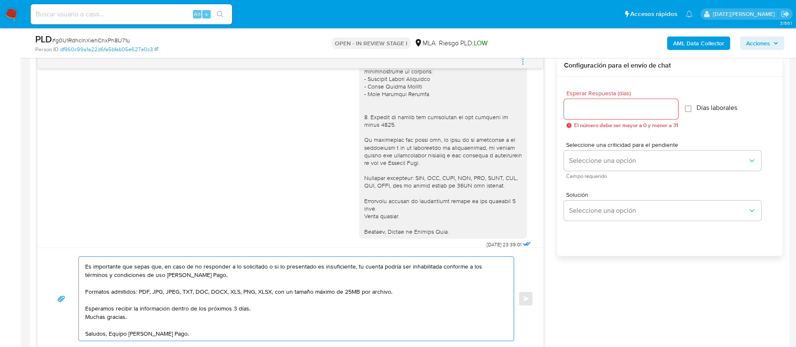
scroll to position [65, 0]
type textarea "[PERSON_NAME], [PERSON_NAME]. Te pedimos que nos indiques el nombre del comerci…"
click at [630, 105] on input "Esperar Respuesta (días)" at bounding box center [621, 109] width 114 height 11
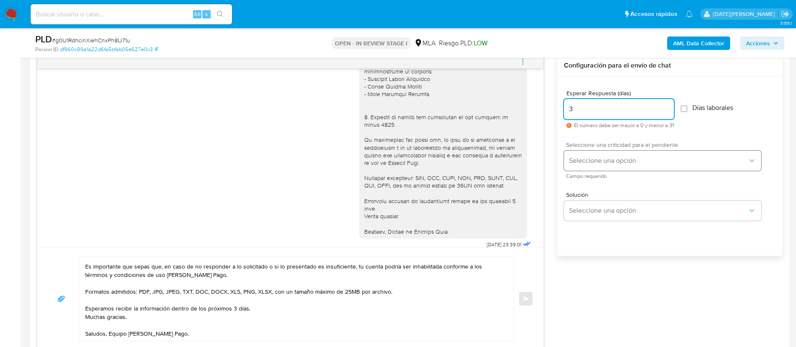
type input "3"
click at [628, 166] on button "Seleccione una opción" at bounding box center [662, 161] width 197 height 20
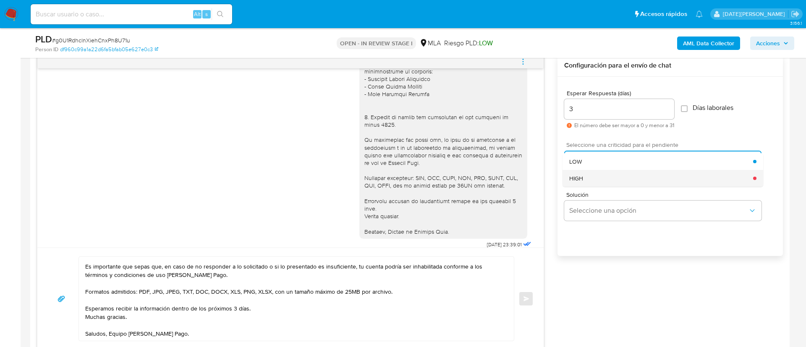
click at [610, 183] on div "HIGH" at bounding box center [661, 178] width 184 height 17
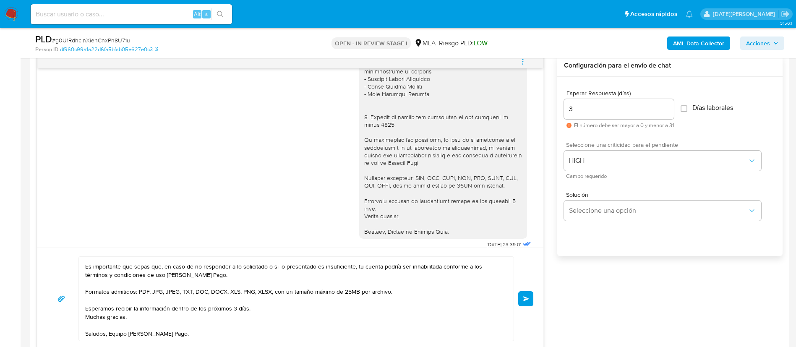
click at [524, 301] on span "Enviar" at bounding box center [526, 298] width 6 height 5
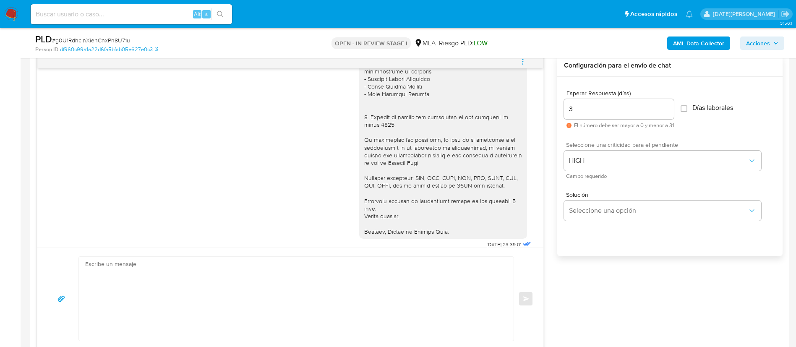
scroll to position [1026, 0]
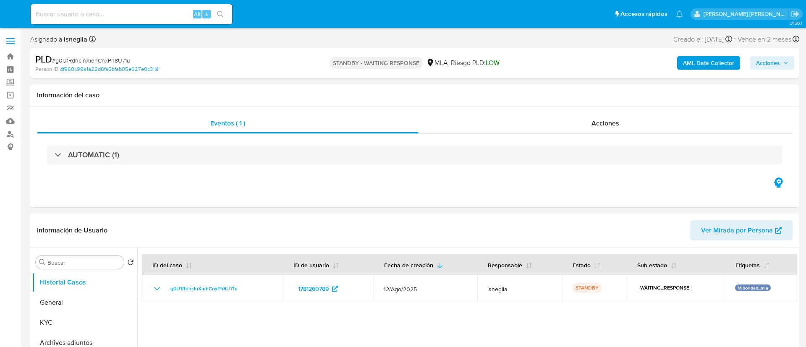
select select "10"
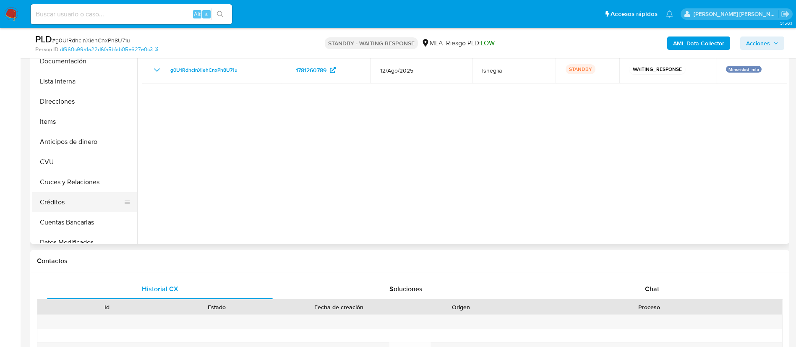
scroll to position [126, 0]
click at [66, 161] on button "CVU" at bounding box center [81, 159] width 98 height 20
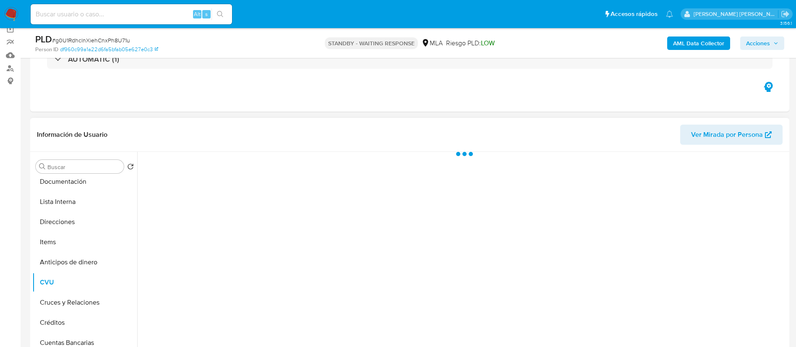
scroll to position [63, 0]
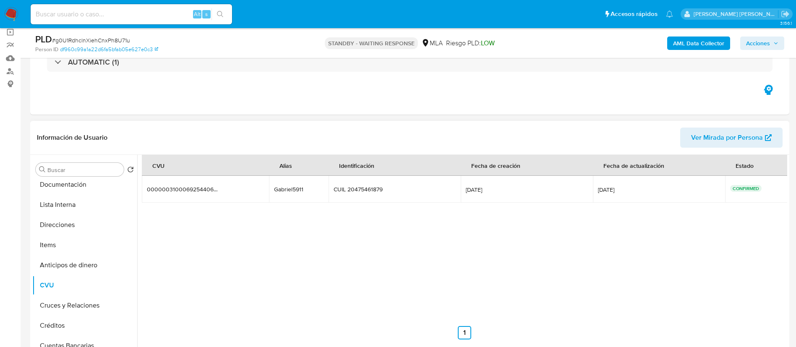
click at [287, 192] on div "Gabriel5911" at bounding box center [299, 190] width 50 height 8
click at [287, 191] on div "Gabriel5911" at bounding box center [299, 190] width 50 height 8
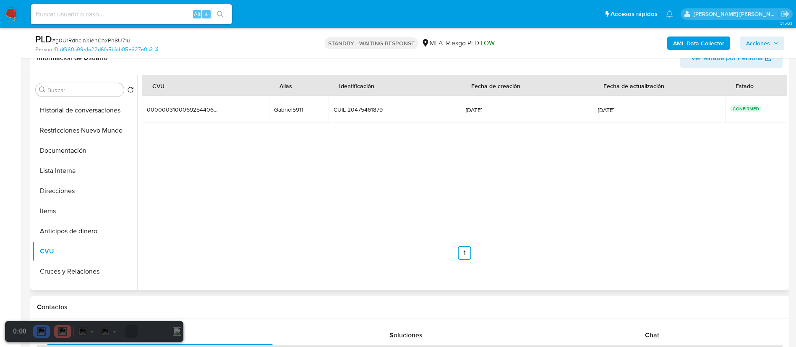
scroll to position [126, 0]
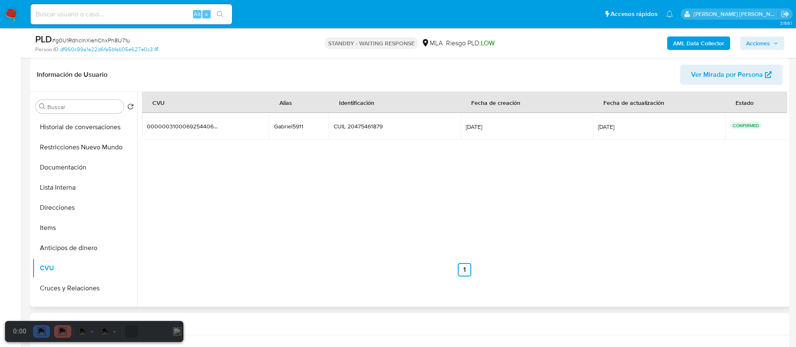
click at [389, 181] on div "CVU Alias Identificación Fecha de creación Fecha de actualización Estado 000000…" at bounding box center [465, 184] width 646 height 185
click at [115, 16] on input at bounding box center [131, 14] width 201 height 11
paste input "nTresMTk9yJKXvaVPfFwE9E2"
type input "nTresMTk9yJKXvaVPfFwE9E2"
click at [183, 322] on img at bounding box center [183, 321] width 6 height 6
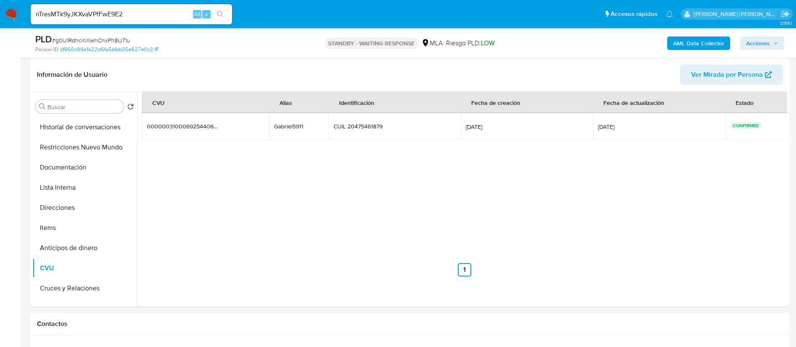
click at [225, 12] on button "search-icon" at bounding box center [220, 14] width 17 height 12
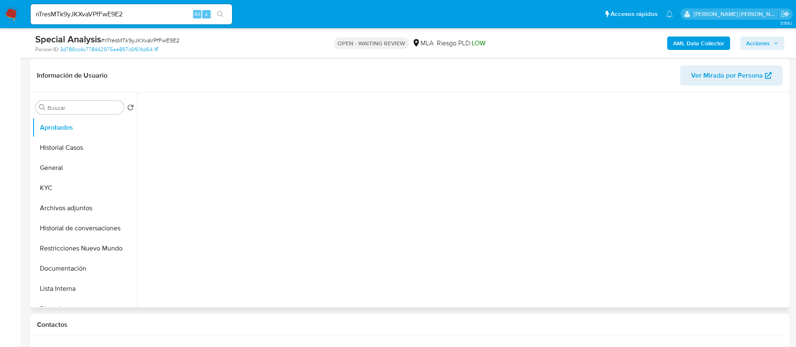
scroll to position [126, 0]
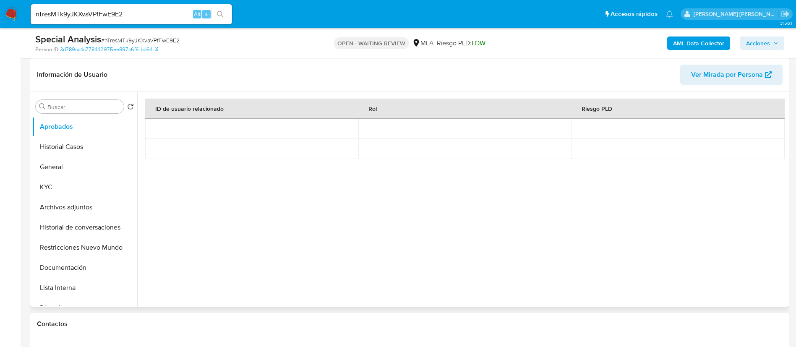
select select "10"
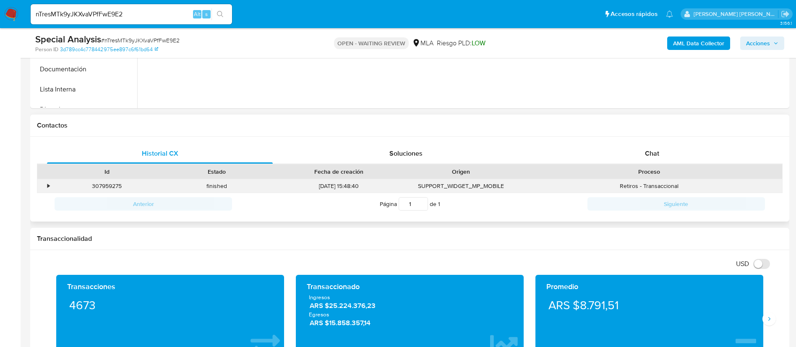
scroll to position [315, 0]
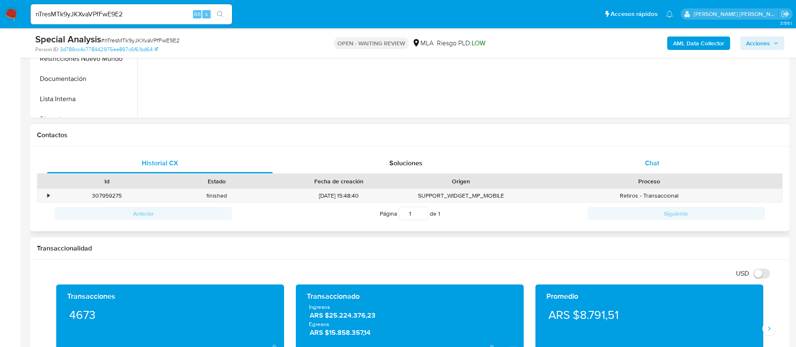
click at [654, 156] on div "Chat" at bounding box center [652, 163] width 226 height 20
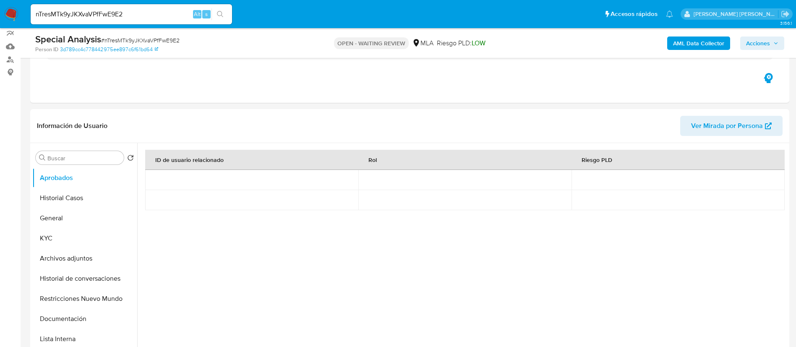
scroll to position [63, 0]
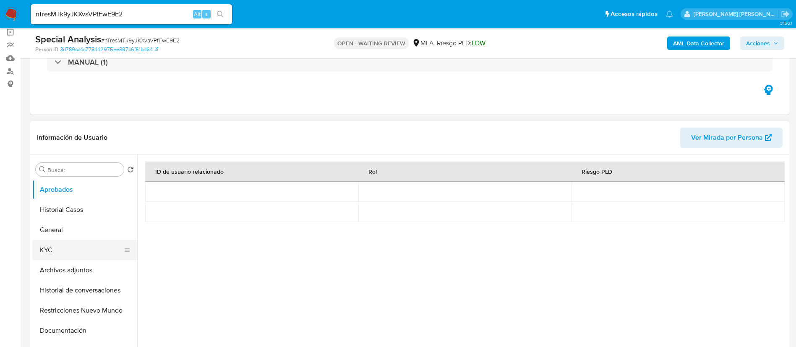
click at [37, 252] on button "KYC" at bounding box center [81, 250] width 98 height 20
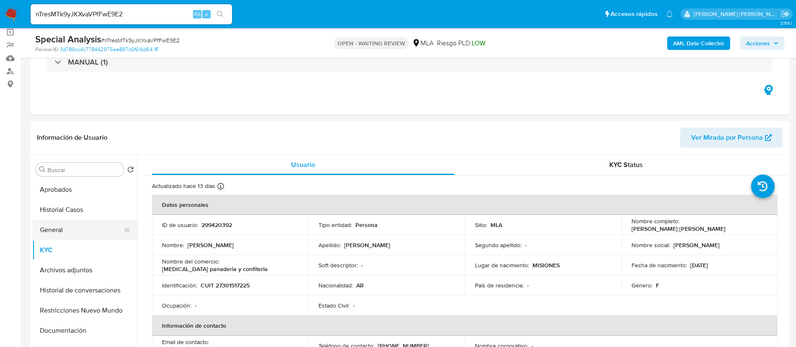
click at [78, 239] on button "General" at bounding box center [81, 230] width 98 height 20
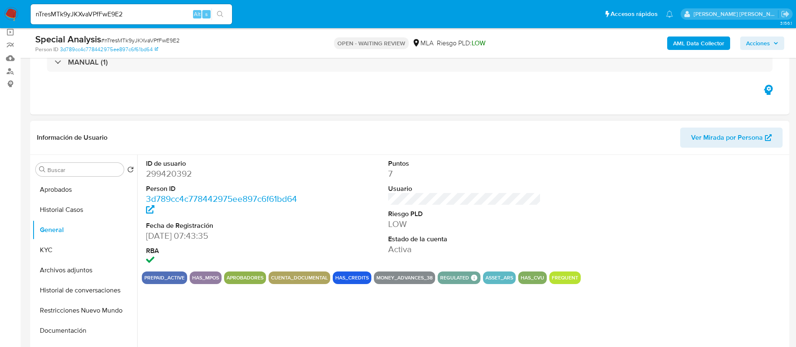
click at [178, 175] on dd "299420392" at bounding box center [222, 174] width 153 height 12
copy dd "299420392"
drag, startPoint x: 371, startPoint y: 7, endPoint x: 399, endPoint y: 0, distance: 28.5
click at [371, 7] on ul "Pausado Ver notificaciones nTresMTk9yJKXvaVPfFwE9E2 Alt s Accesos rápidos Presi…" at bounding box center [351, 13] width 651 height 21
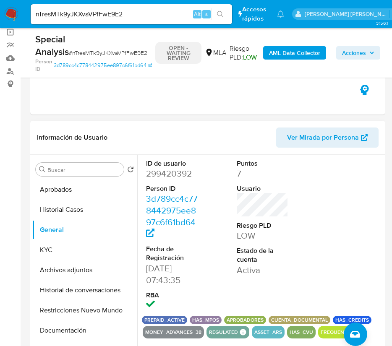
click at [349, 215] on div at bounding box center [353, 235] width 60 height 161
click at [179, 175] on dd "299420392" at bounding box center [172, 174] width 52 height 12
copy dd "299420392"
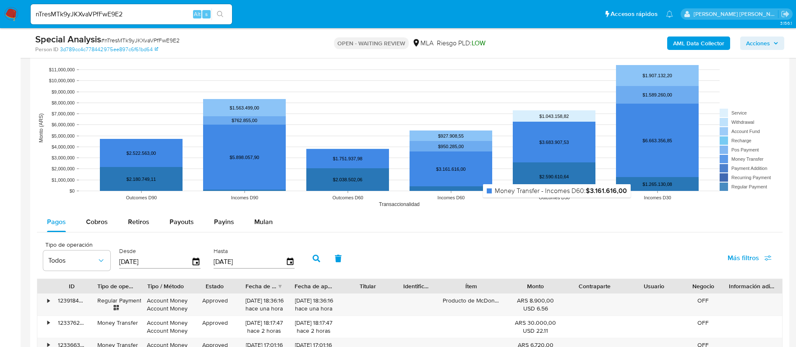
scroll to position [850, 0]
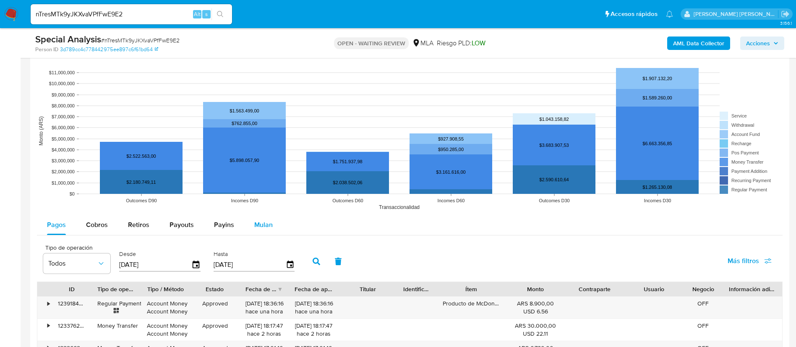
click at [260, 228] on span "Mulan" at bounding box center [263, 225] width 18 height 10
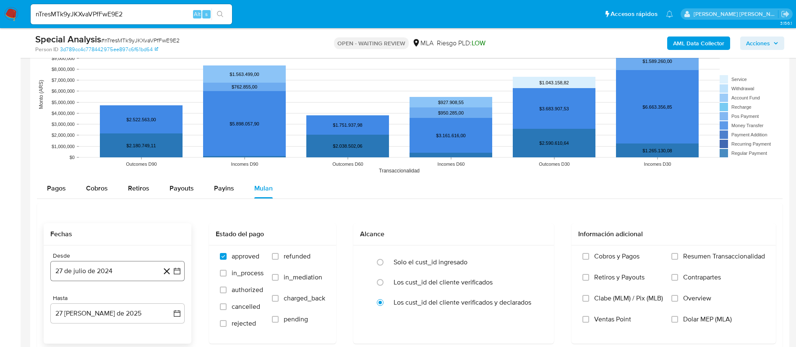
scroll to position [913, 0]
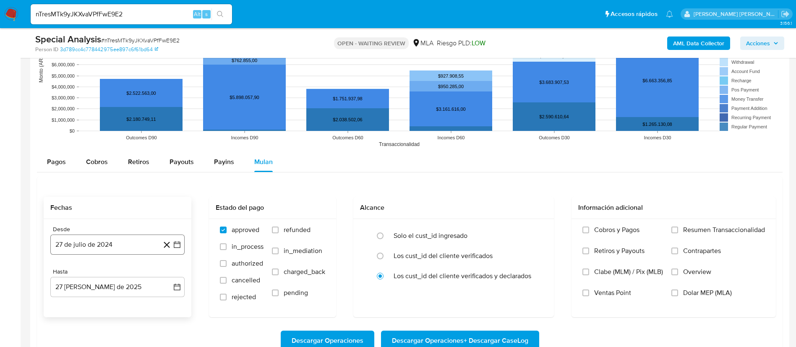
click at [123, 241] on button "27 de julio de 2024" at bounding box center [117, 245] width 134 height 20
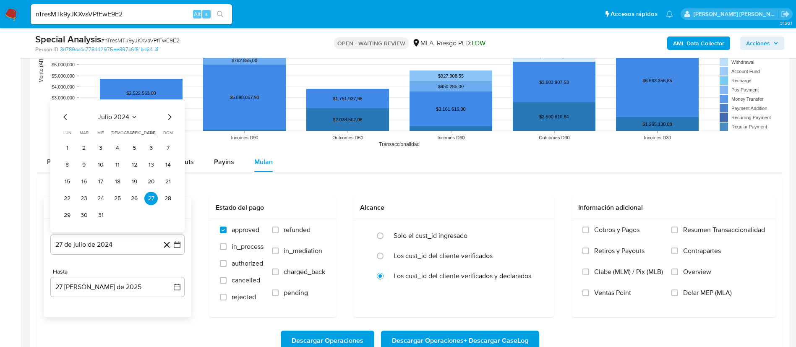
click at [125, 120] on span "julio 2024" at bounding box center [113, 117] width 31 height 8
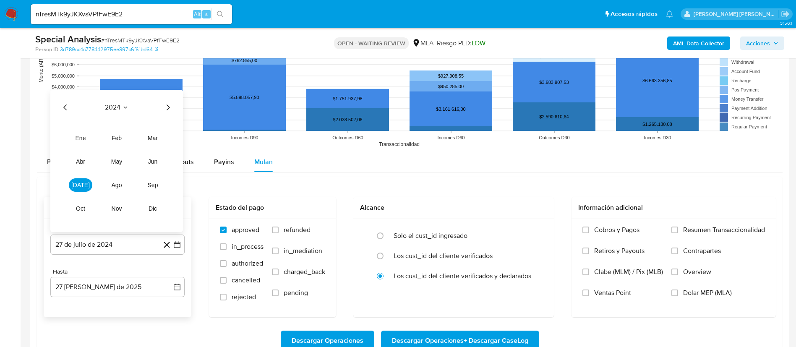
click at [165, 111] on icon "Año siguiente" at bounding box center [168, 107] width 10 height 10
click at [85, 163] on span "abr" at bounding box center [80, 161] width 9 height 7
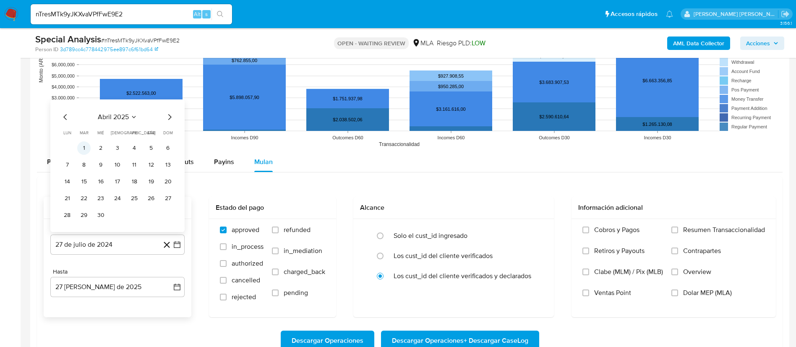
click at [87, 149] on button "1" at bounding box center [83, 147] width 13 height 13
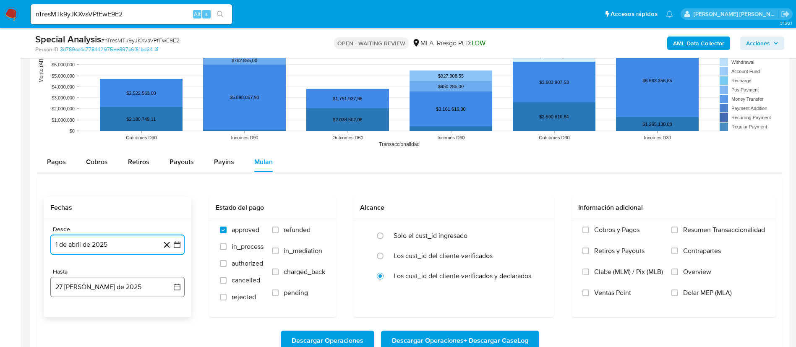
click at [112, 279] on button "27 de agosto de 2025" at bounding box center [117, 287] width 134 height 20
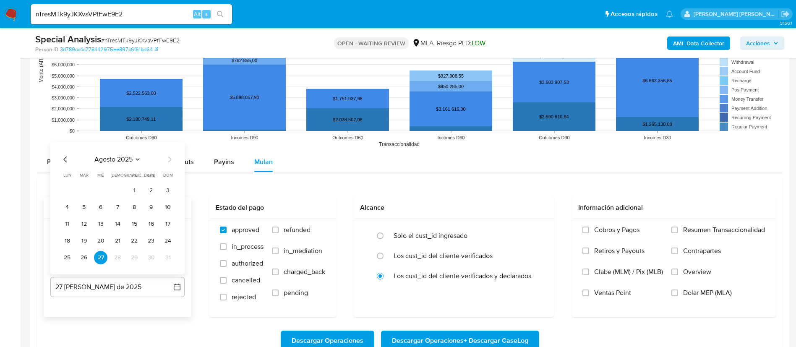
click at [63, 157] on icon "Mes anterior" at bounding box center [65, 159] width 10 height 10
click at [121, 264] on td "31" at bounding box center [117, 257] width 13 height 13
click at [120, 256] on button "31" at bounding box center [117, 257] width 13 height 13
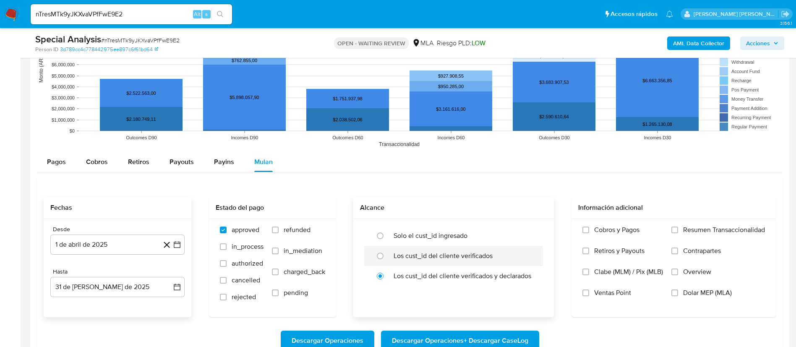
click at [416, 259] on label "Los cust_id del cliente verificados" at bounding box center [443, 256] width 99 height 8
click at [387, 259] on input "radio" at bounding box center [380, 255] width 13 height 13
radio input "true"
click at [700, 290] on span "Dolar MEP (MLA)" at bounding box center [707, 293] width 49 height 8
click at [678, 290] on input "Dolar MEP (MLA)" at bounding box center [675, 293] width 7 height 7
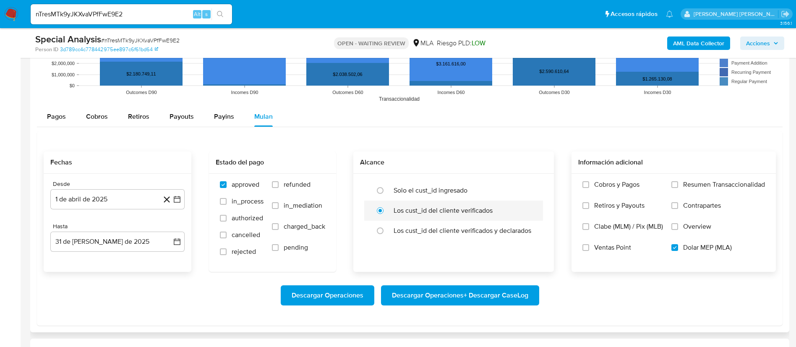
scroll to position [976, 0]
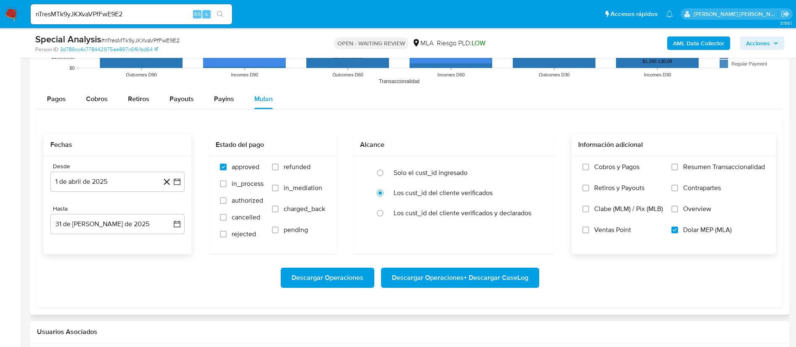
click at [461, 280] on span "Descargar Operaciones + Descargar CaseLog" at bounding box center [460, 278] width 136 height 18
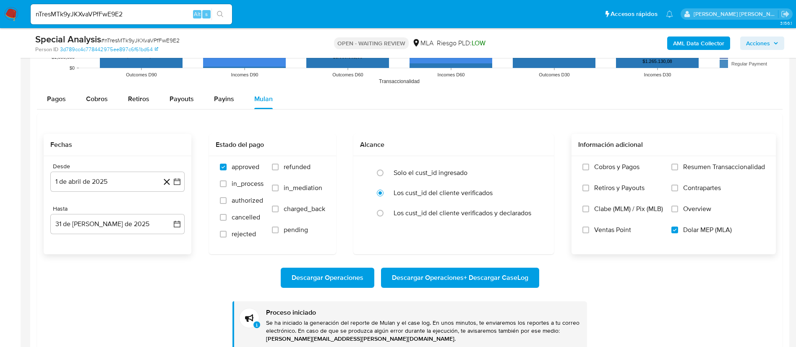
scroll to position [1039, 0]
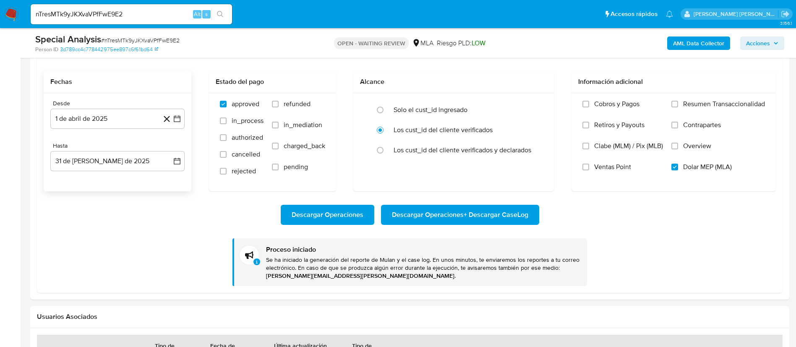
click at [68, 16] on input "nTresMTk9yJKXvaVPfFwE9E2" at bounding box center [131, 14] width 201 height 11
paste input "Dc3uid5FV3paNE4QffEvfBkt"
type input "Dc3uid5FV3paNE4QffEvfBkt"
click at [220, 14] on icon "search-icon" at bounding box center [220, 14] width 7 height 7
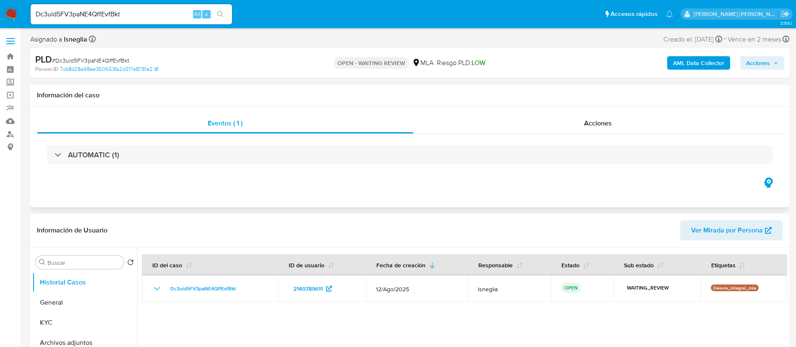
select select "10"
click at [90, 57] on span "# Dc3uid5FV3paNE4QffEvfBkt" at bounding box center [90, 60] width 77 height 8
copy span "Dc3uid5FV3paNE4QffEvfBkt"
click at [12, 15] on img at bounding box center [11, 14] width 14 height 14
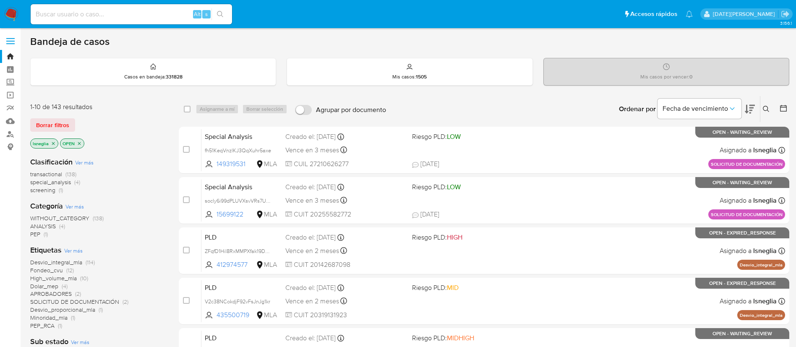
click at [767, 107] on icon at bounding box center [766, 109] width 7 height 7
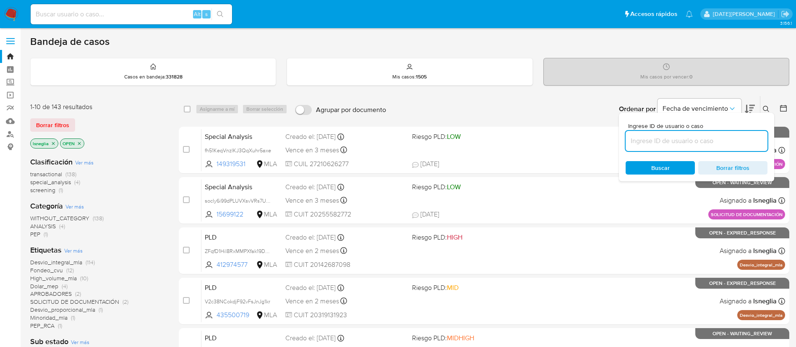
click at [638, 140] on input at bounding box center [697, 141] width 142 height 11
type input "Dc3uid5FV3paNE4QffEvfBkt"
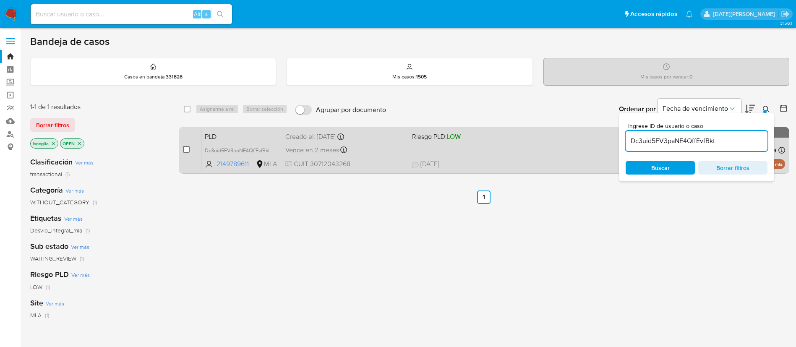
click at [188, 150] on input "checkbox" at bounding box center [186, 149] width 7 height 7
checkbox input "true"
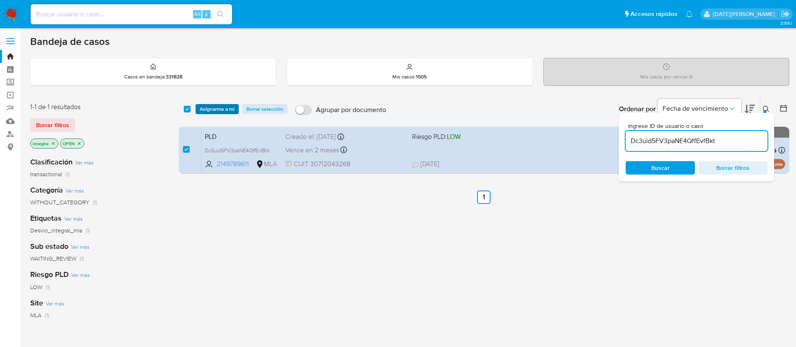
click at [224, 111] on span "Asignarme a mí" at bounding box center [217, 109] width 35 height 8
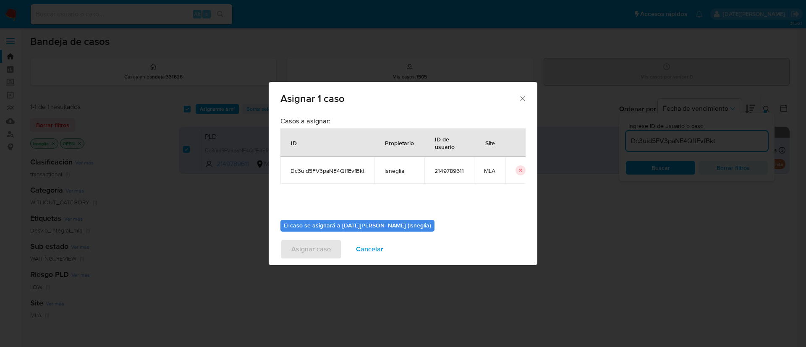
click at [331, 219] on div "El caso se asignará a [DATE][PERSON_NAME] (lsneglia) 0 / 500 500 caracteres res…" at bounding box center [402, 244] width 245 height 63
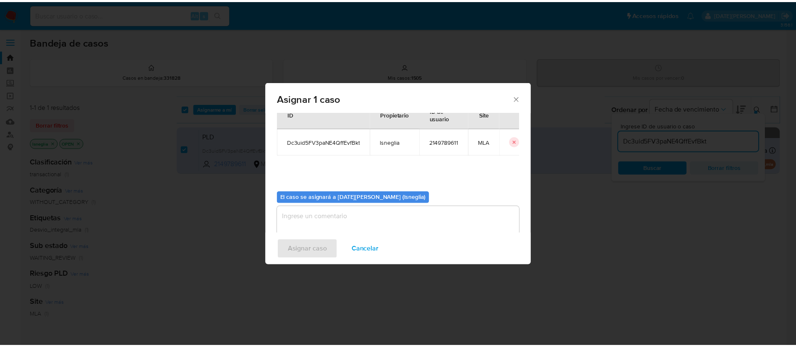
scroll to position [44, 0]
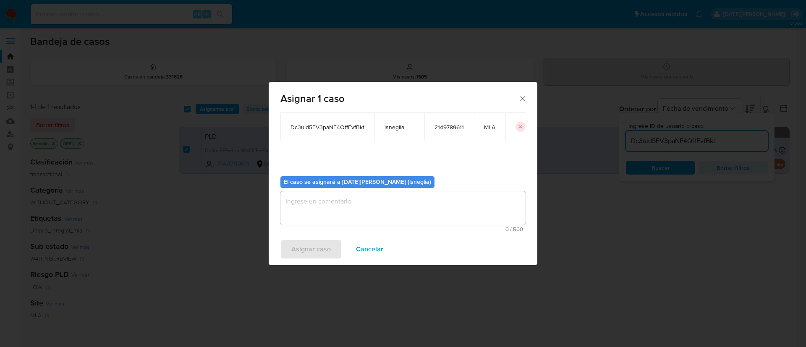
click at [319, 199] on textarea "assign-modal" at bounding box center [402, 208] width 245 height 34
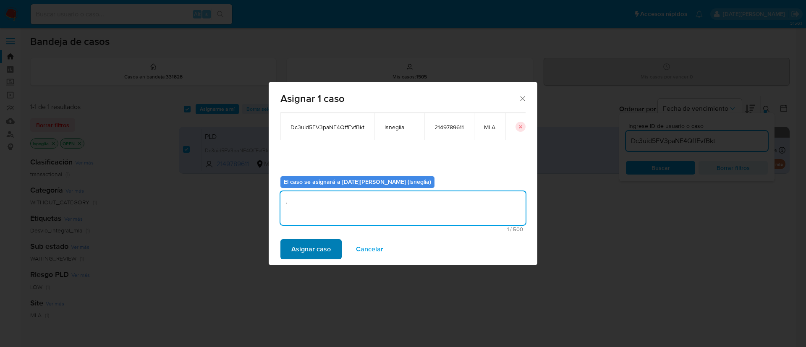
type textarea "."
click at [325, 255] on span "Asignar caso" at bounding box center [310, 249] width 39 height 18
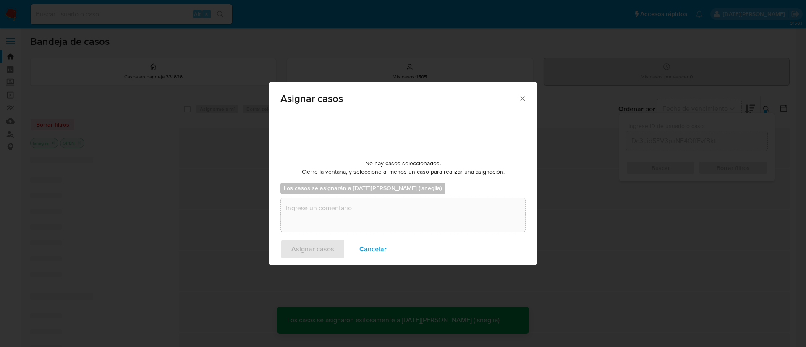
checkbox input "false"
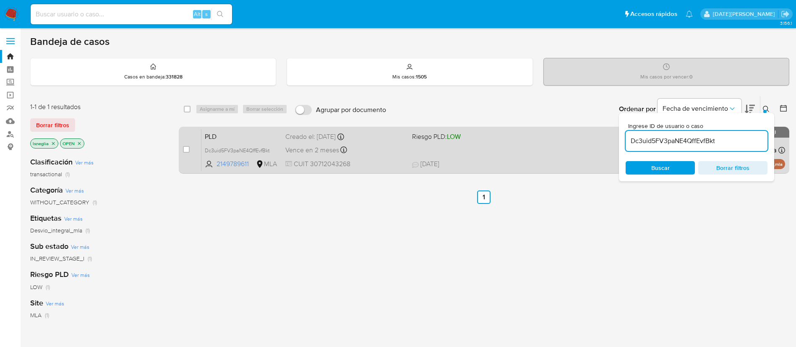
click at [240, 142] on div "PLD Dc3uid5FV3paNE4QffEvfBkt 2149789611 MLA Riesgo PLD: LOW Creado el: [DATE] C…" at bounding box center [493, 150] width 584 height 42
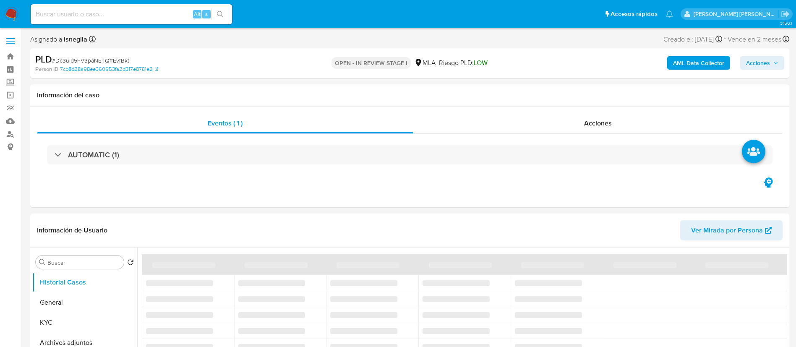
select select "10"
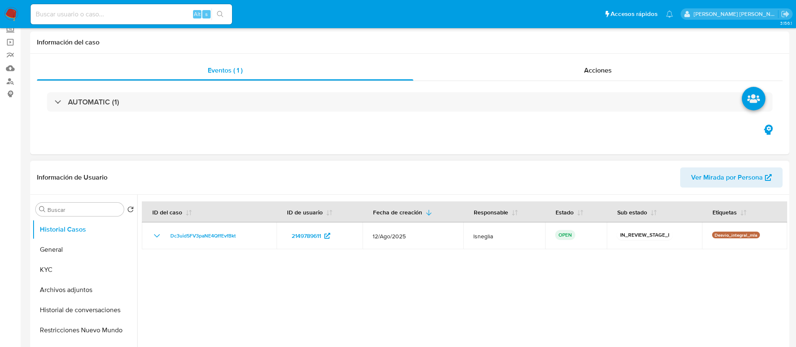
scroll to position [189, 0]
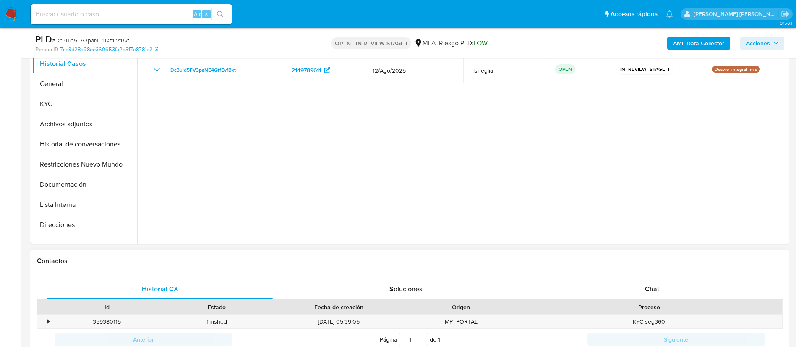
drag, startPoint x: 649, startPoint y: 288, endPoint x: 670, endPoint y: 259, distance: 36.0
click at [648, 288] on span "Chat" at bounding box center [652, 289] width 14 height 10
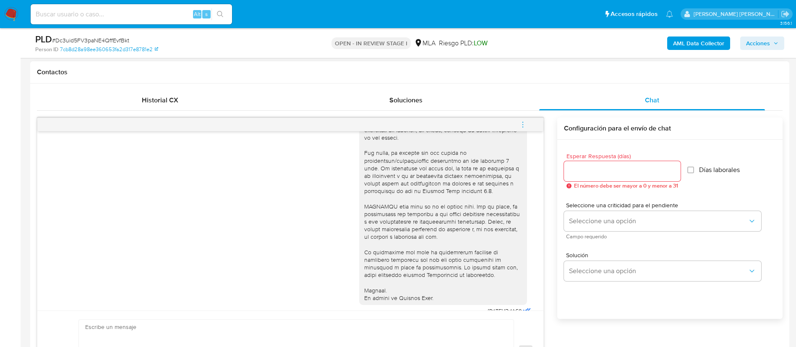
scroll to position [305, 0]
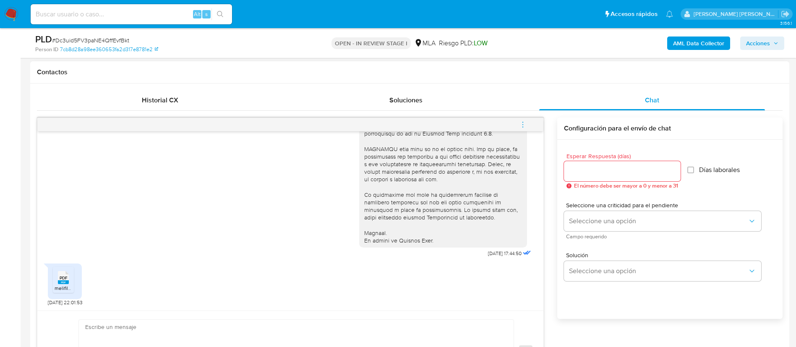
click at [61, 285] on icon "PDF" at bounding box center [63, 277] width 11 height 15
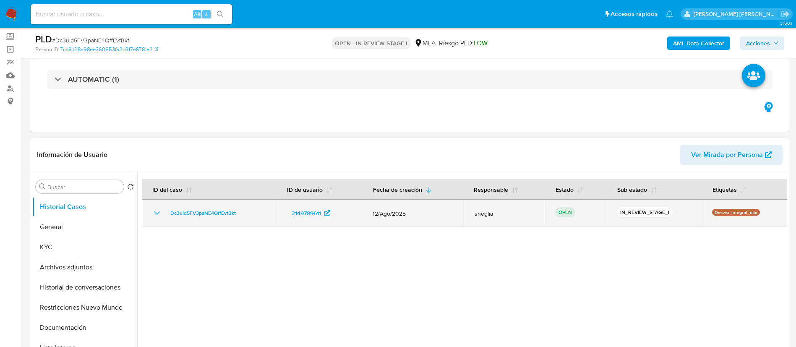
scroll to position [63, 0]
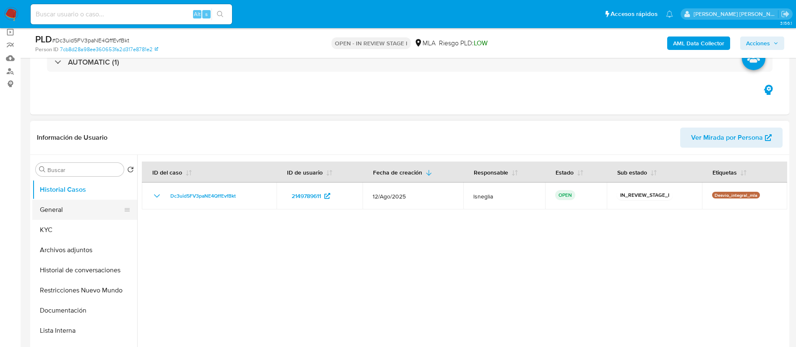
click at [44, 209] on button "General" at bounding box center [81, 210] width 98 height 20
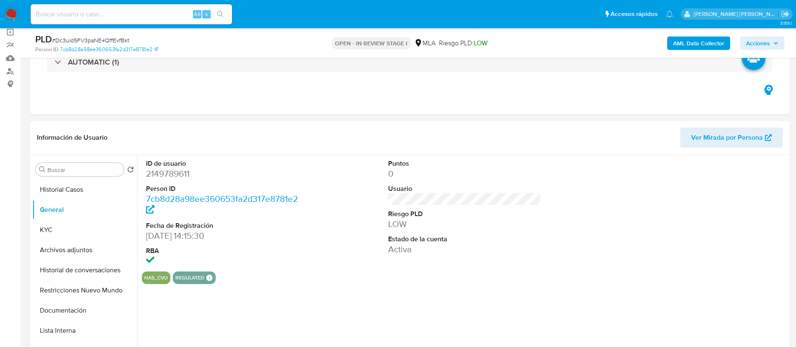
click at [161, 178] on dd "2149789611" at bounding box center [222, 174] width 153 height 12
copy dd "2149789611"
click at [179, 170] on dd "2149789611" at bounding box center [222, 174] width 153 height 12
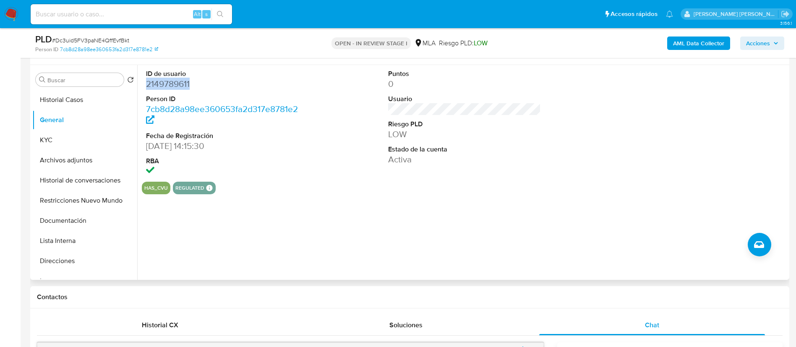
scroll to position [126, 0]
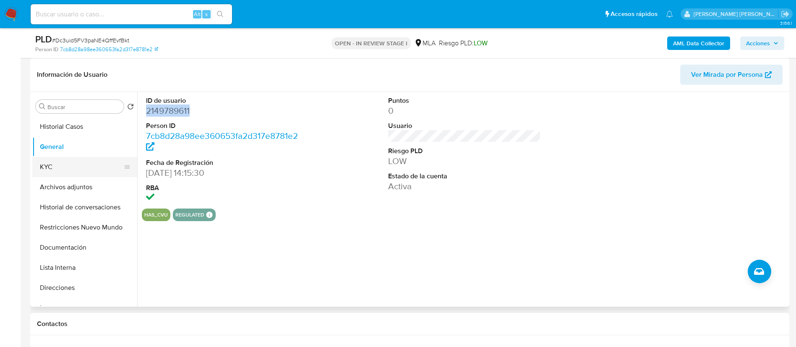
click at [56, 170] on button "KYC" at bounding box center [81, 167] width 98 height 20
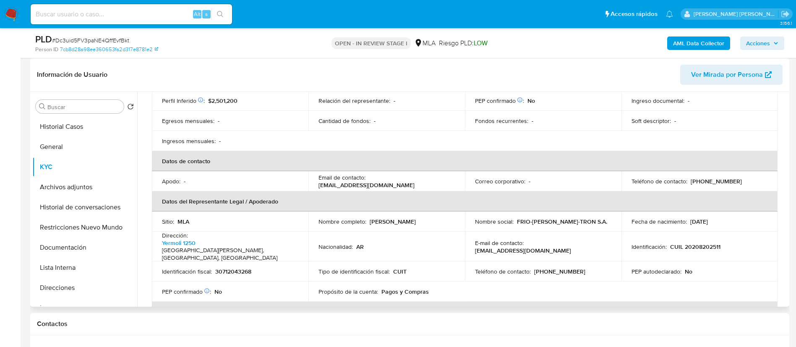
scroll to position [189, 0]
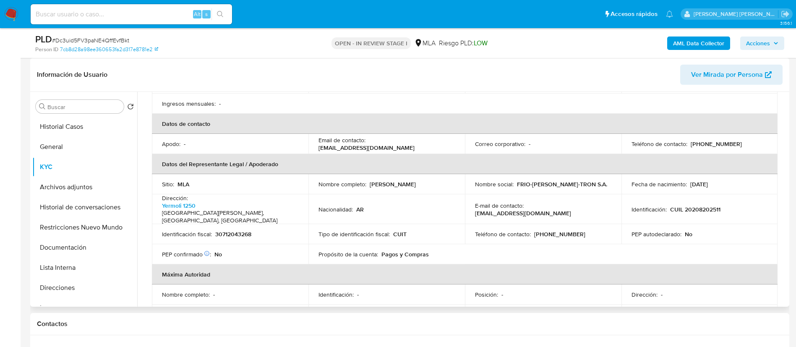
drag, startPoint x: 376, startPoint y: 177, endPoint x: 425, endPoint y: 181, distance: 49.2
click at [425, 181] on div "Nombre completo : Walter David Betz" at bounding box center [387, 185] width 136 height 8
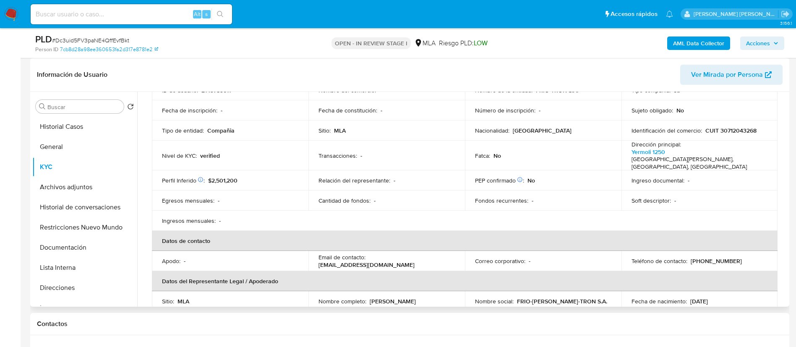
scroll to position [0, 0]
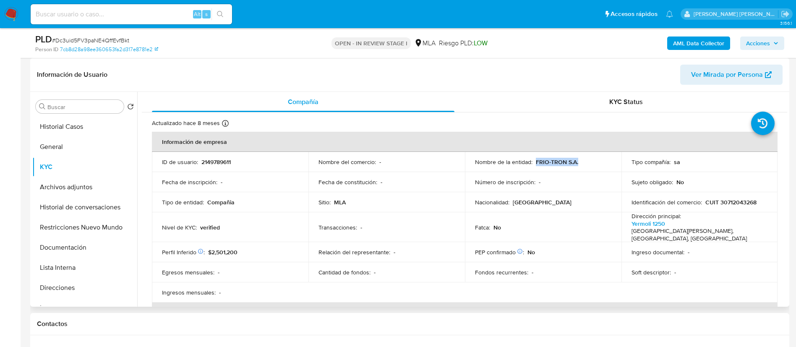
drag, startPoint x: 535, startPoint y: 162, endPoint x: 580, endPoint y: 163, distance: 45.3
click at [580, 163] on div "Nombre de la entidad : FRIO-TRON S.A." at bounding box center [543, 162] width 136 height 8
copy p "FRIO-TRON S.A."
drag, startPoint x: 702, startPoint y: 203, endPoint x: 757, endPoint y: 202, distance: 55.0
click at [757, 202] on div "Identificación del comercio : CUIT 30712043268" at bounding box center [700, 203] width 136 height 8
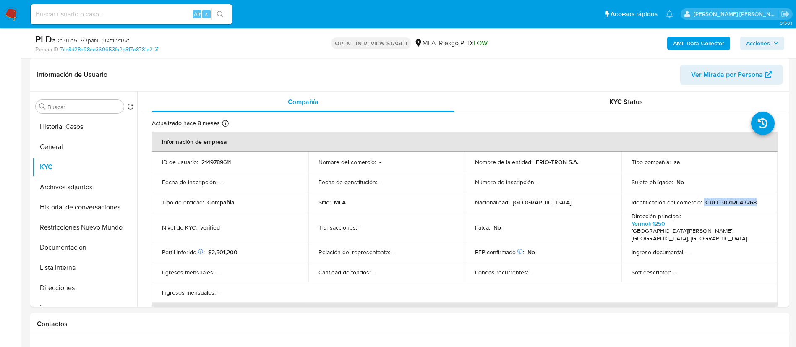
copy div "CUIT 30712043268"
click at [741, 201] on p "CUIT 30712043268" at bounding box center [731, 203] width 51 height 8
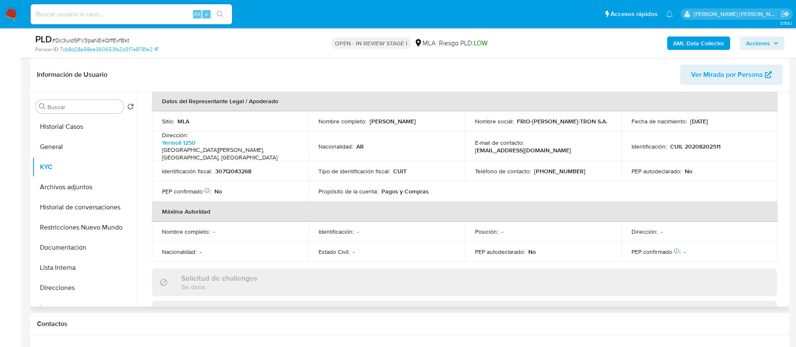
scroll to position [189, 0]
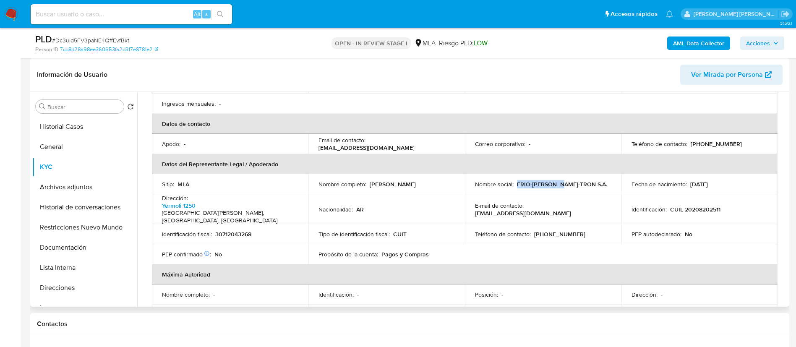
drag, startPoint x: 515, startPoint y: 178, endPoint x: 557, endPoint y: 178, distance: 41.6
click at [557, 181] on p "FRIO-TRON S.A. FRIO-TRON S.A." at bounding box center [562, 185] width 90 height 8
copy p "FRIO-TRON S.A."
click at [62, 283] on button "Direcciones" at bounding box center [81, 288] width 98 height 20
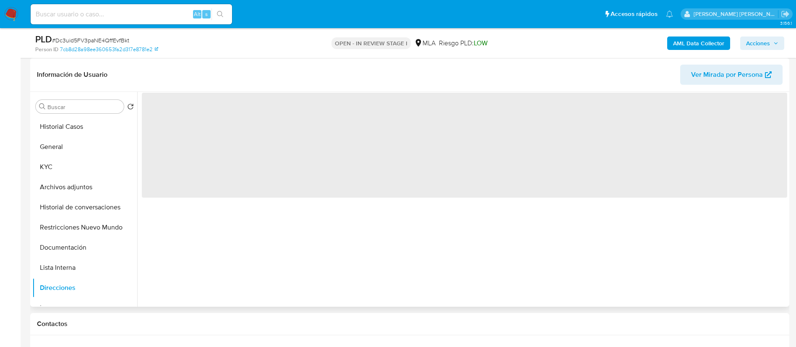
scroll to position [0, 0]
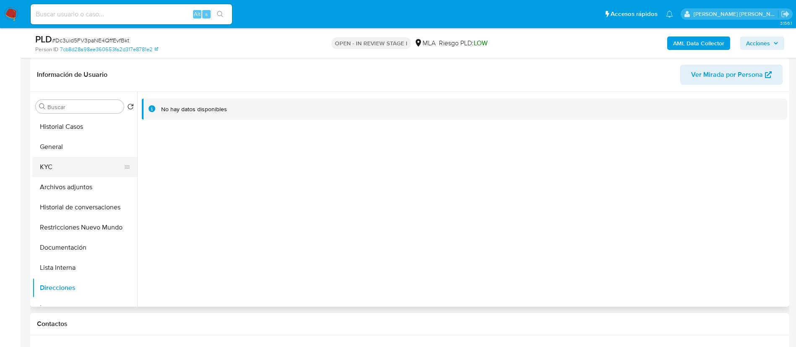
click at [73, 157] on button "KYC" at bounding box center [81, 167] width 98 height 20
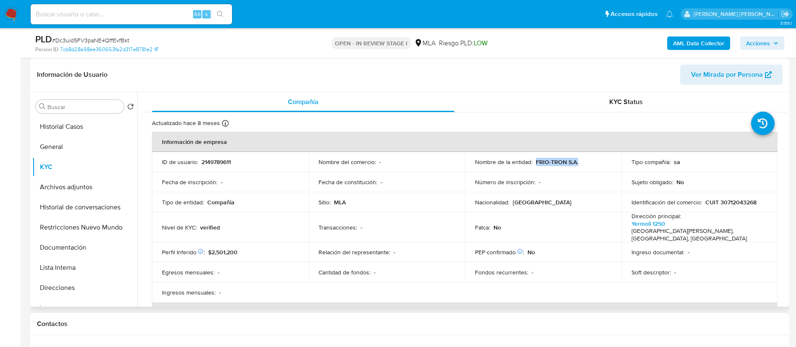
drag, startPoint x: 534, startPoint y: 162, endPoint x: 586, endPoint y: 163, distance: 51.6
click at [586, 163] on div "Nombre de la entidad : FRIO-TRON S.A." at bounding box center [543, 162] width 136 height 8
copy p "FRIO-TRON S.A."
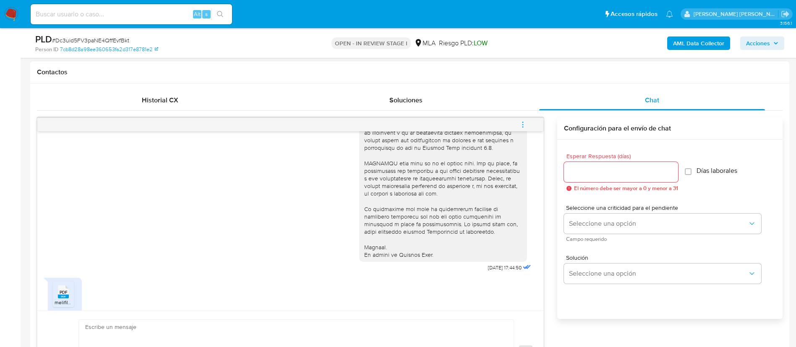
scroll to position [305, 0]
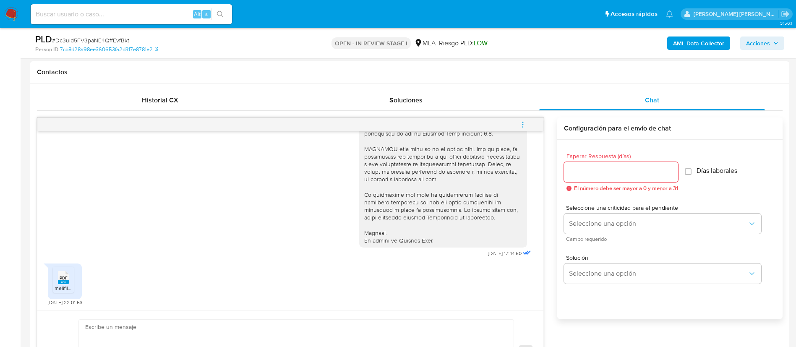
click at [68, 279] on icon at bounding box center [63, 277] width 11 height 13
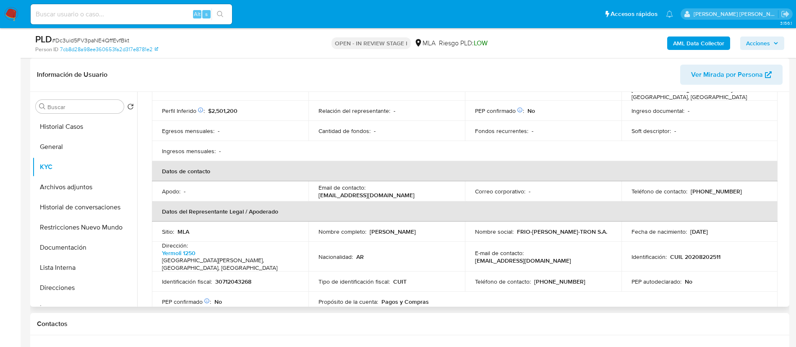
scroll to position [16, 0]
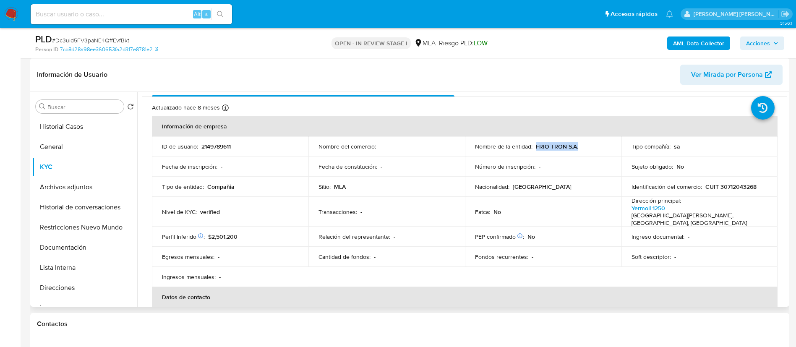
drag, startPoint x: 534, startPoint y: 146, endPoint x: 578, endPoint y: 146, distance: 44.5
click at [578, 146] on div "Nombre de la entidad : FRIO-TRON S.A." at bounding box center [543, 147] width 136 height 8
copy p "FRIO-TRON S.A."
click at [401, 210] on div "Transacciones : -" at bounding box center [387, 212] width 136 height 8
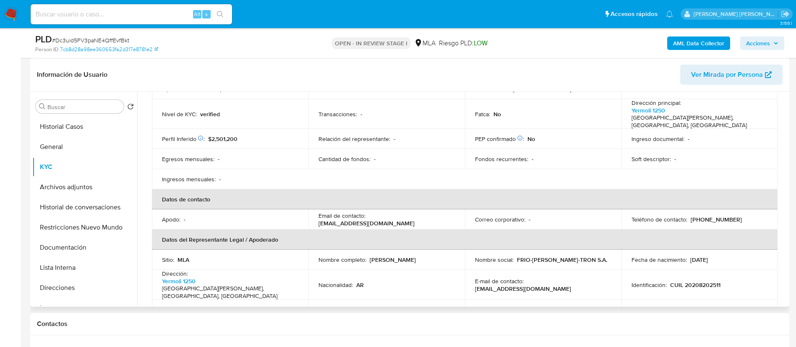
scroll to position [141, 0]
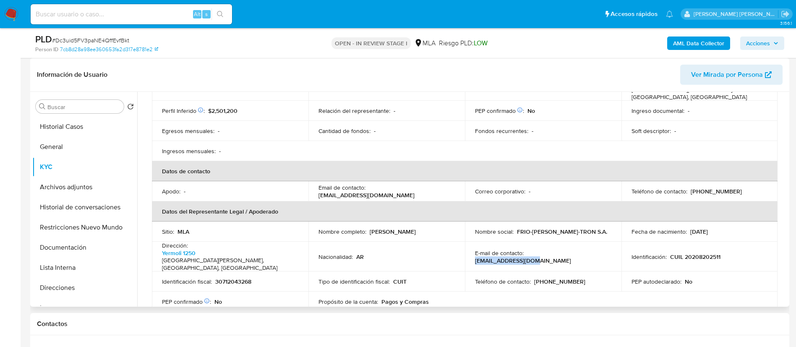
drag, startPoint x: 525, startPoint y: 244, endPoint x: 580, endPoint y: 246, distance: 55.0
click at [580, 249] on div "E-mail de contacto : friotron6@gmail.com" at bounding box center [543, 256] width 136 height 15
copy p "friotron6@gmail.com"
click at [699, 253] on p "CUIL 20208202511" at bounding box center [695, 257] width 50 height 8
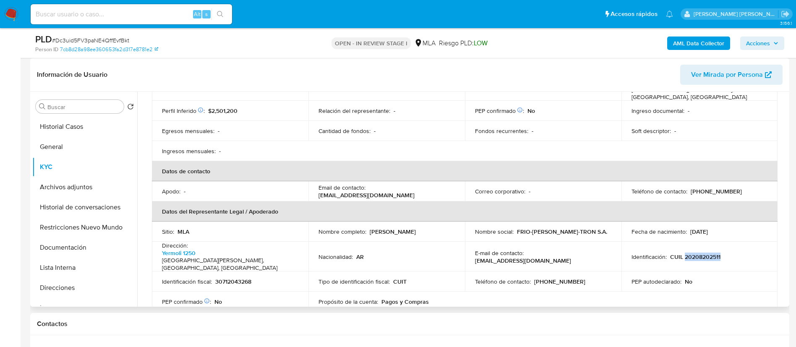
copy p "20208202511"
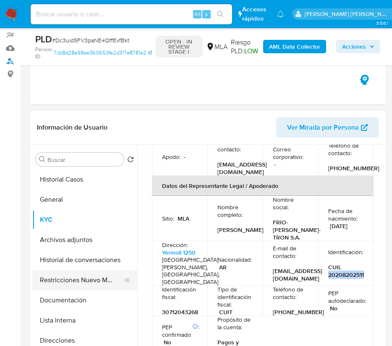
scroll to position [126, 0]
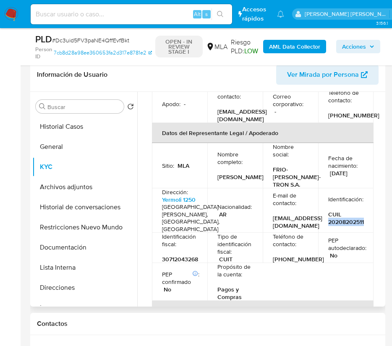
click at [79, 182] on button "Archivos adjuntos" at bounding box center [84, 187] width 105 height 20
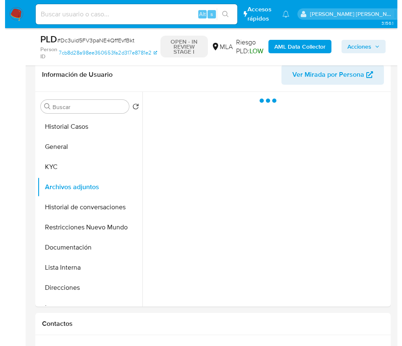
scroll to position [0, 0]
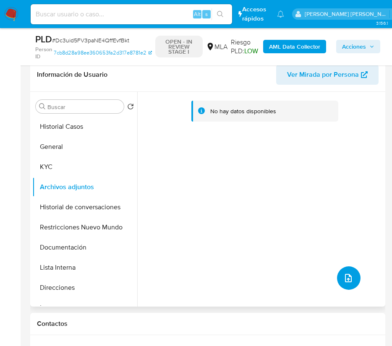
click at [346, 280] on icon "upload-file" at bounding box center [348, 278] width 10 height 10
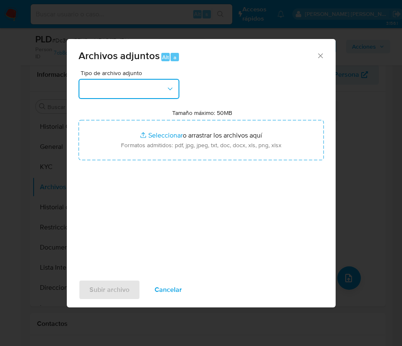
click at [162, 90] on button "button" at bounding box center [128, 89] width 101 height 20
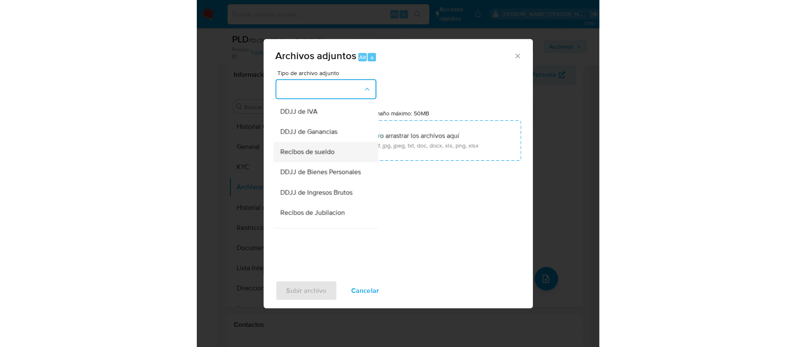
scroll to position [128, 0]
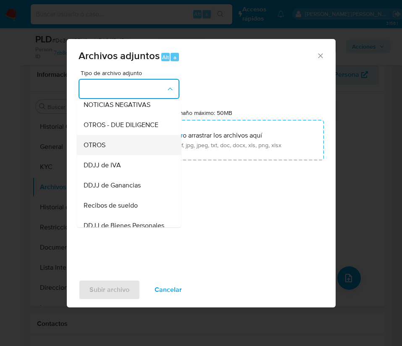
click at [110, 155] on div "OTROS" at bounding box center [127, 145] width 86 height 20
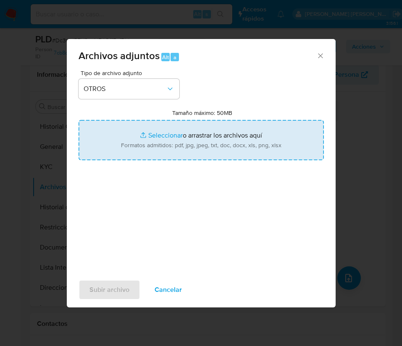
type input "C:\fakepath\Caselog Dc3uid5FV3paNE4QffEvfBkt.docx"
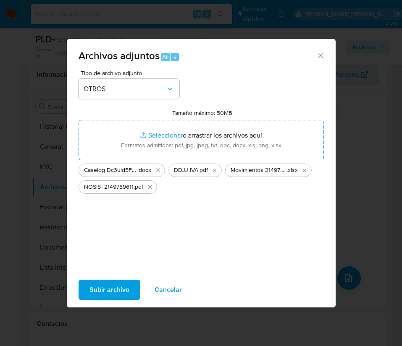
click at [112, 288] on span "Subir archivo" at bounding box center [109, 290] width 40 height 18
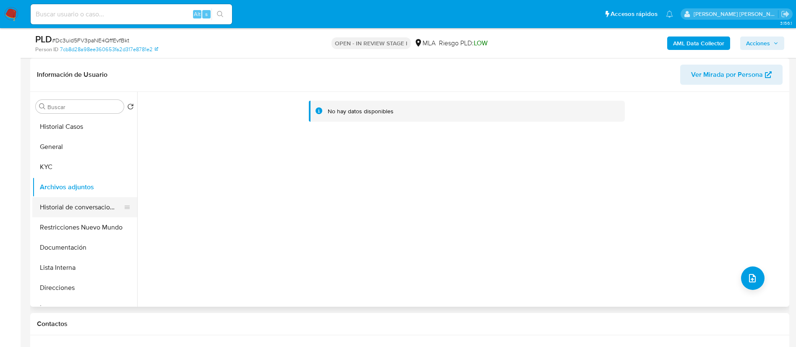
click at [97, 207] on button "Historial de conversaciones" at bounding box center [81, 207] width 98 height 20
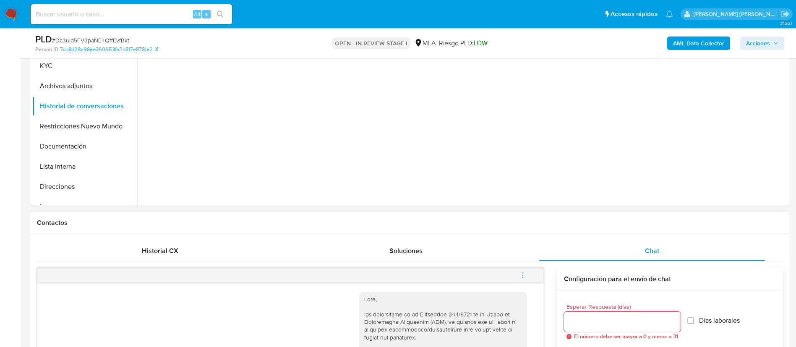
scroll to position [252, 0]
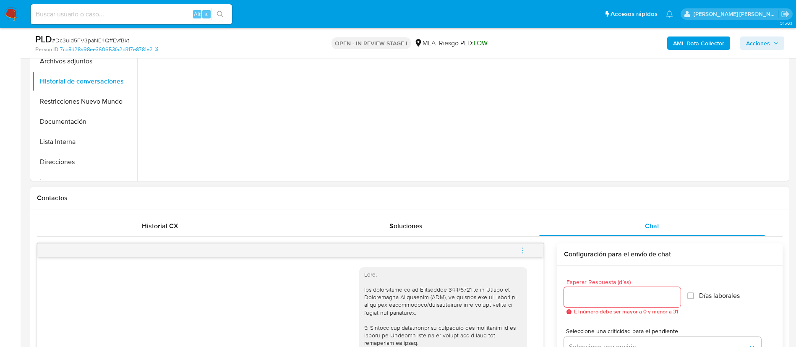
click at [527, 252] on icon "menu-action" at bounding box center [523, 251] width 8 height 8
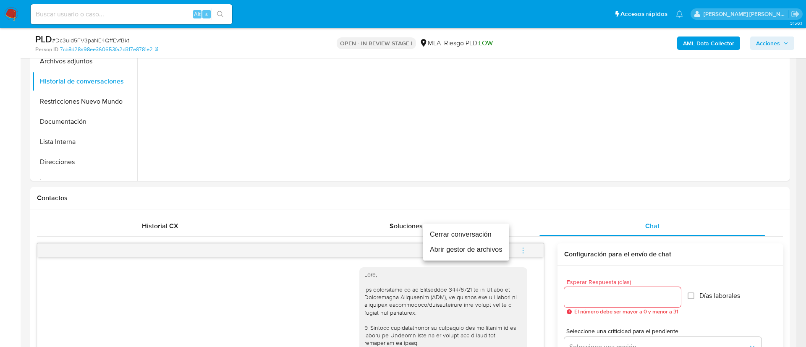
click at [442, 234] on li "Cerrar conversación" at bounding box center [466, 234] width 86 height 15
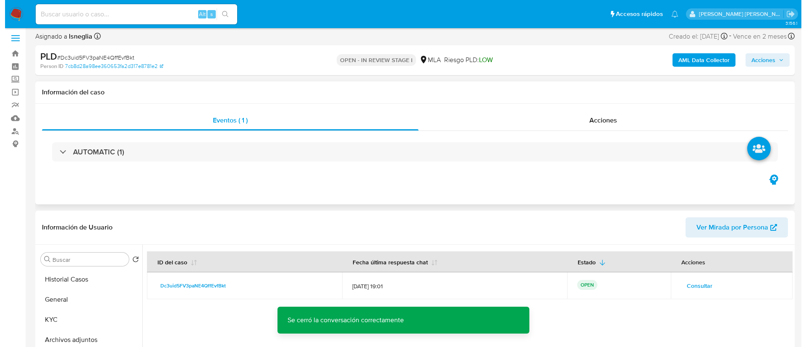
scroll to position [0, 0]
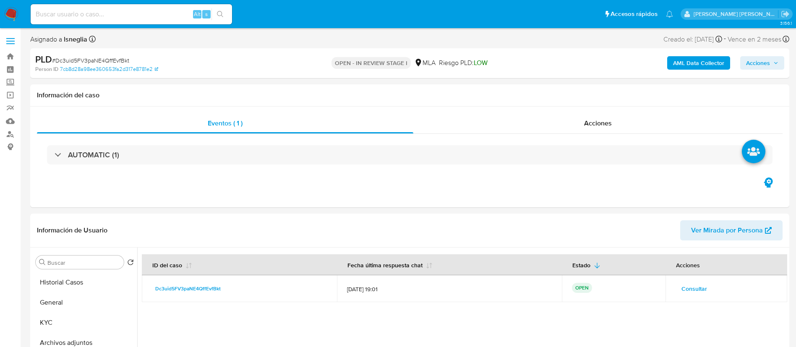
click at [704, 59] on b "AML Data Collector" at bounding box center [698, 62] width 51 height 13
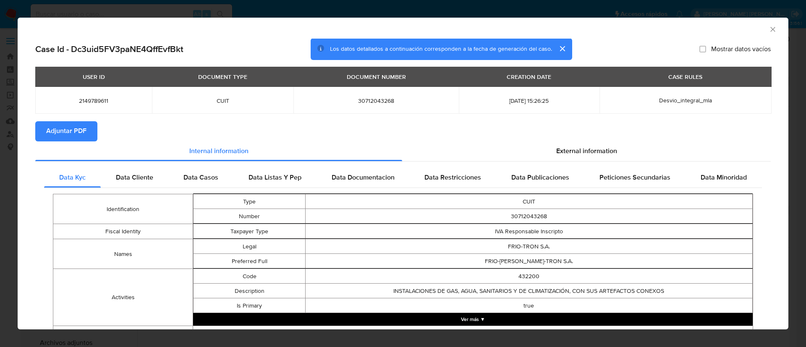
click at [65, 135] on span "Adjuntar PDF" at bounding box center [66, 131] width 40 height 18
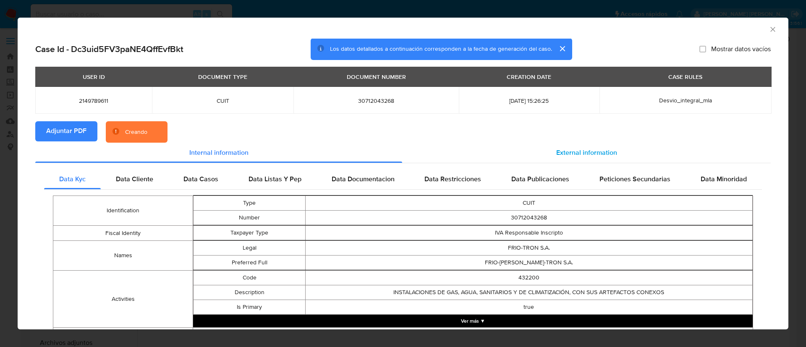
click at [556, 152] on span "External information" at bounding box center [586, 153] width 61 height 10
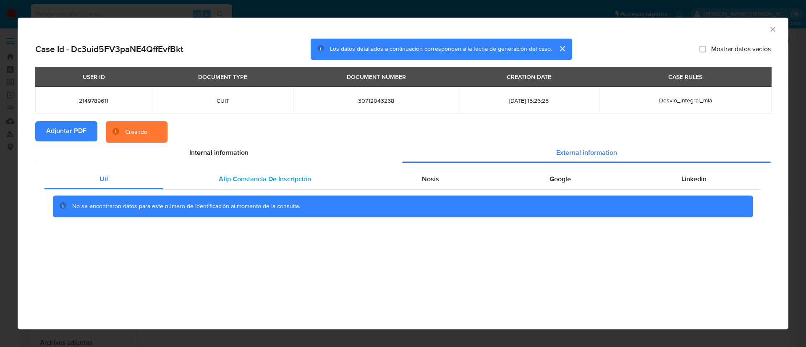
click at [272, 180] on span "Afip Constancia De Inscripción" at bounding box center [265, 179] width 92 height 10
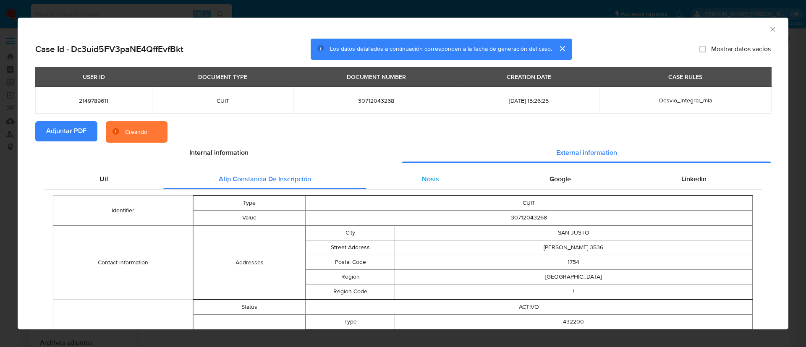
click at [439, 183] on div "Nosis" at bounding box center [430, 179] width 128 height 20
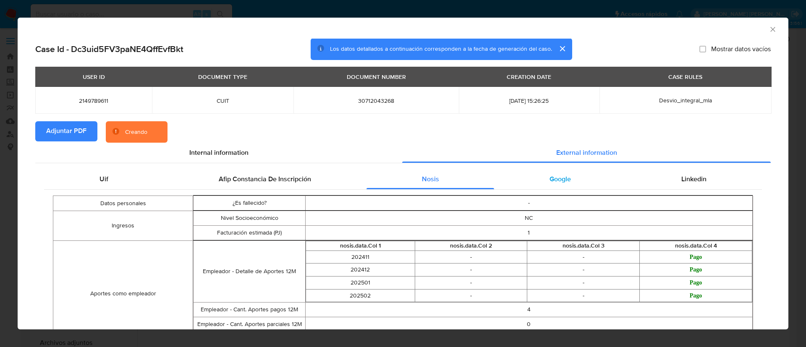
click at [549, 175] on span "Google" at bounding box center [559, 179] width 21 height 10
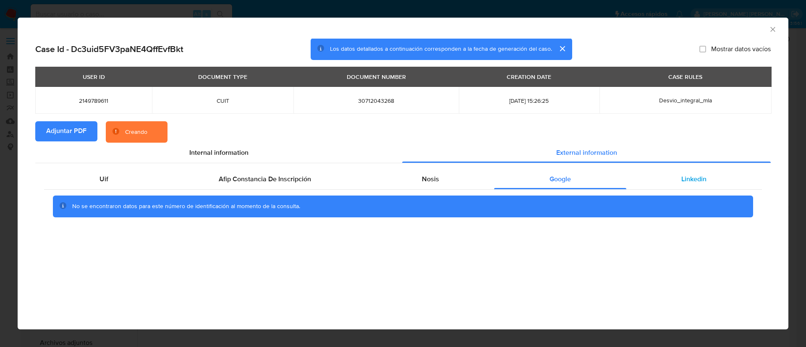
click at [650, 176] on div "Linkedin" at bounding box center [694, 179] width 136 height 20
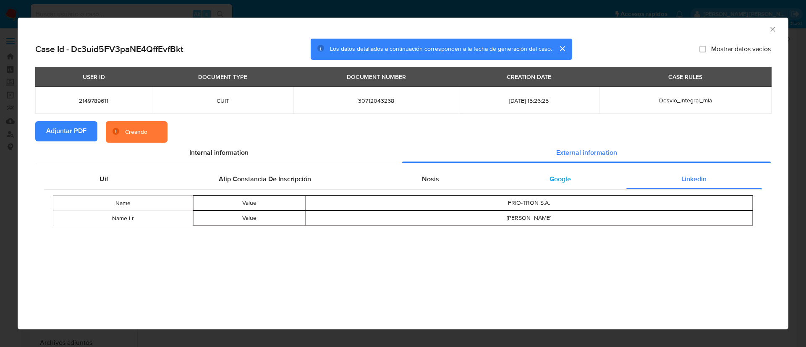
click at [541, 179] on div "Google" at bounding box center [560, 179] width 132 height 20
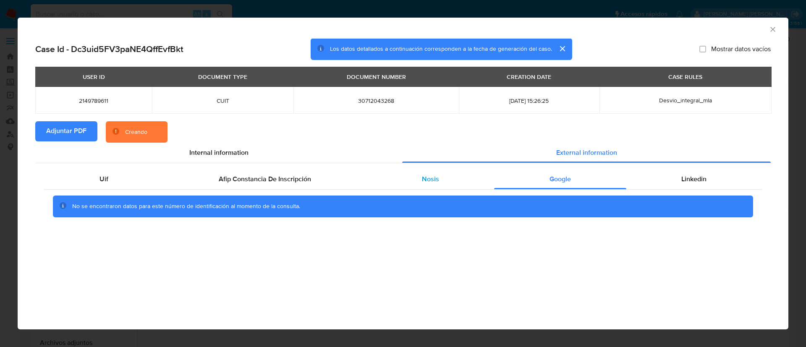
click at [427, 179] on span "Nosis" at bounding box center [430, 179] width 17 height 10
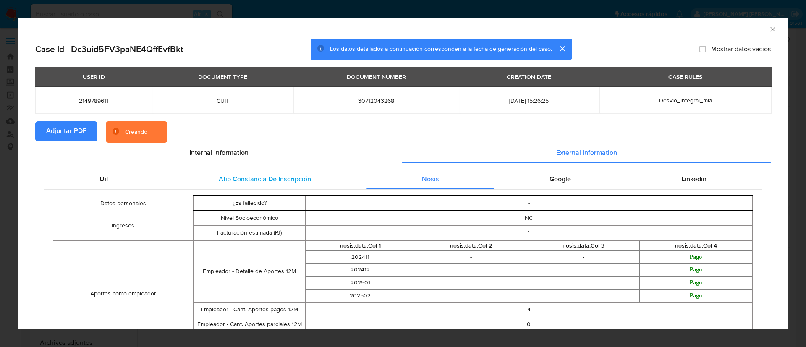
click at [276, 175] on span "Afip Constancia De Inscripción" at bounding box center [265, 179] width 92 height 10
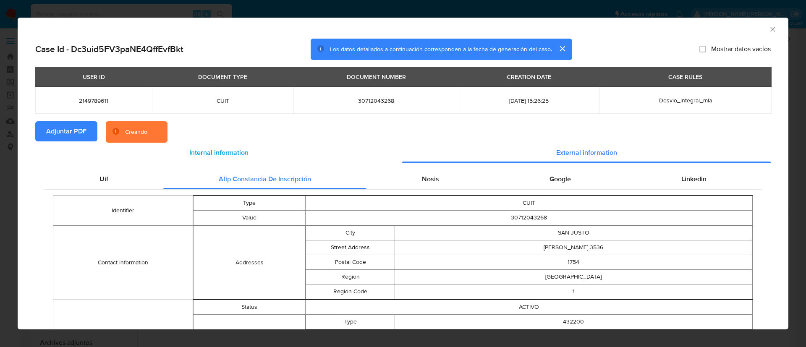
click at [204, 153] on span "Internal information" at bounding box center [218, 153] width 59 height 10
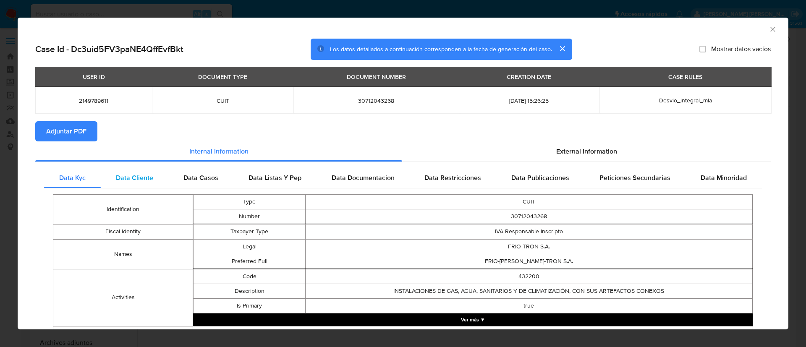
click at [126, 182] on span "Data Cliente" at bounding box center [134, 178] width 37 height 10
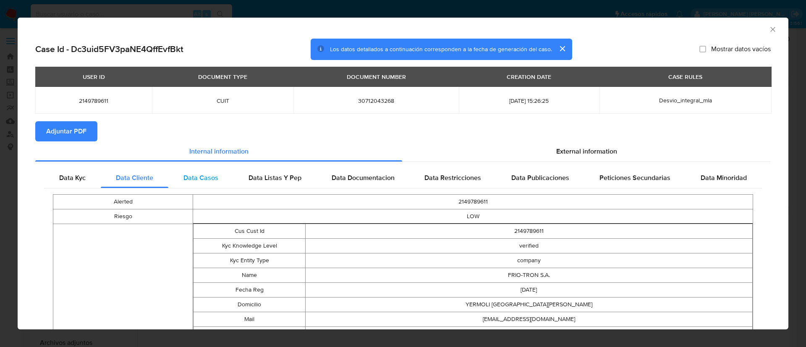
click at [188, 178] on span "Data Casos" at bounding box center [200, 178] width 35 height 10
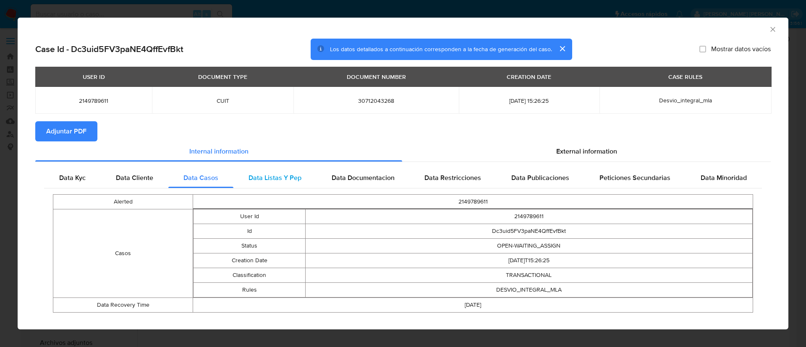
click at [249, 178] on span "Data Listas Y Pep" at bounding box center [275, 178] width 53 height 10
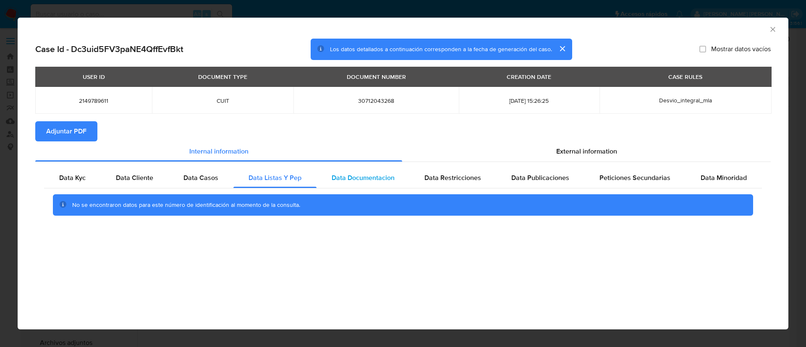
click at [345, 178] on span "Data Documentacion" at bounding box center [363, 178] width 63 height 10
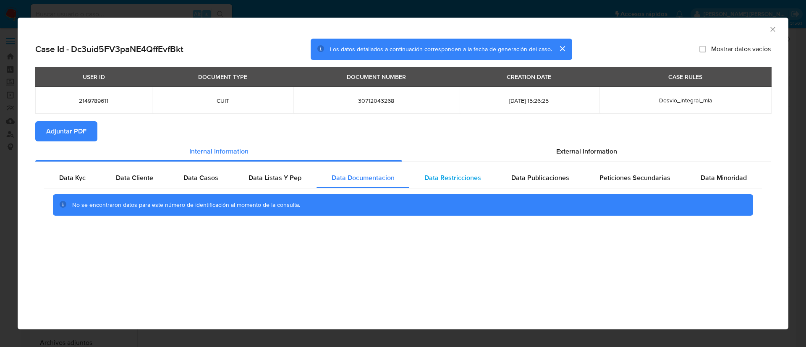
click at [447, 178] on span "Data Restricciones" at bounding box center [452, 178] width 57 height 10
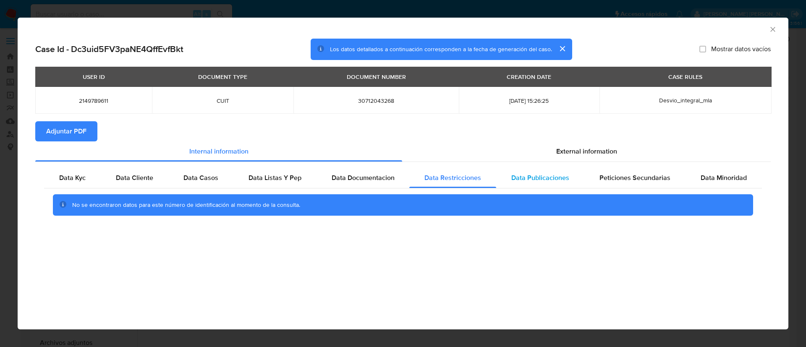
click at [525, 175] on span "Data Publicaciones" at bounding box center [540, 178] width 58 height 10
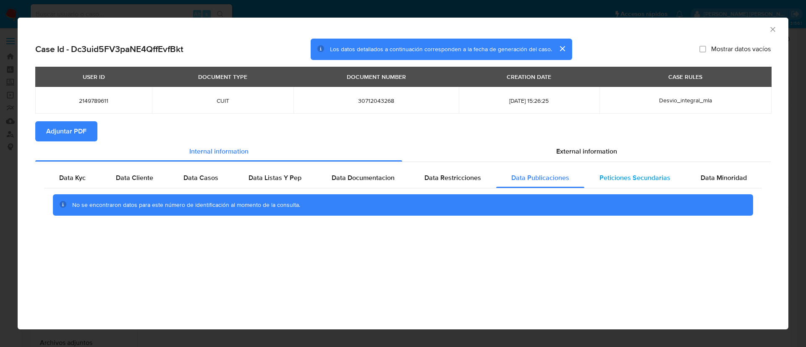
click at [606, 175] on span "Peticiones Secundarias" at bounding box center [634, 178] width 71 height 10
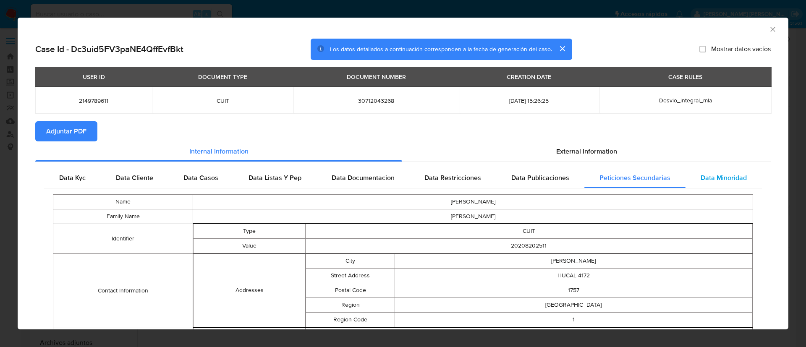
click at [701, 174] on span "Data Minoridad" at bounding box center [724, 178] width 46 height 10
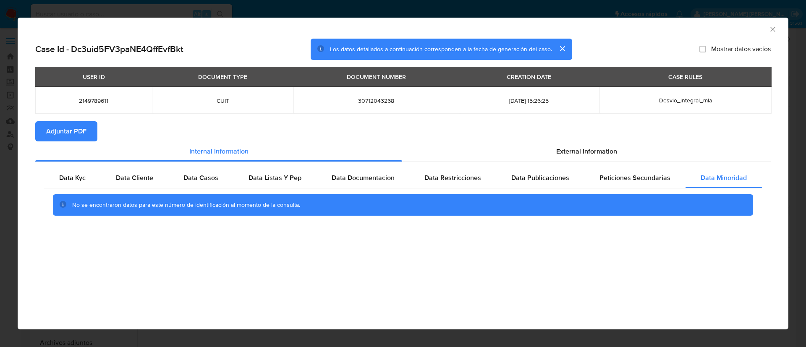
click at [769, 29] on icon "Cerrar ventana" at bounding box center [773, 29] width 8 height 8
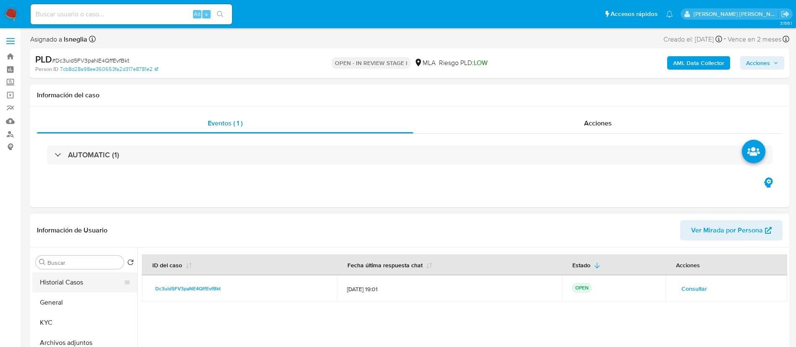
click at [78, 282] on button "Historial Casos" at bounding box center [81, 282] width 98 height 20
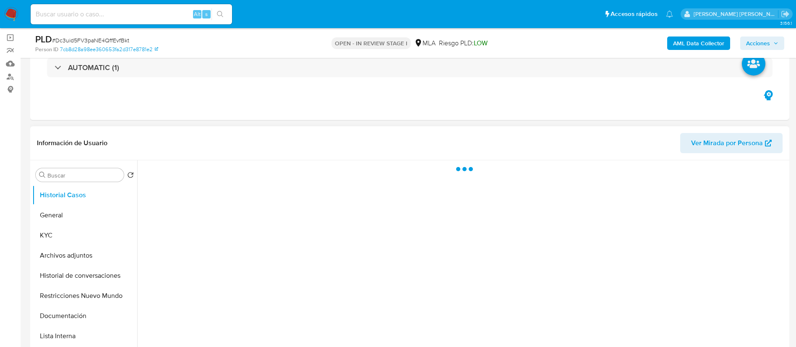
scroll to position [63, 0]
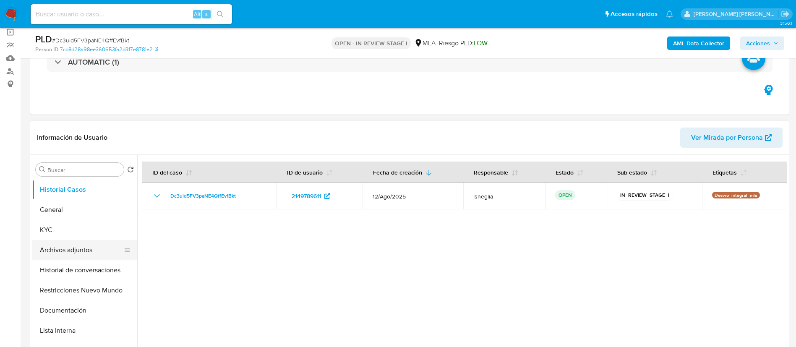
click at [76, 243] on button "Archivos adjuntos" at bounding box center [81, 250] width 98 height 20
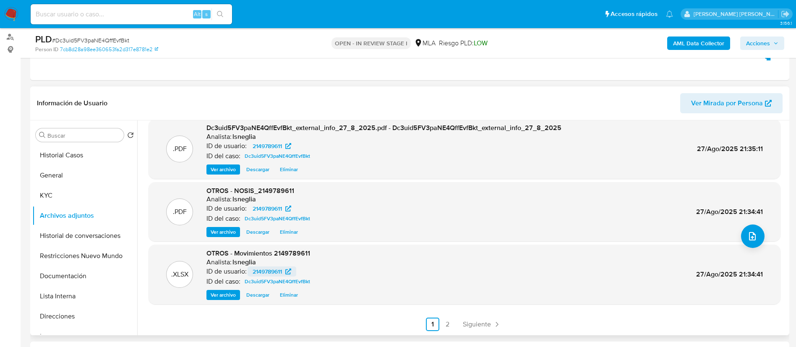
scroll to position [126, 0]
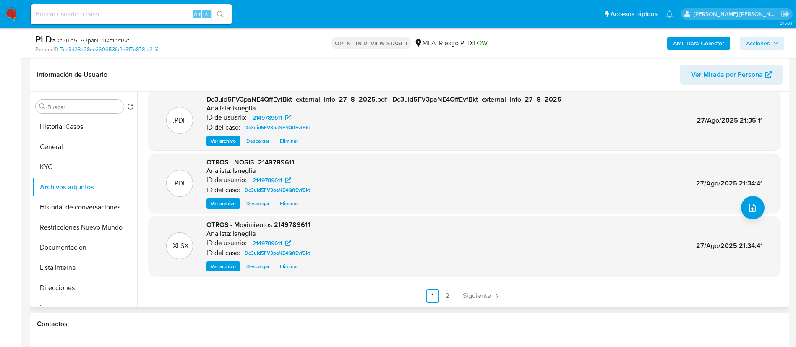
click at [450, 295] on link "2" at bounding box center [447, 295] width 13 height 13
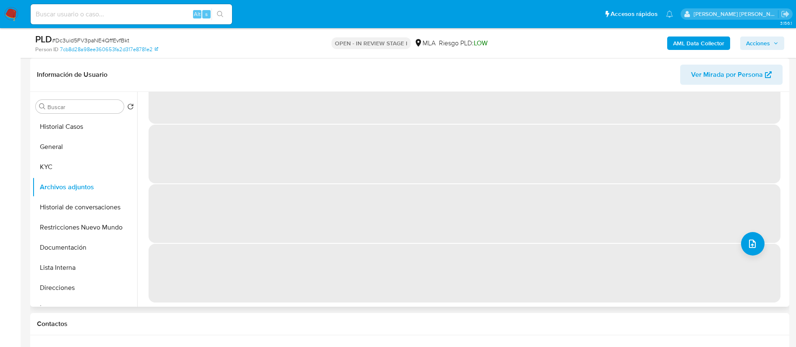
scroll to position [0, 0]
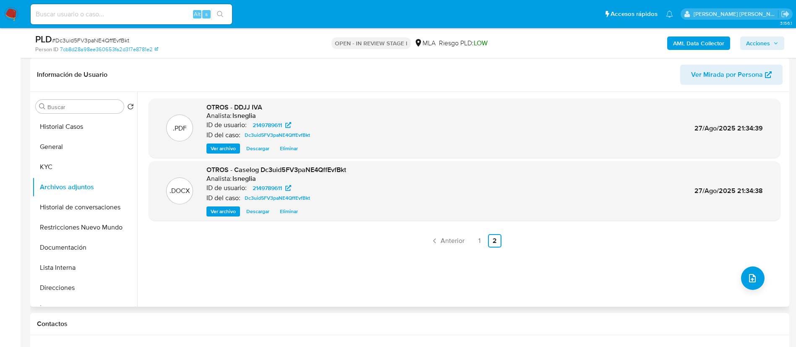
click at [772, 45] on span "Acciones" at bounding box center [762, 43] width 32 height 12
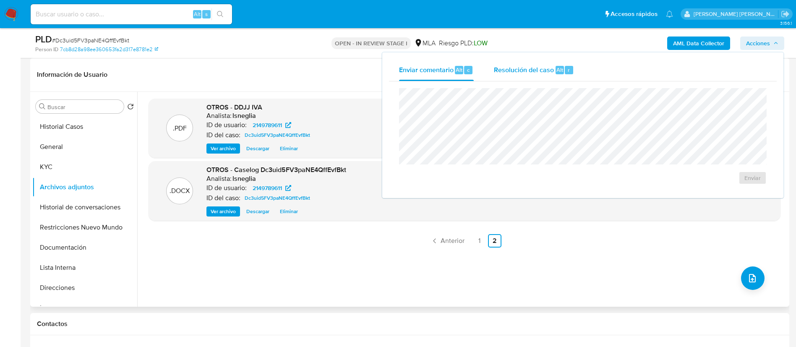
click at [555, 74] on div "Resolución del caso Alt r" at bounding box center [534, 70] width 80 height 22
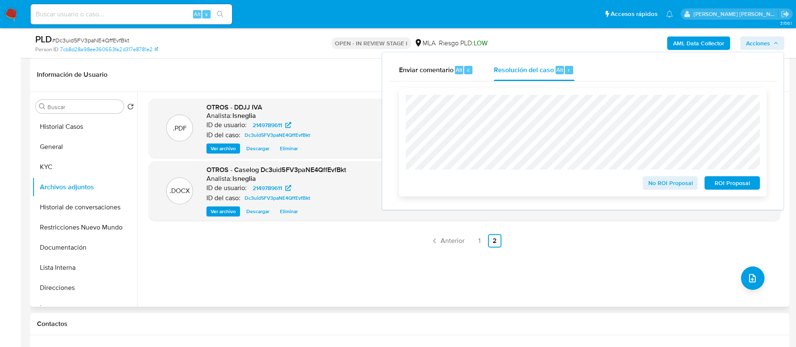
click at [674, 182] on span "No ROI Proposal" at bounding box center [671, 183] width 44 height 12
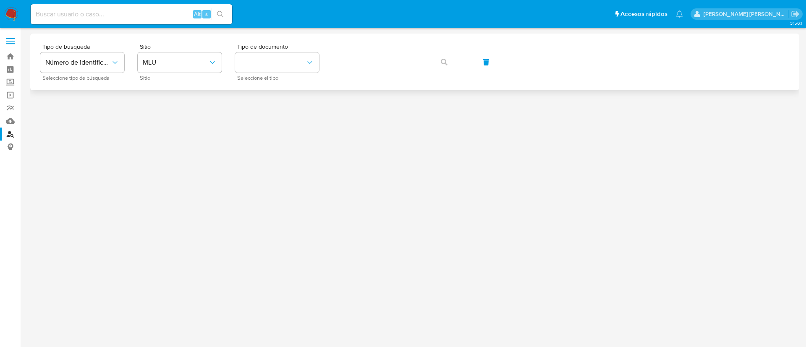
click at [182, 36] on div "Tipo de busqueda Número de identificación Seleccione tipo de búsqueda Sitio MLU…" at bounding box center [414, 62] width 769 height 57
click at [180, 59] on span "MLU" at bounding box center [175, 62] width 65 height 8
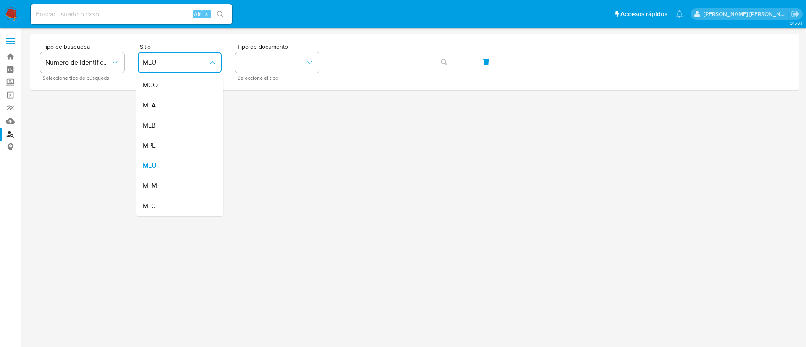
drag, startPoint x: 170, startPoint y: 109, endPoint x: 184, endPoint y: 105, distance: 14.9
click at [170, 109] on div "MLA" at bounding box center [177, 105] width 69 height 20
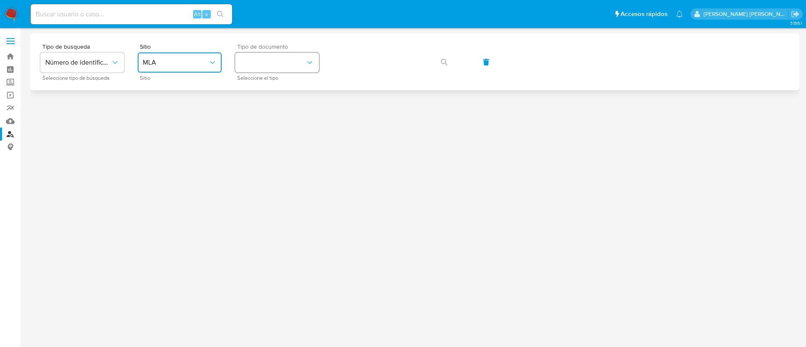
click at [288, 63] on button "identificationType" at bounding box center [277, 62] width 84 height 20
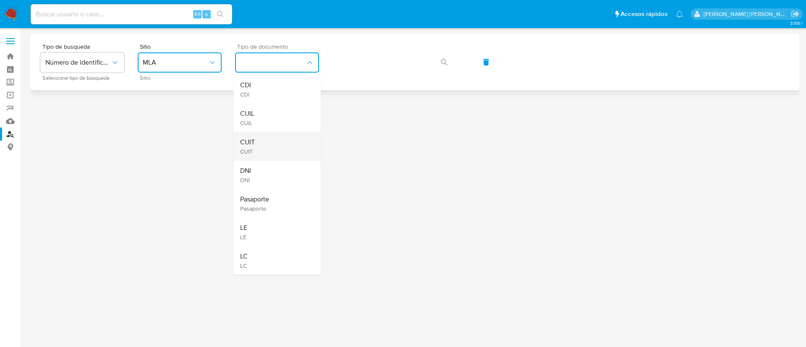
click at [283, 142] on div "CUIT CUIT" at bounding box center [274, 146] width 69 height 29
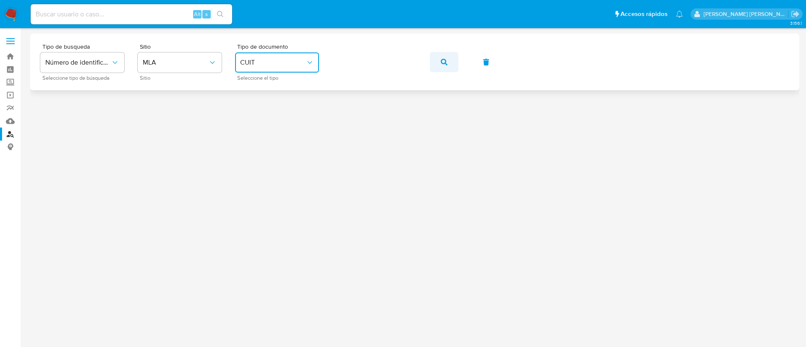
click at [447, 63] on icon "button" at bounding box center [444, 62] width 7 height 7
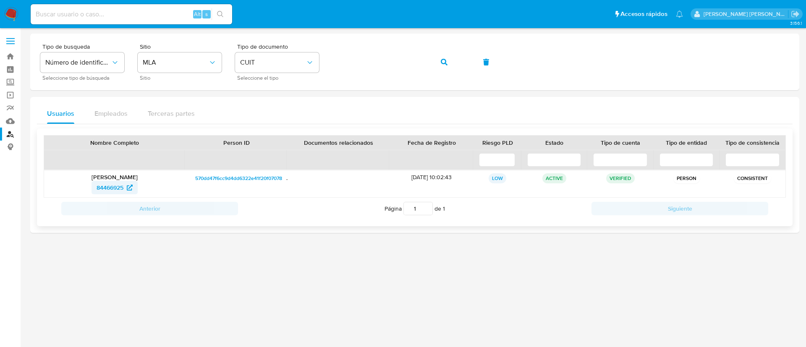
click at [108, 187] on span "84466925" at bounding box center [110, 187] width 27 height 13
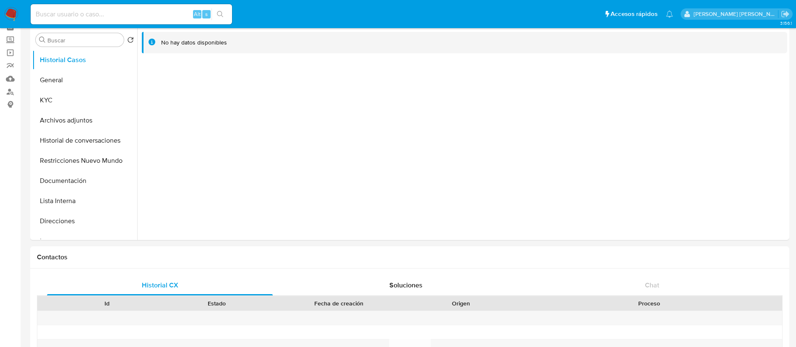
select select "10"
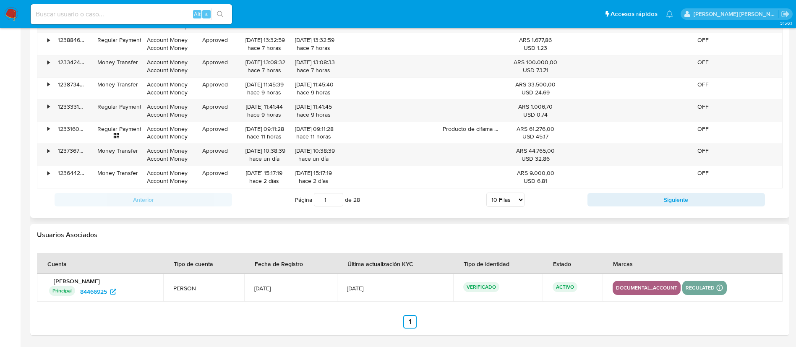
scroll to position [560, 0]
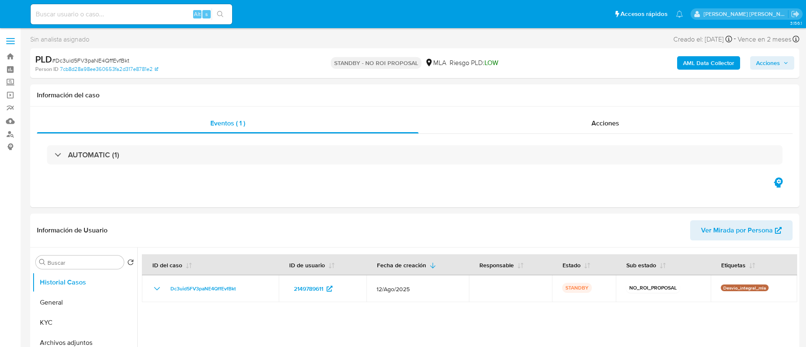
select select "10"
